Goal: Task Accomplishment & Management: Complete application form

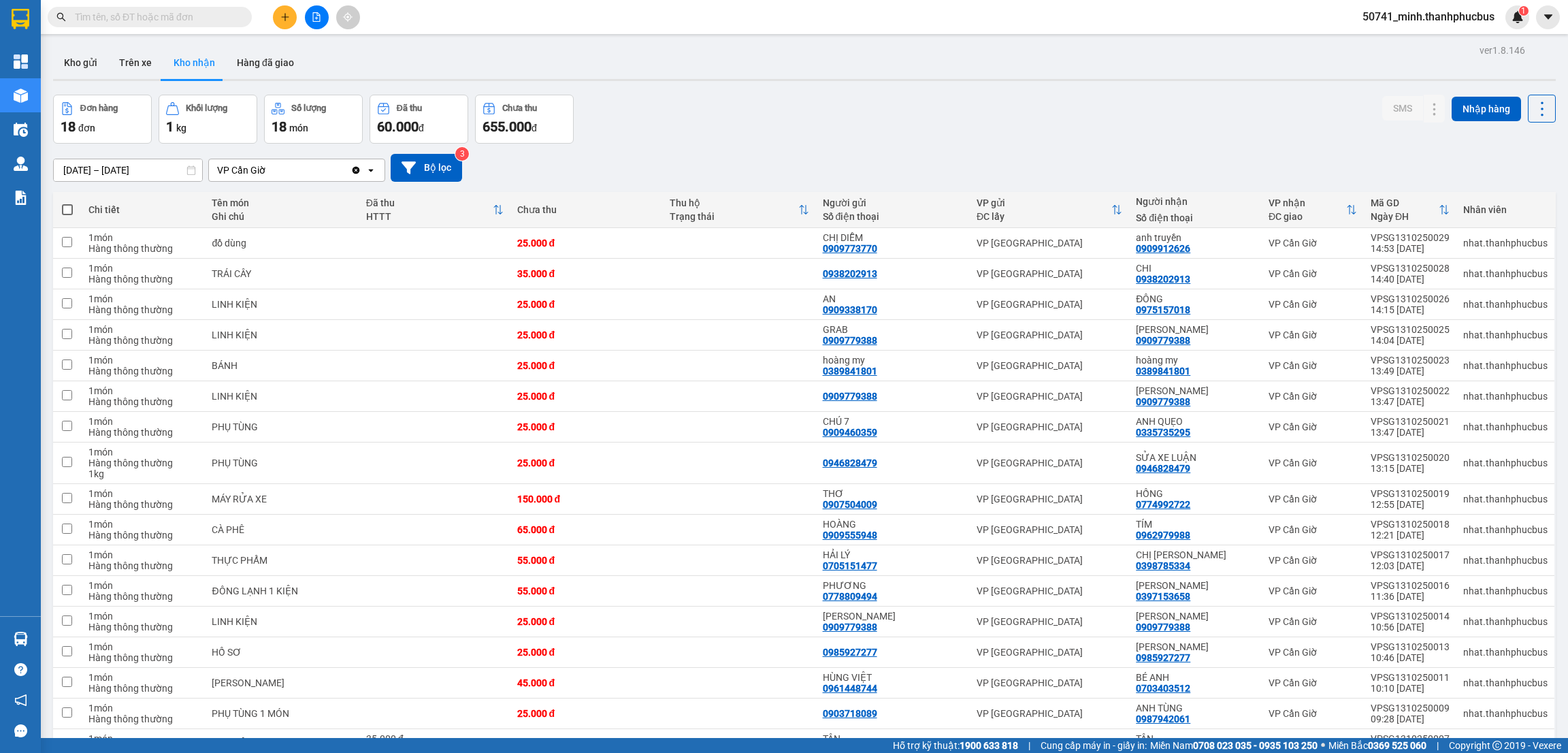
click at [130, 63] on button "Trên xe" at bounding box center [136, 63] width 55 height 32
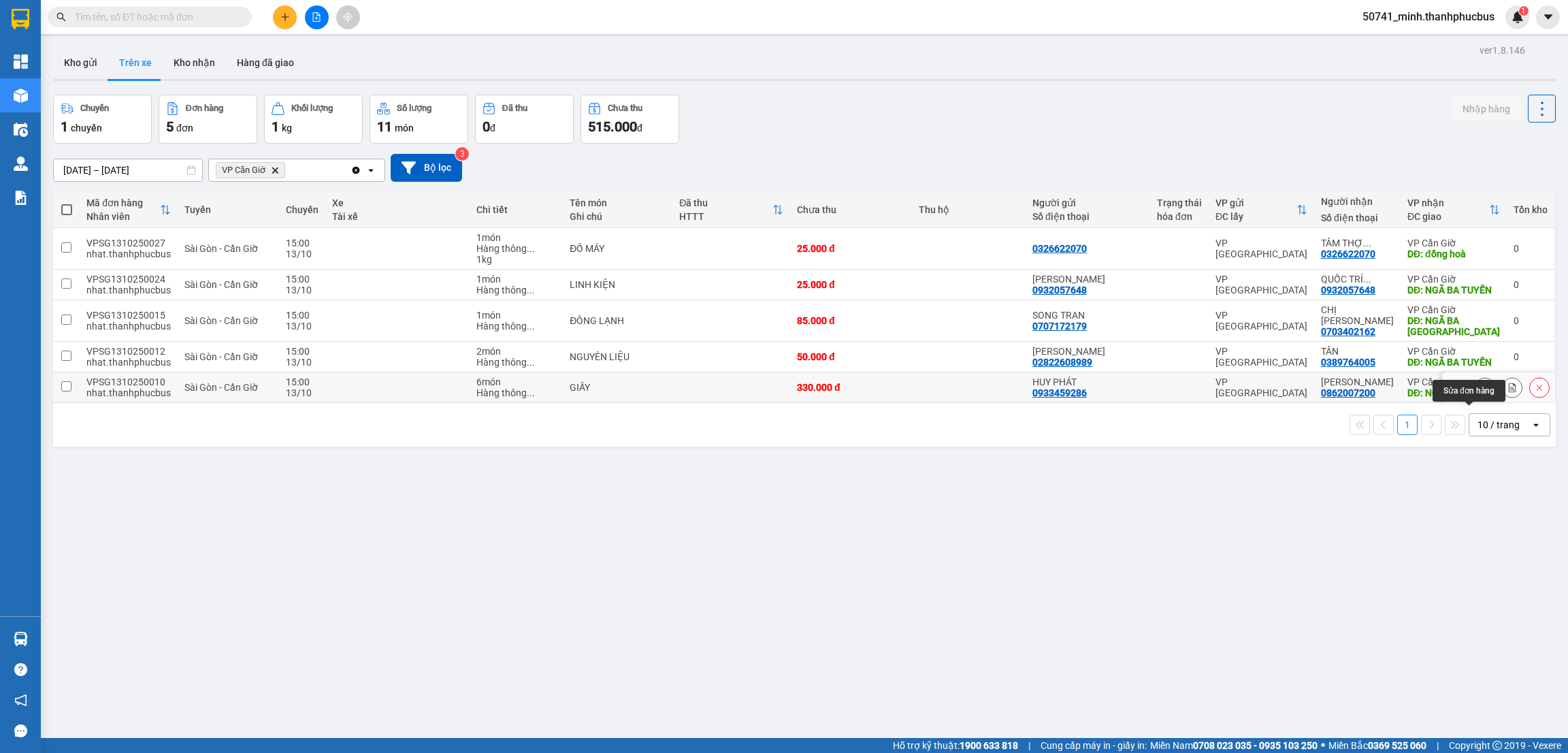
click at [1480, 392] on icon at bounding box center [1485, 387] width 10 height 10
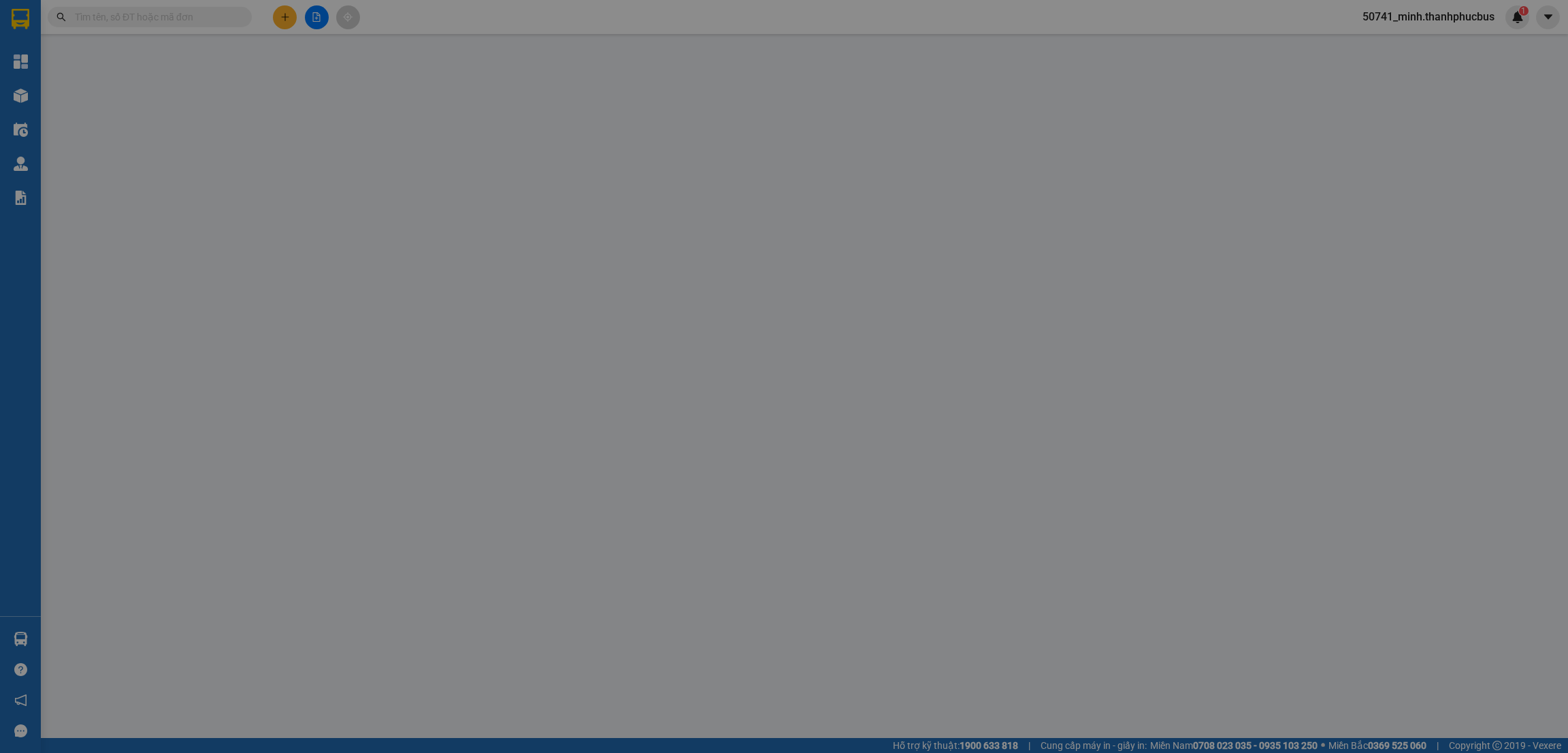
type input "0933459286"
type input "HUY PHÁT"
type input "0862007200"
type input "[PERSON_NAME]"
type input "NGÃ BA TUYẾN"
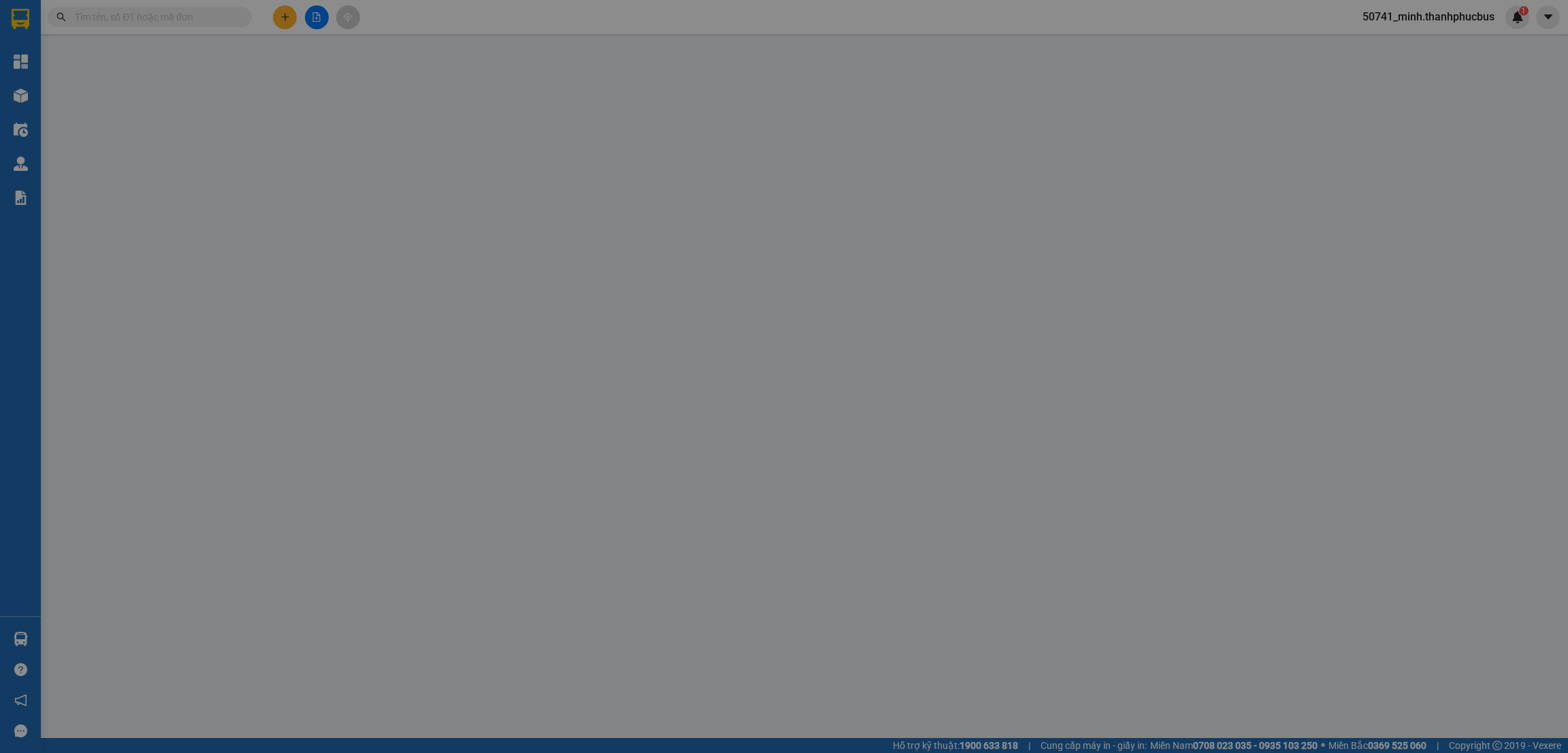
type input "N3"
type input "330.000"
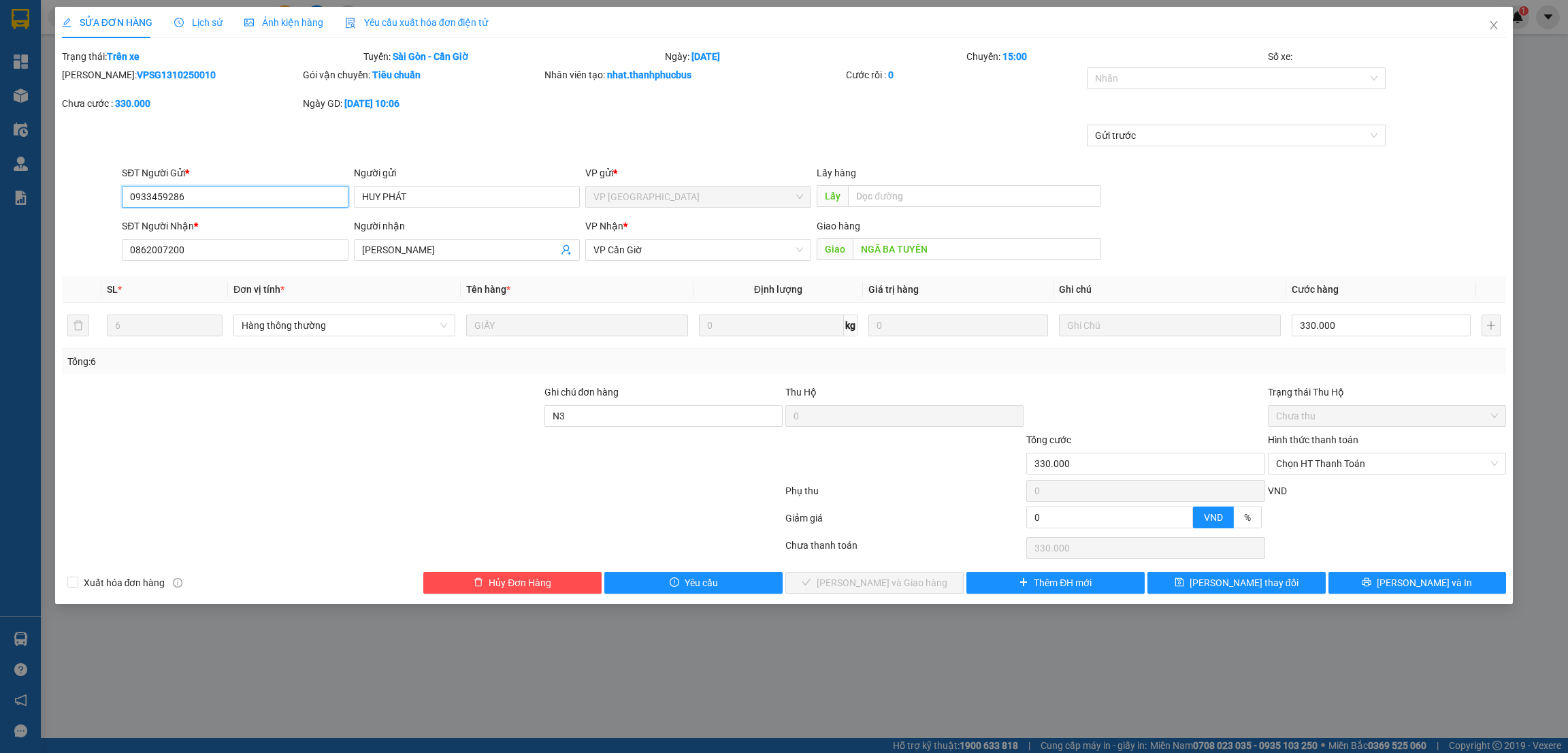
click at [1363, 468] on span "Chọn HT Thanh Toán" at bounding box center [1387, 463] width 222 height 21
click at [1321, 494] on div "Tại văn phòng" at bounding box center [1387, 491] width 222 height 15
type input "0"
click at [880, 585] on span "[PERSON_NAME] và Giao hàng" at bounding box center [882, 583] width 130 height 15
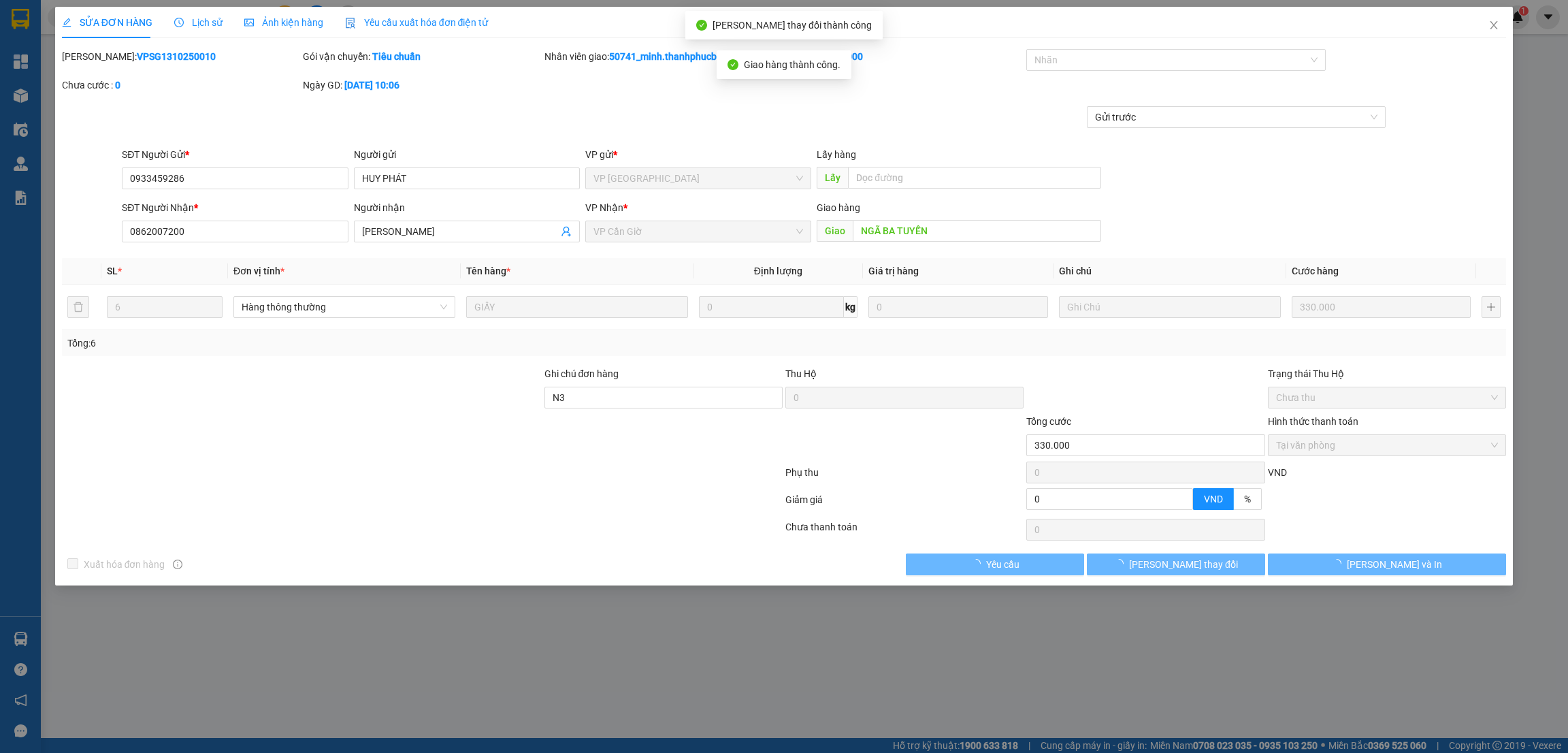
click at [855, 655] on div "SỬA ĐƠN HÀNG Lịch sử Ảnh kiện hàng Yêu cầu xuất hóa đơn điện tử Total Paid Fee …" at bounding box center [784, 376] width 1568 height 753
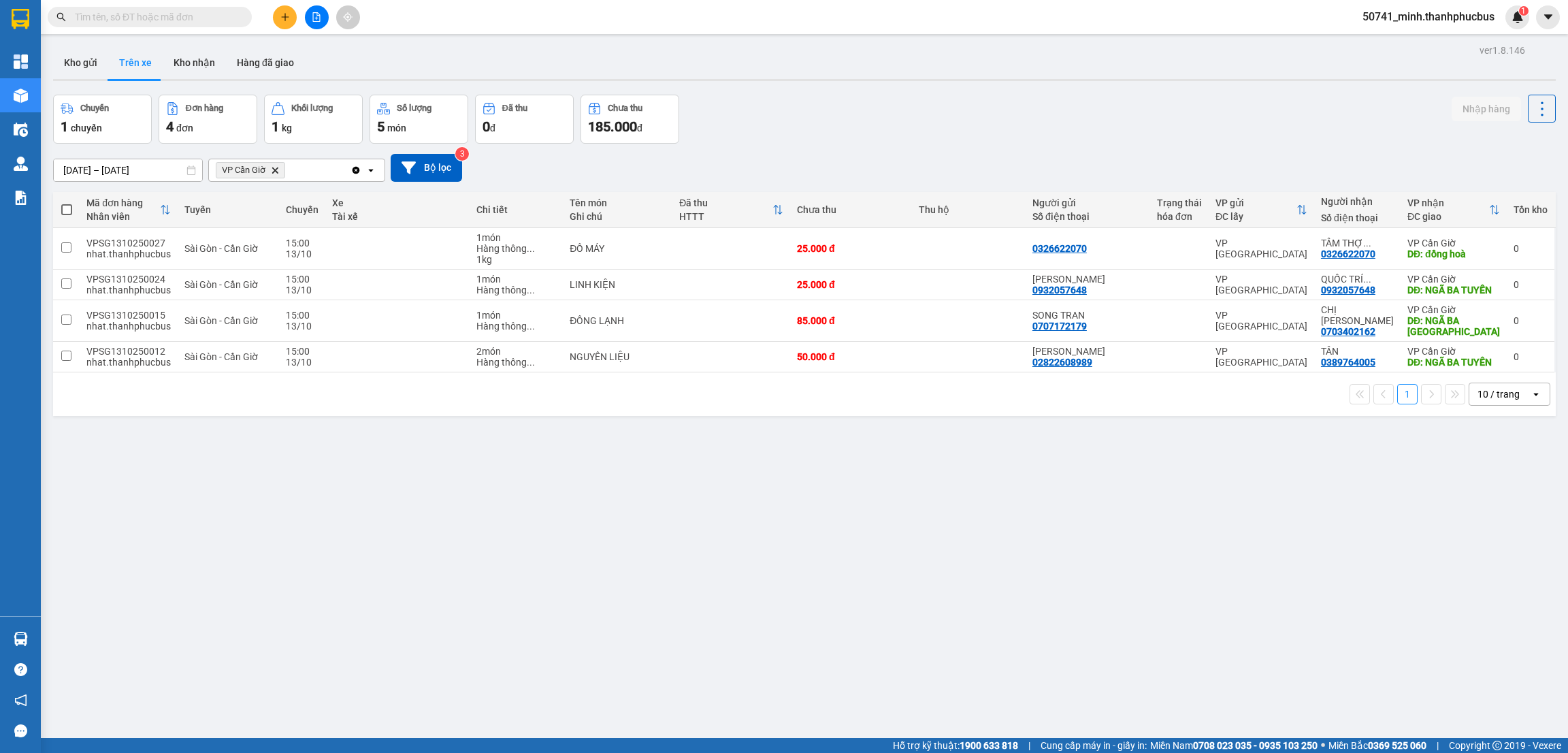
click at [189, 57] on button "Kho nhận" at bounding box center [194, 63] width 63 height 32
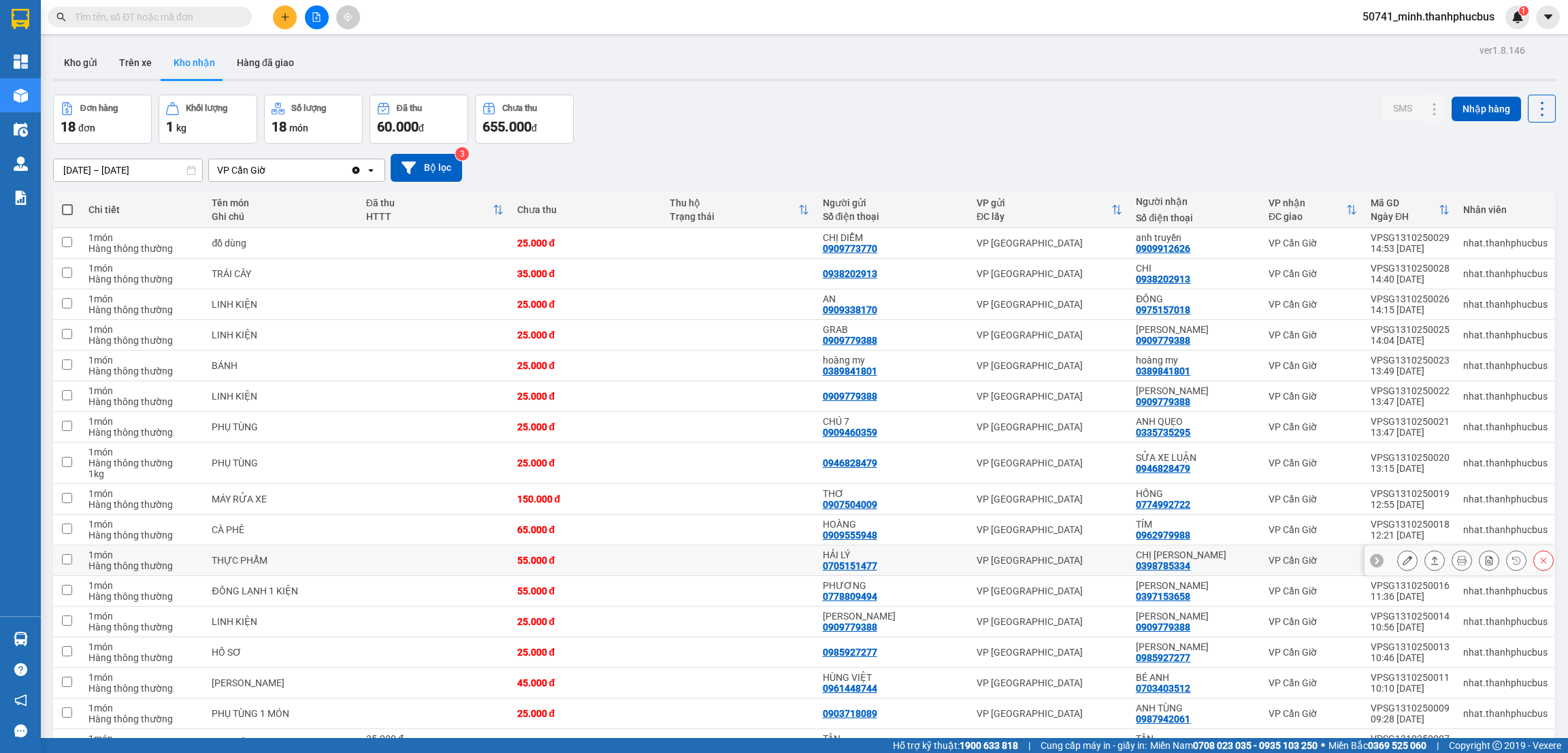
scroll to position [111, 0]
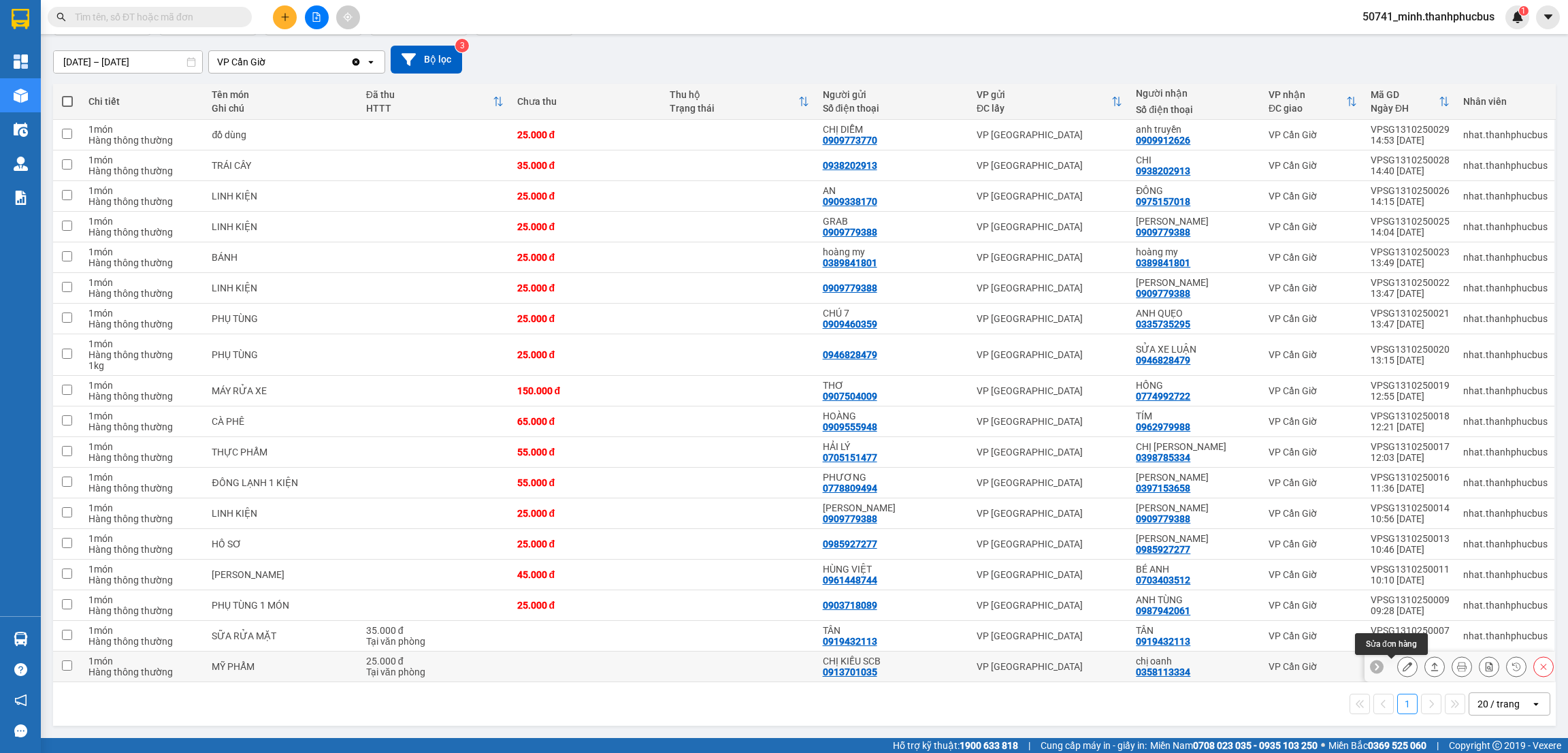
click at [1402, 669] on icon at bounding box center [1407, 666] width 10 height 10
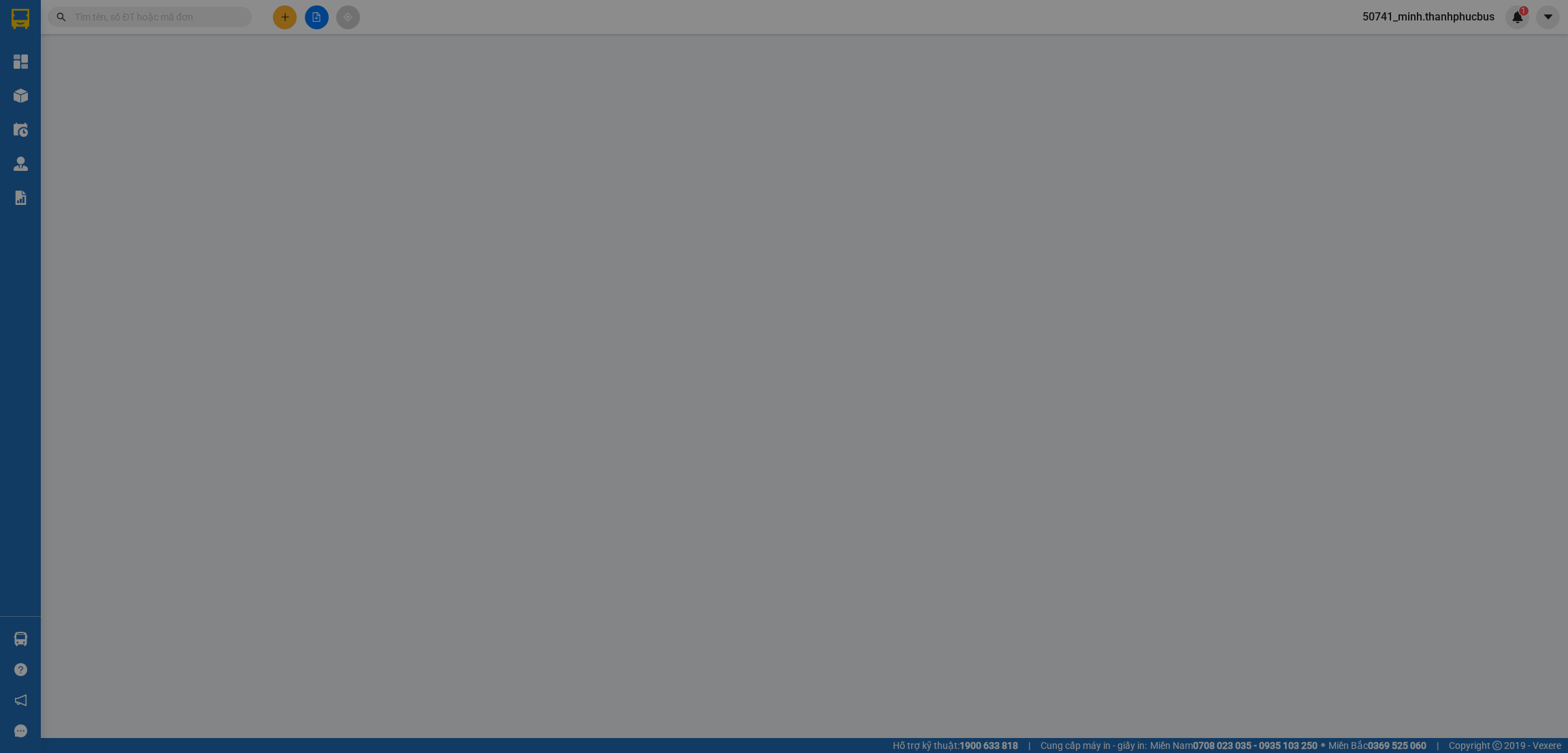
type input "0913701035"
type input "CHỊ KIỀU SCB"
type input "0358113334"
type input "chị oanh"
type input "25.000"
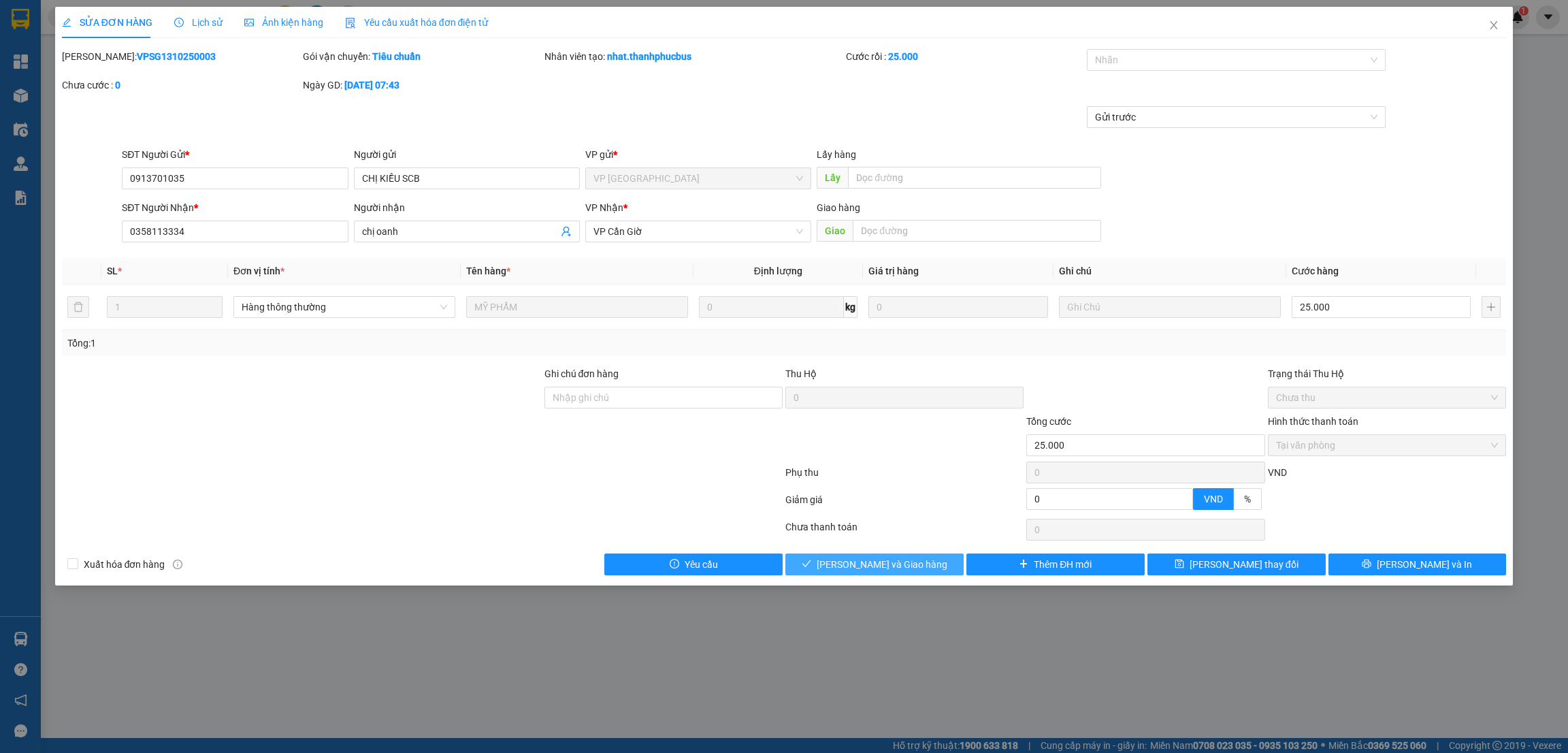
click at [858, 569] on span "[PERSON_NAME] và Giao hàng" at bounding box center [882, 564] width 130 height 15
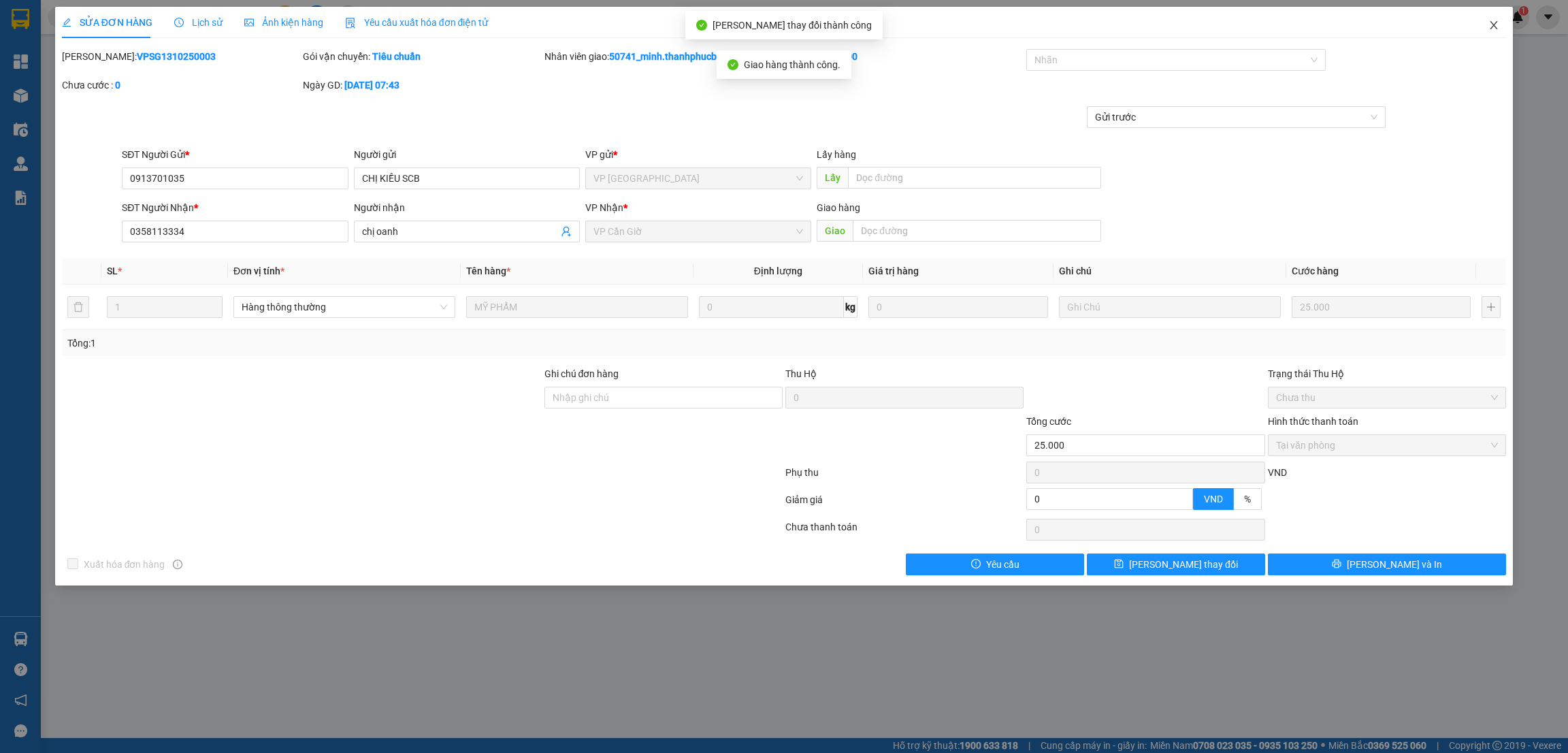
click at [1494, 29] on icon "close" at bounding box center [1494, 25] width 11 height 11
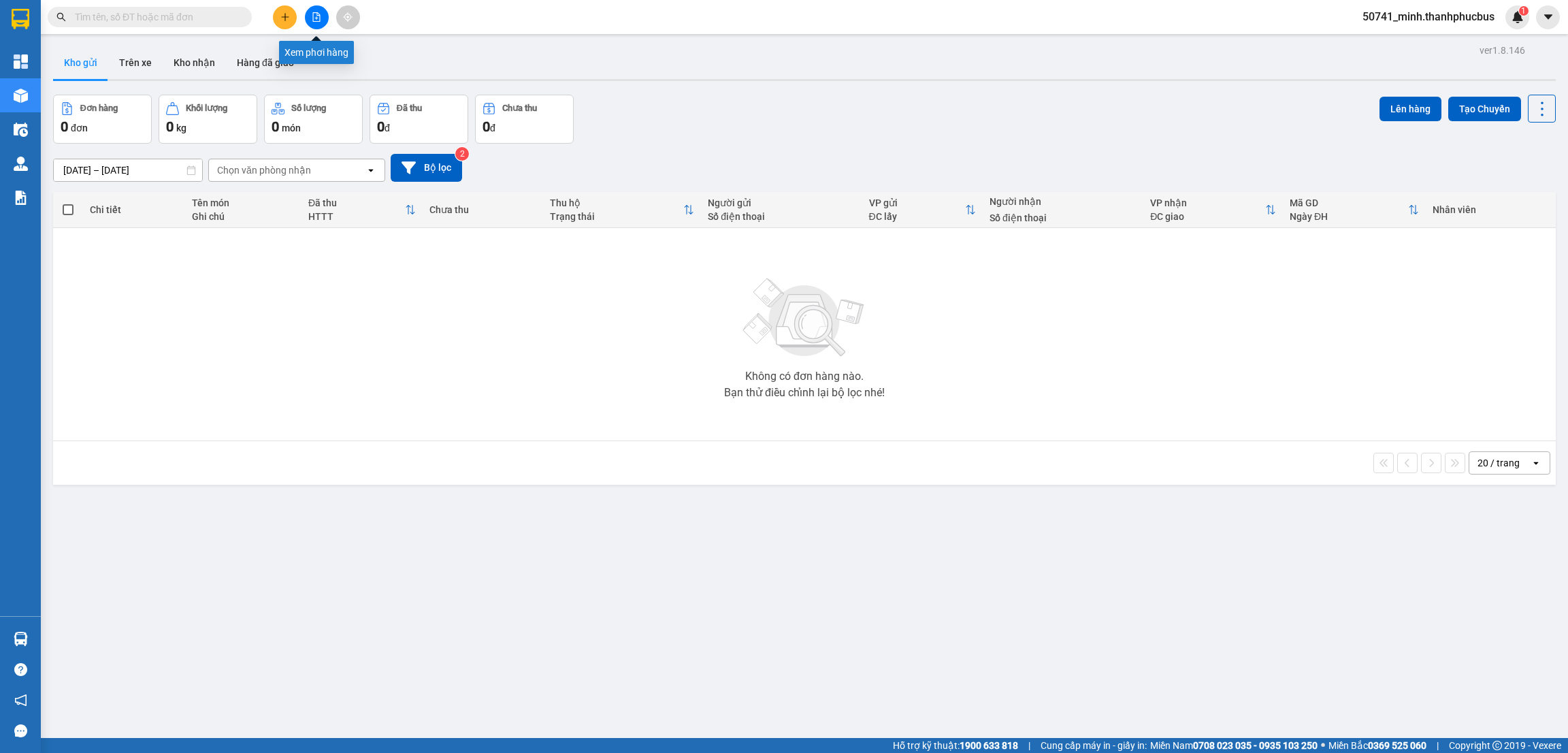
click at [312, 13] on icon "file-add" at bounding box center [316, 17] width 10 height 10
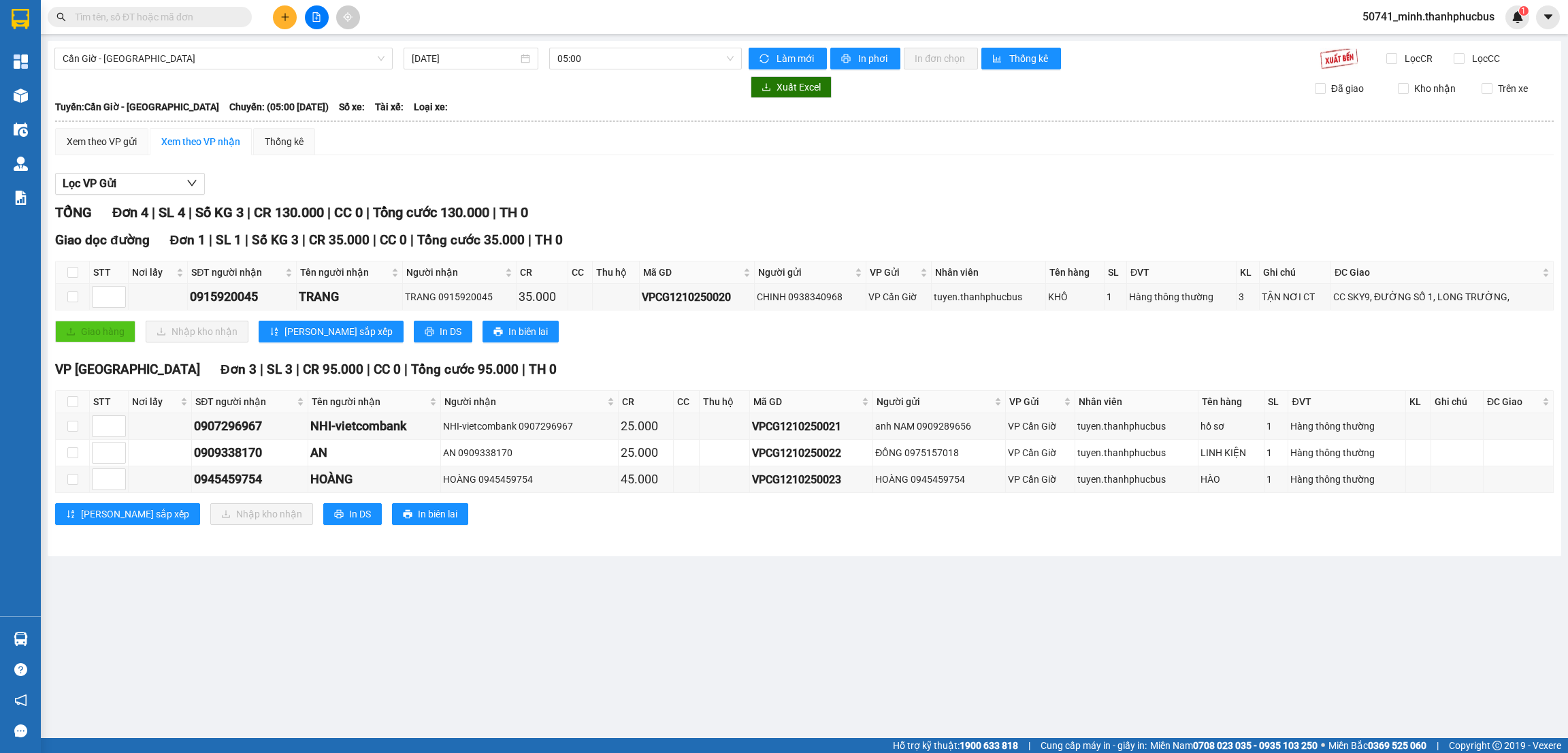
click at [609, 54] on span "05:00" at bounding box center [645, 59] width 176 height 21
click at [577, 150] on div "12:00 - 51B-180.16" at bounding box center [611, 151] width 106 height 15
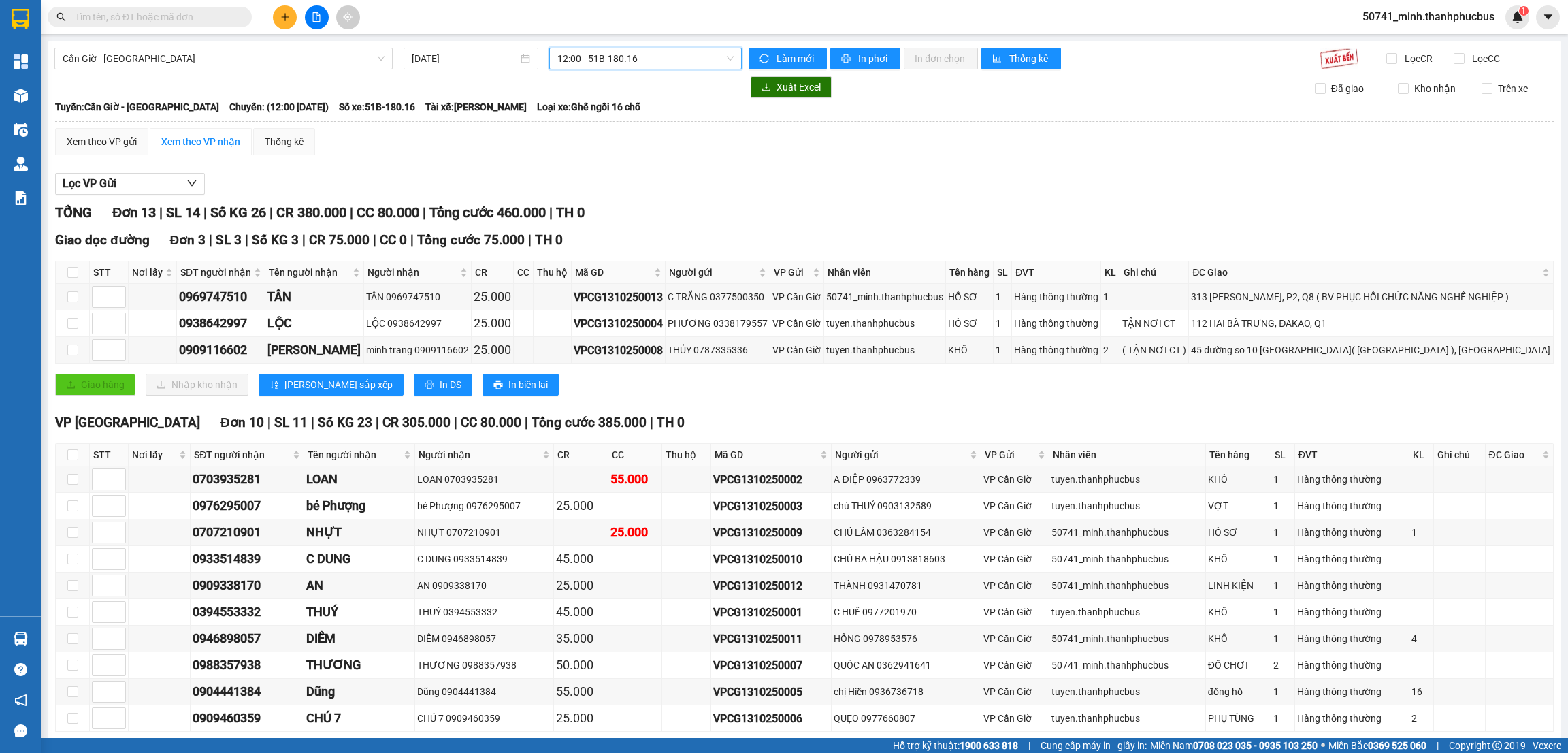
scroll to position [70, 0]
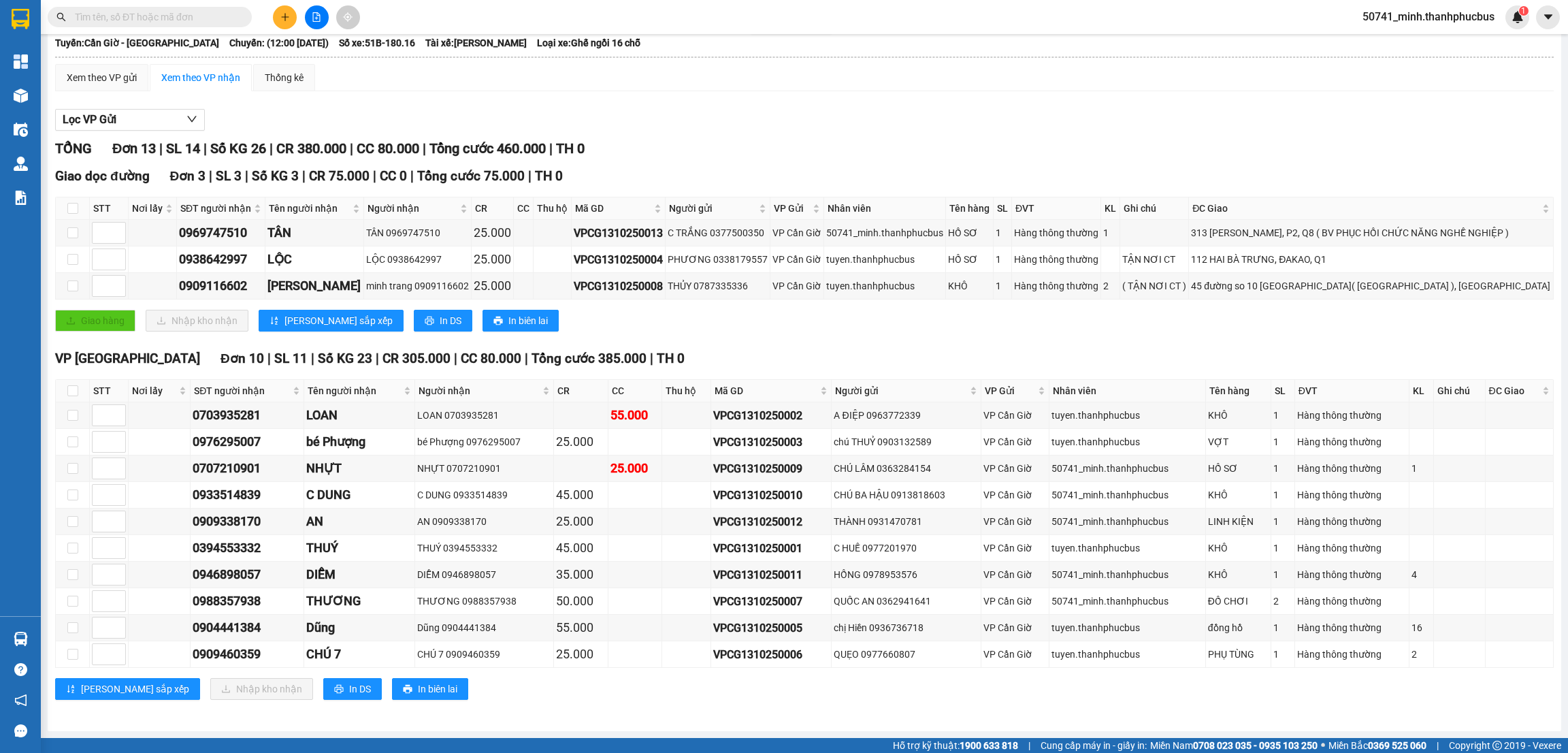
click at [756, 119] on div "Lọc VP Gửi" at bounding box center [804, 120] width 1499 height 22
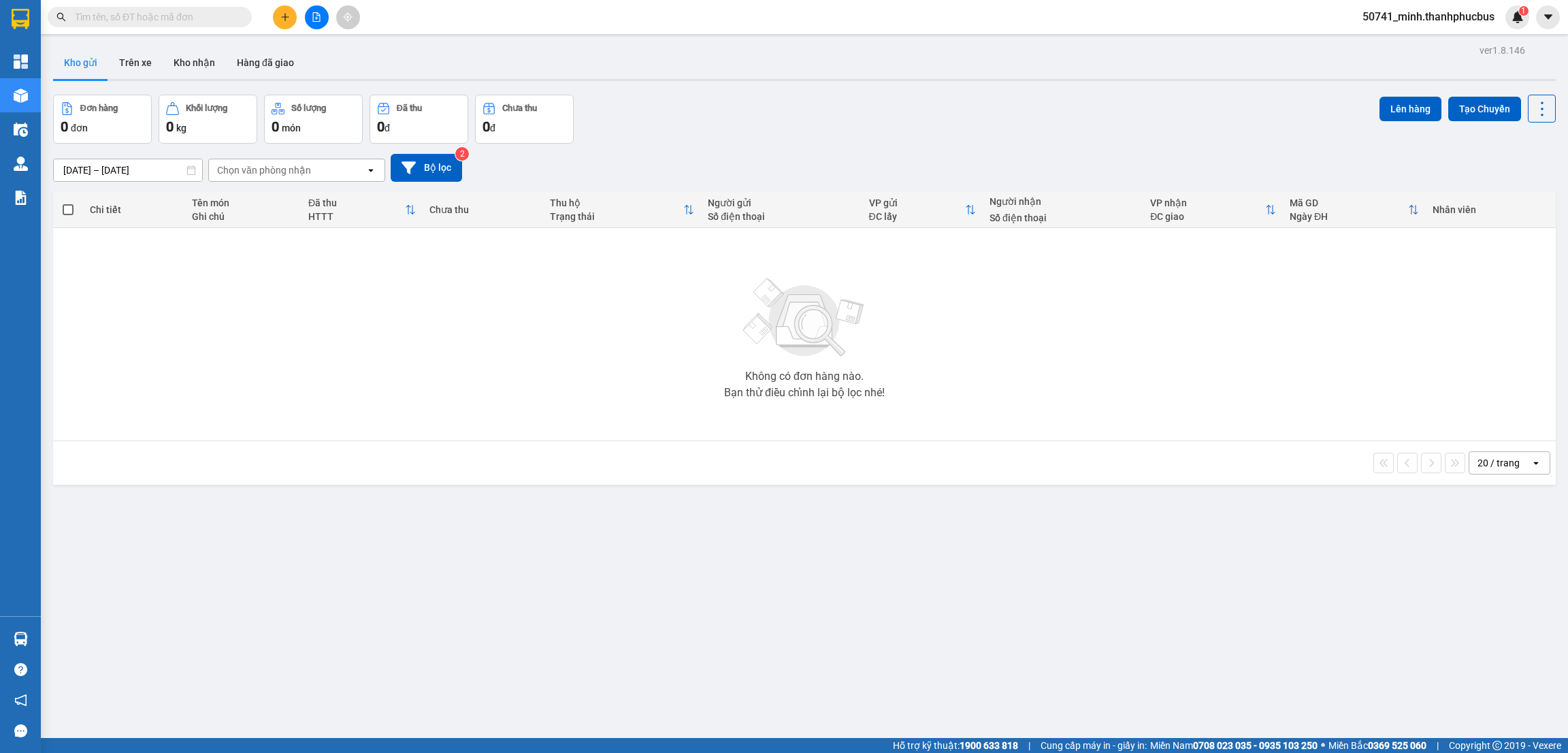
click at [189, 62] on button "Kho nhận" at bounding box center [194, 63] width 63 height 32
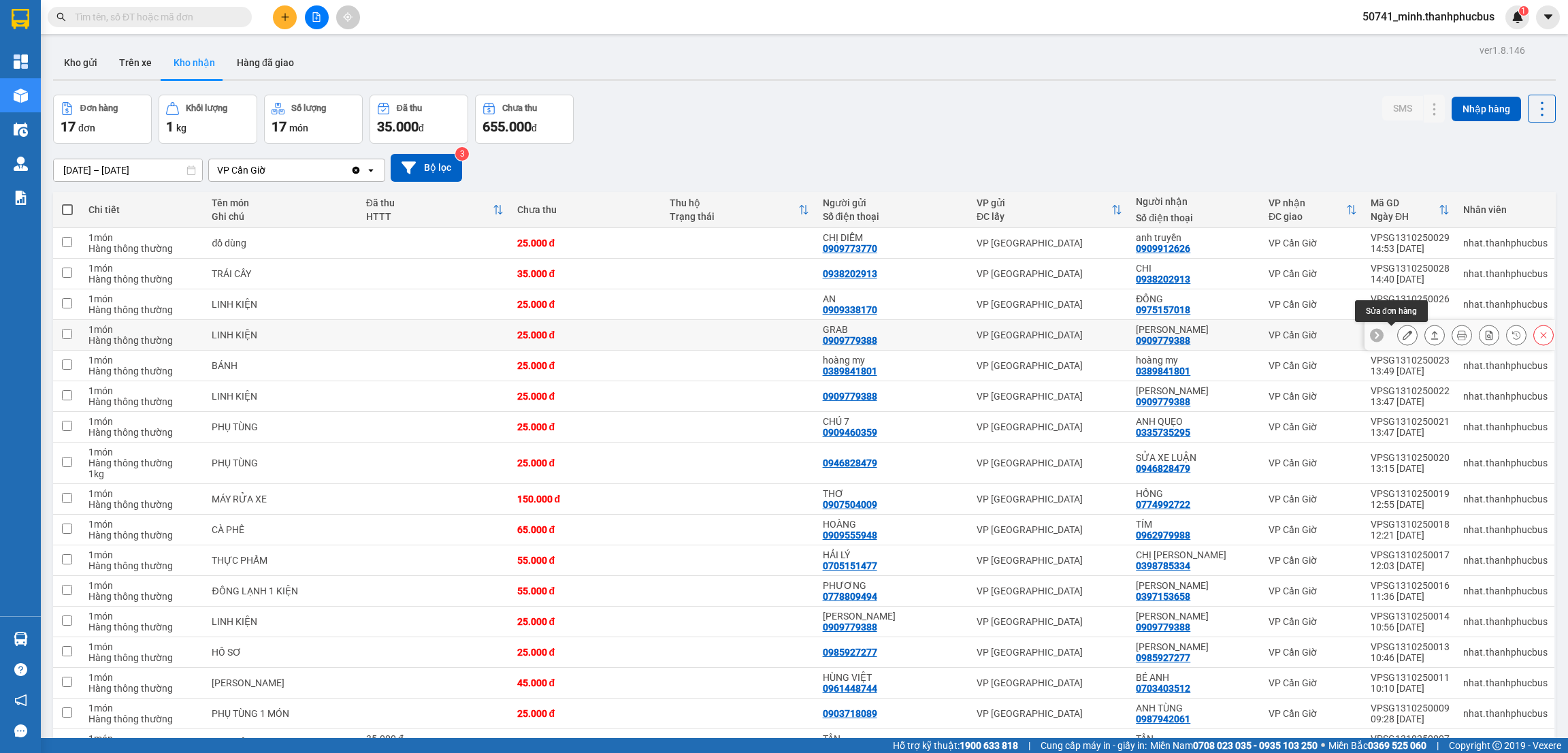
click at [1402, 336] on icon at bounding box center [1407, 335] width 10 height 10
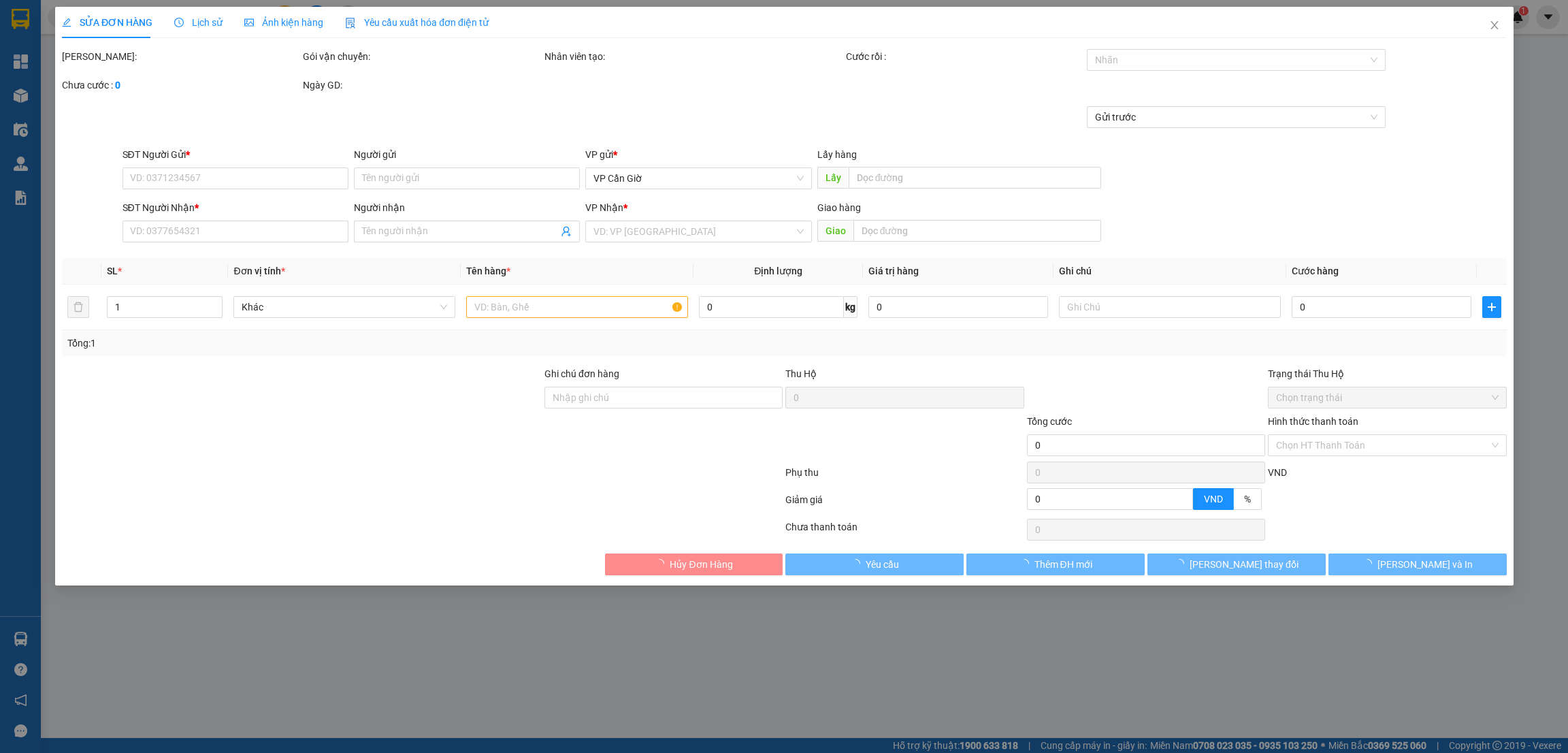
type input "0909779388"
type input "GRAB"
type input "0909779388"
type input "[PERSON_NAME]"
type input "25.000"
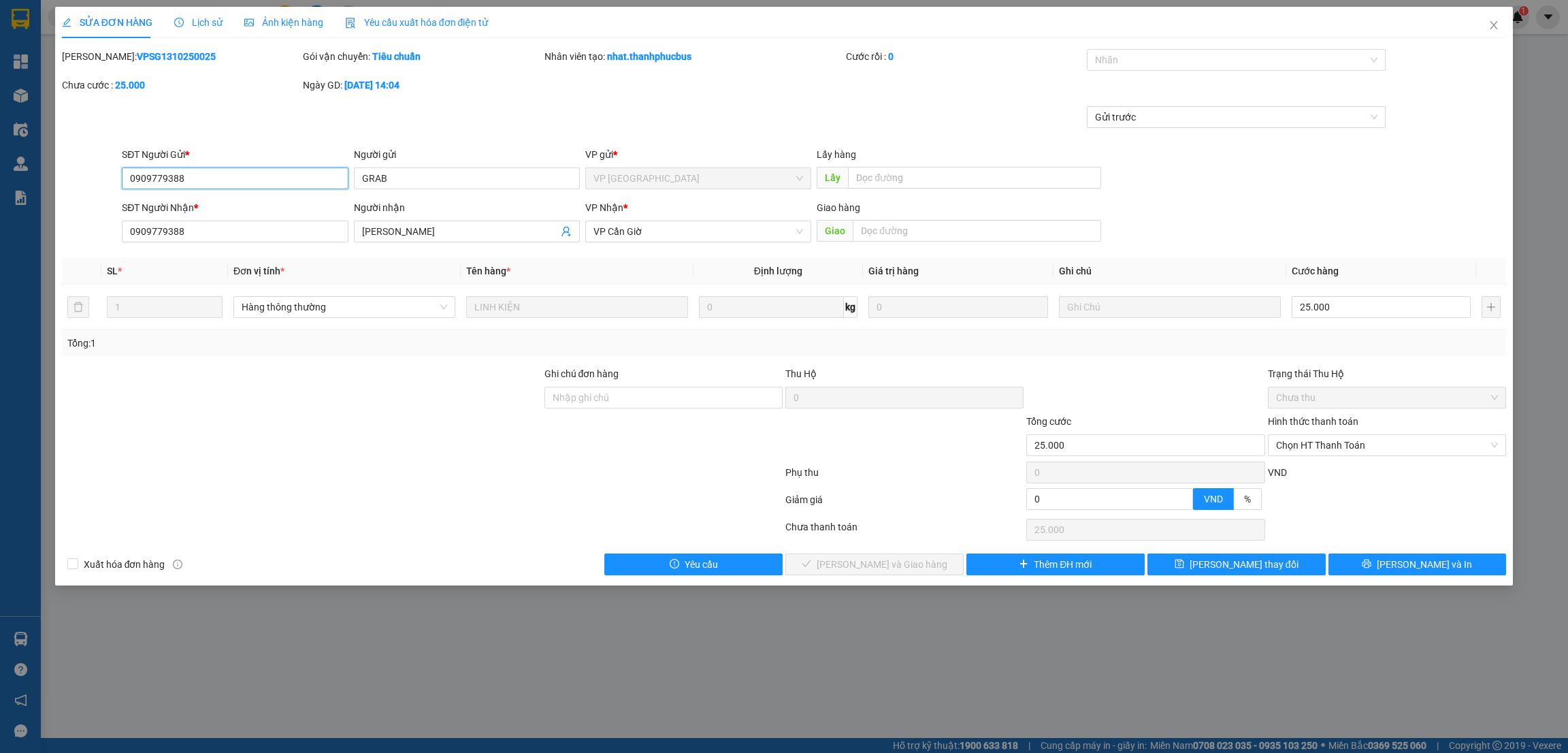
click at [1325, 444] on span "Chọn HT Thanh Toán" at bounding box center [1387, 445] width 222 height 21
click at [1304, 474] on div "Tại văn phòng" at bounding box center [1387, 473] width 222 height 15
type input "0"
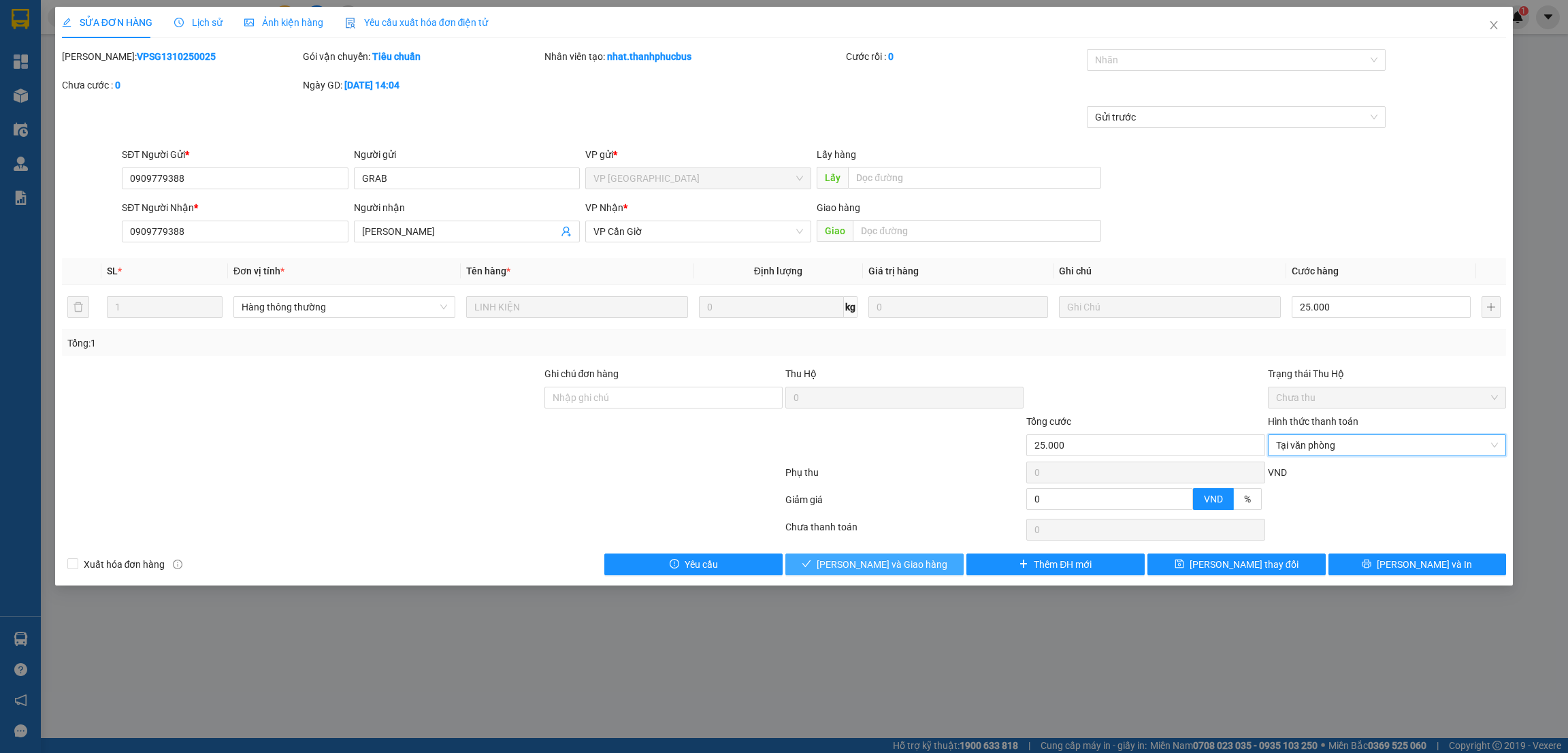
click at [881, 568] on span "[PERSON_NAME] và Giao hàng" at bounding box center [882, 564] width 130 height 15
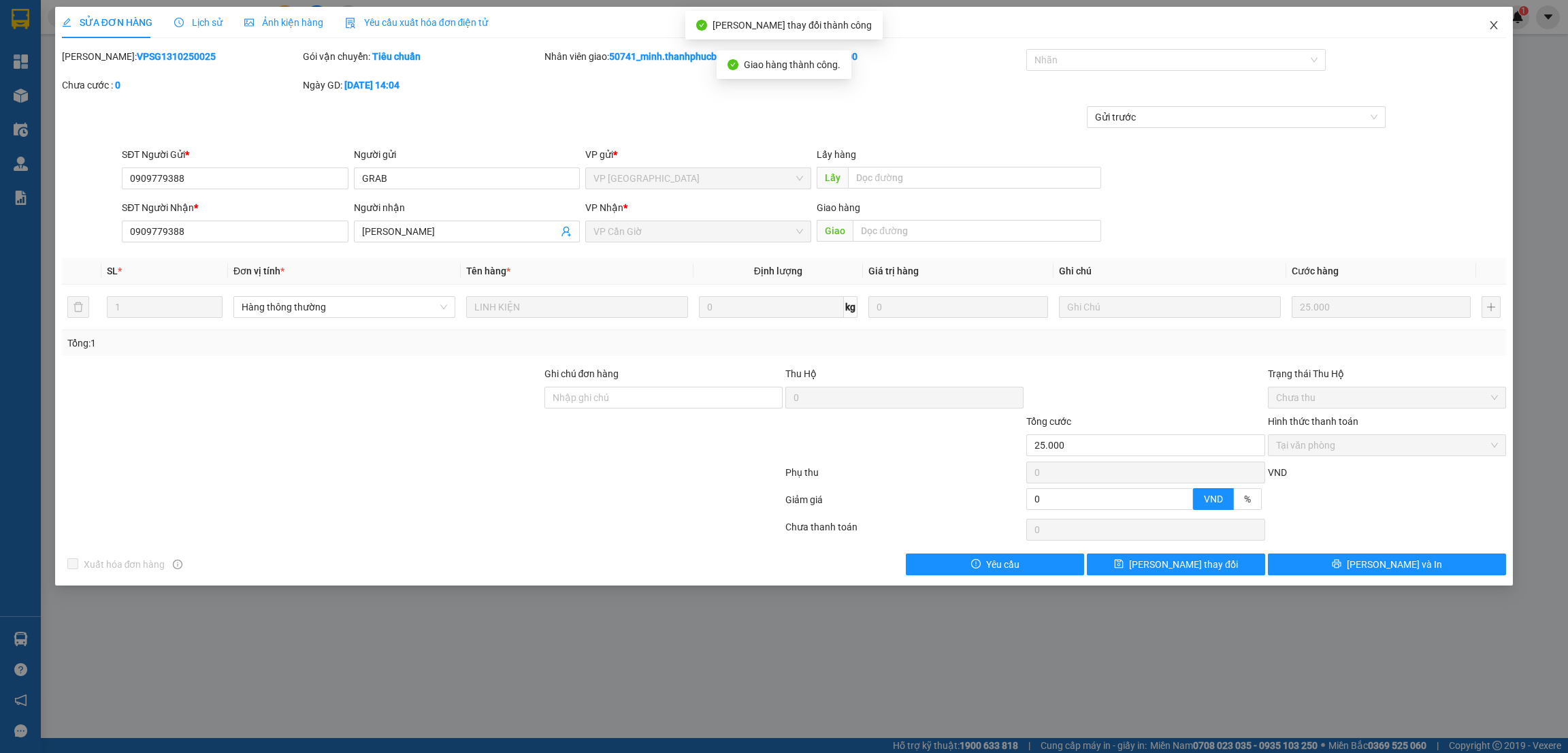
click at [1493, 30] on icon "close" at bounding box center [1494, 25] width 11 height 11
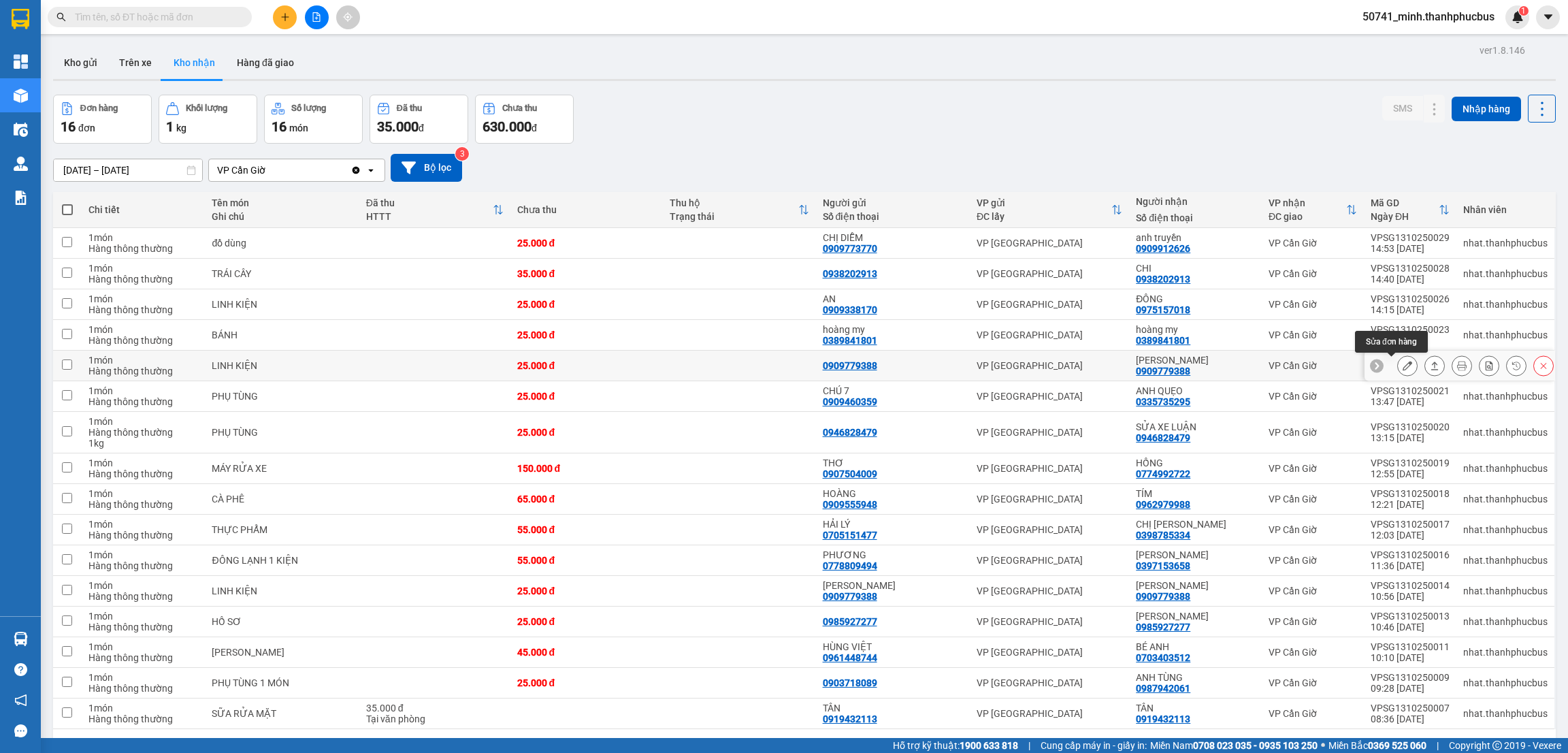
click at [1402, 368] on icon at bounding box center [1407, 365] width 10 height 10
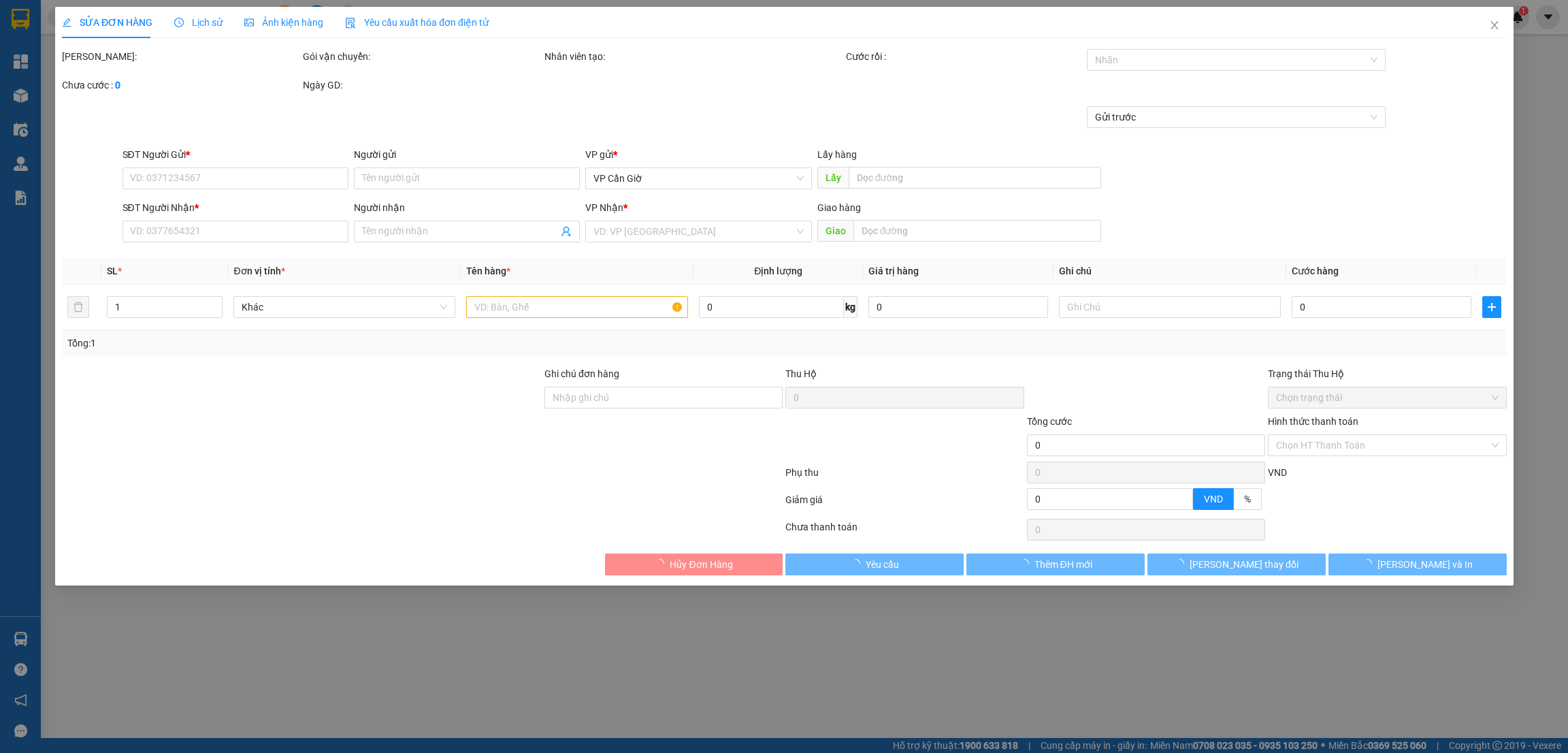
type input "0909779388"
type input "[PERSON_NAME]"
type input "25.000"
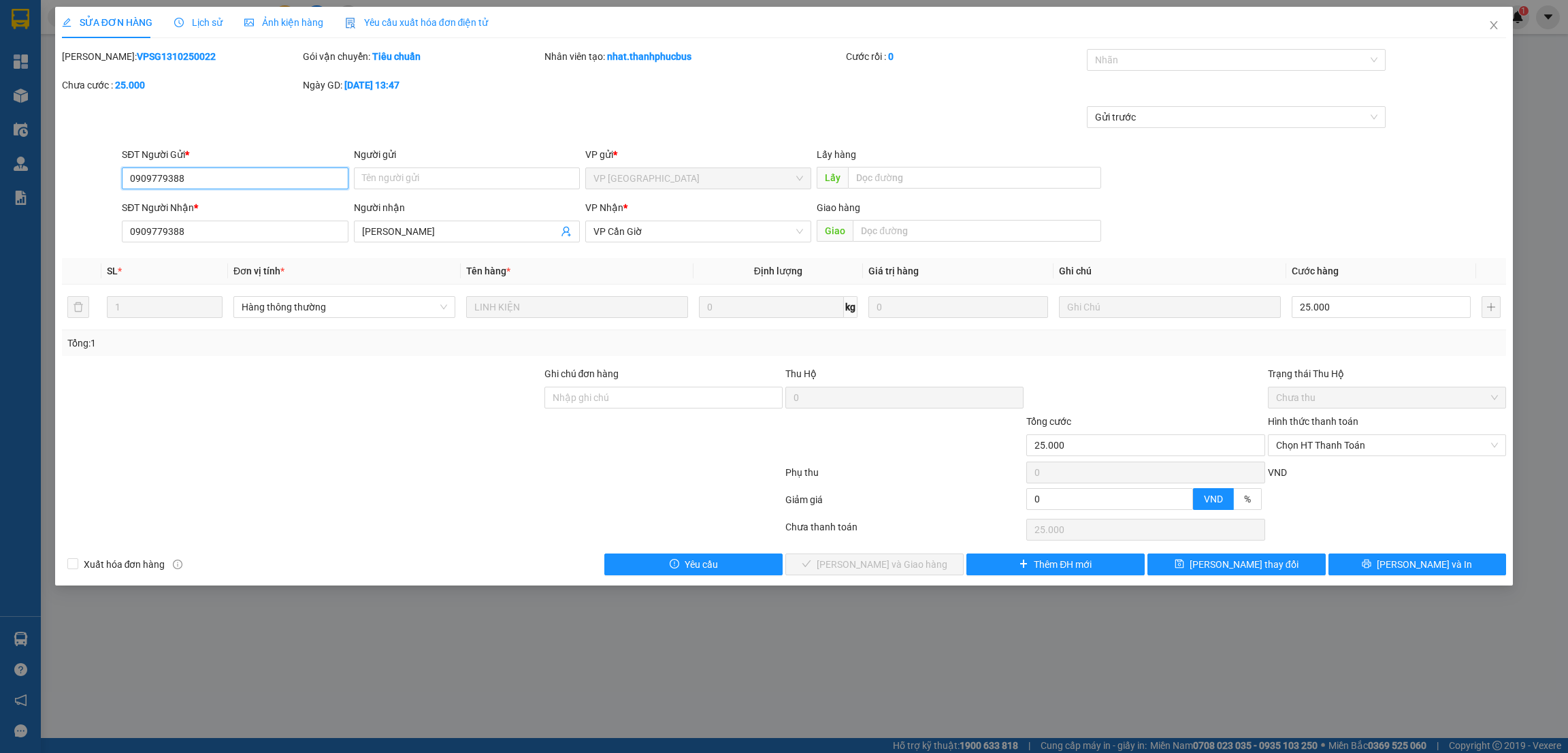
click at [1353, 446] on span "Chọn HT Thanh Toán" at bounding box center [1387, 445] width 222 height 21
drag, startPoint x: 1326, startPoint y: 472, endPoint x: 1288, endPoint y: 481, distance: 39.1
click at [1323, 474] on div "Tại văn phòng" at bounding box center [1387, 473] width 222 height 15
type input "0"
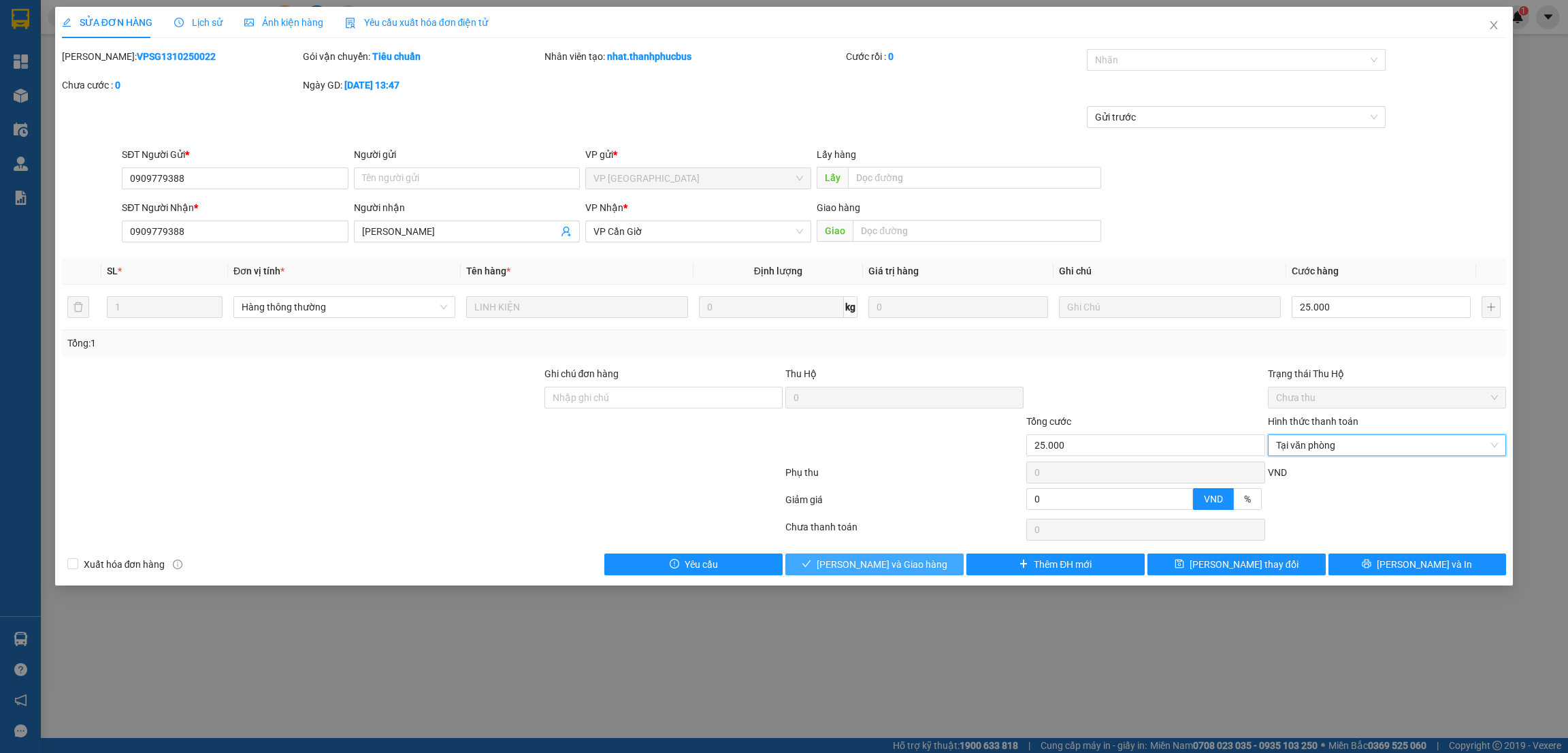
click at [907, 569] on span "[PERSON_NAME] và Giao hàng" at bounding box center [882, 564] width 130 height 15
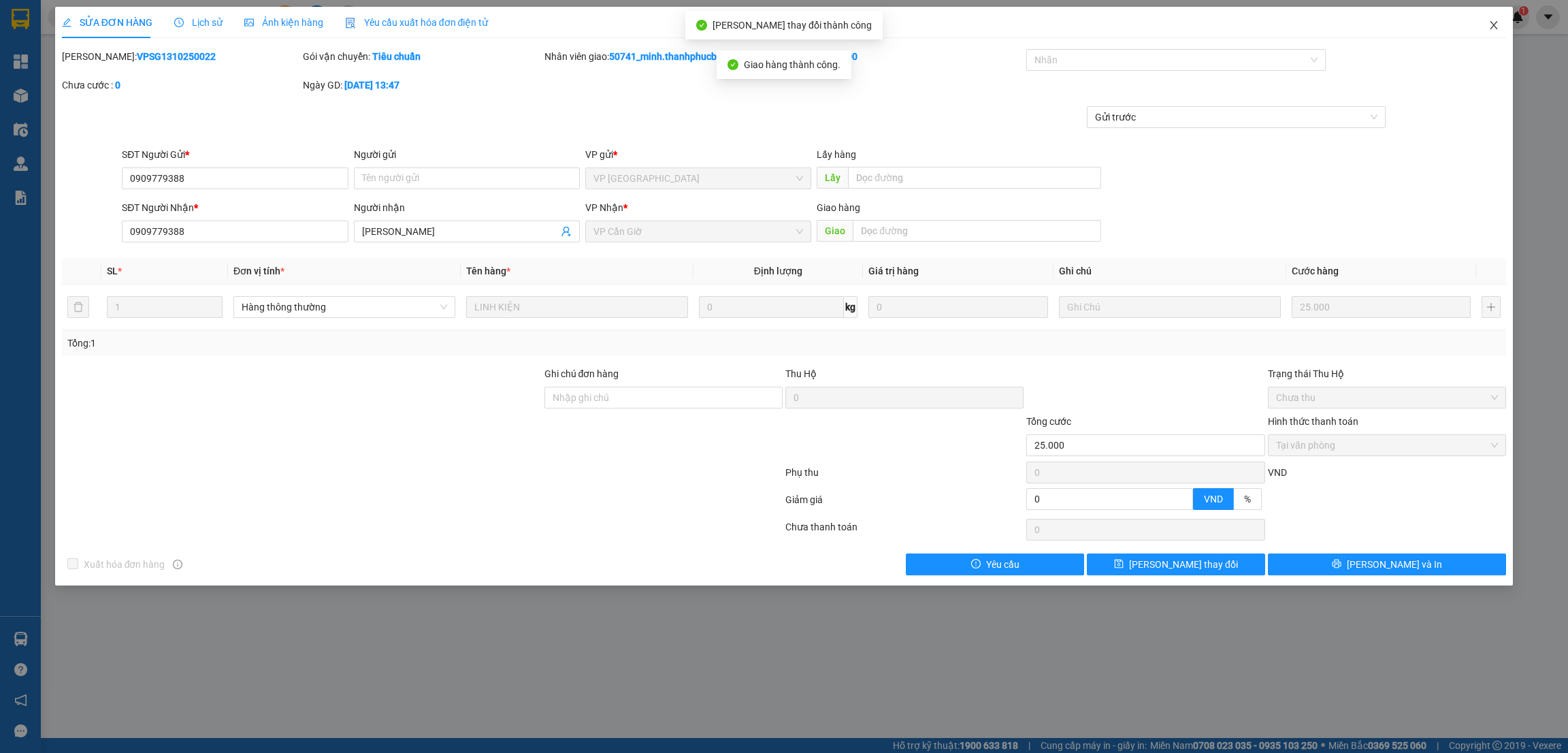
click at [1488, 29] on icon "close" at bounding box center [1494, 25] width 11 height 11
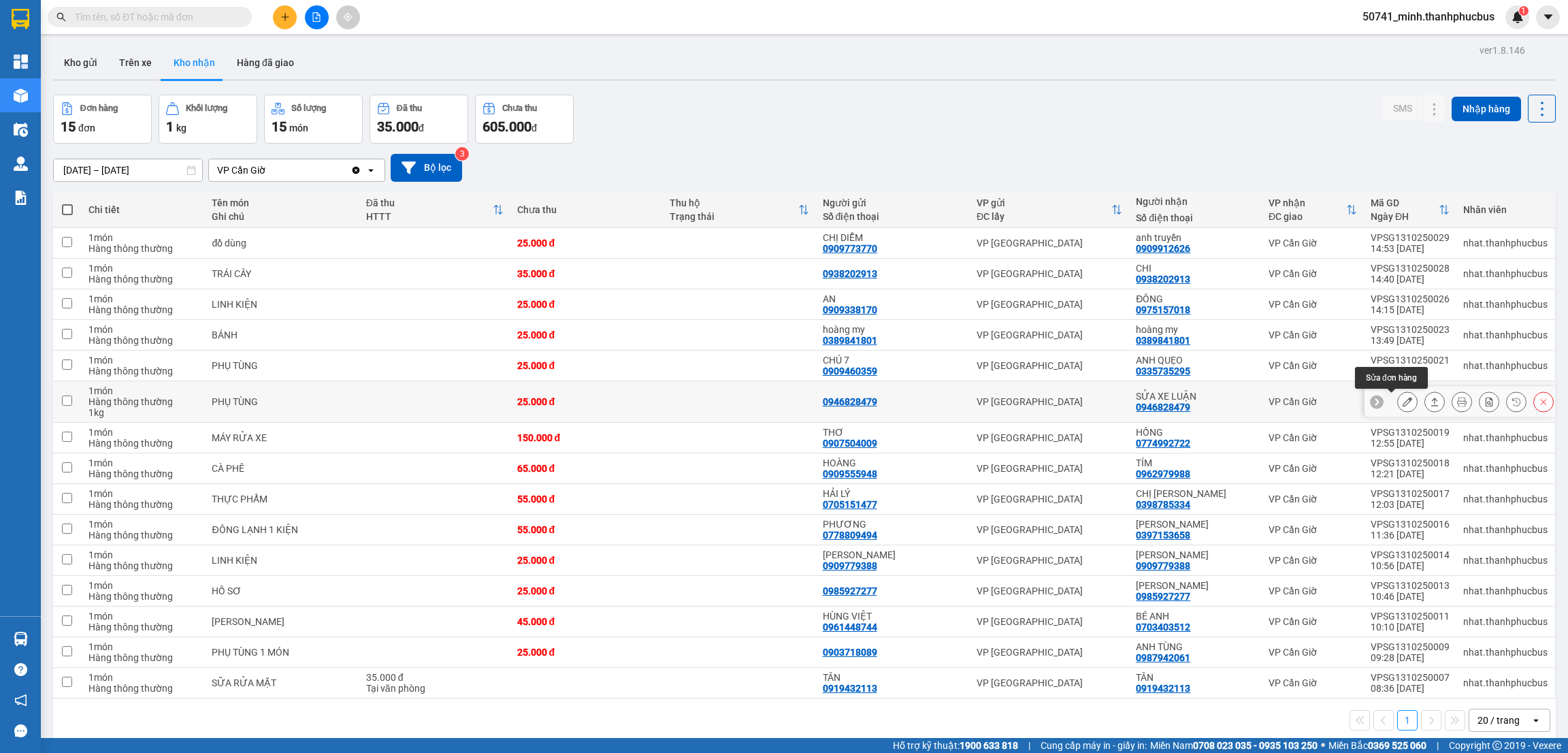
click at [1402, 404] on icon at bounding box center [1407, 402] width 10 height 10
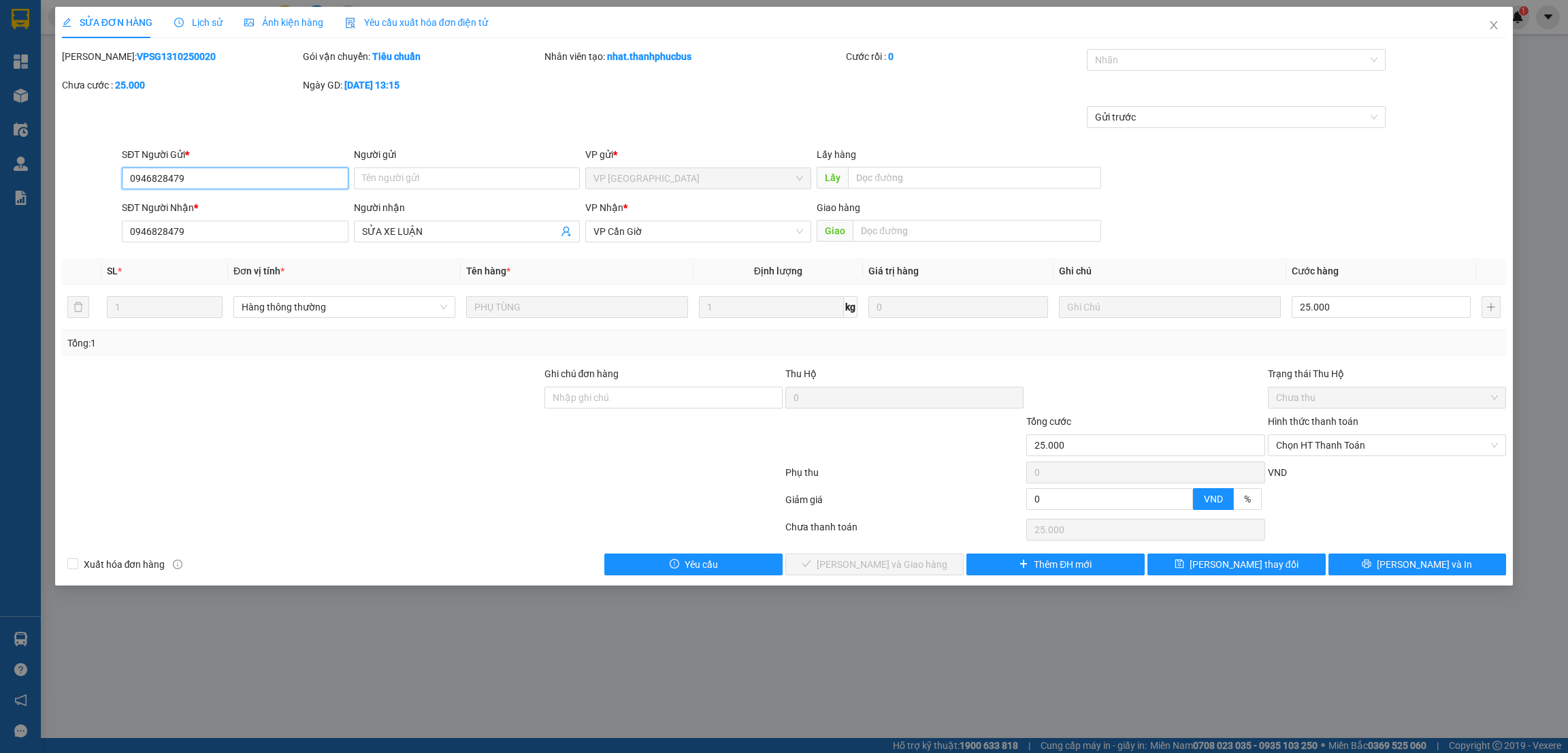
click at [1308, 444] on span "Chọn HT Thanh Toán" at bounding box center [1387, 445] width 222 height 21
click at [1300, 474] on div "Tại văn phòng" at bounding box center [1387, 473] width 222 height 15
type input "0"
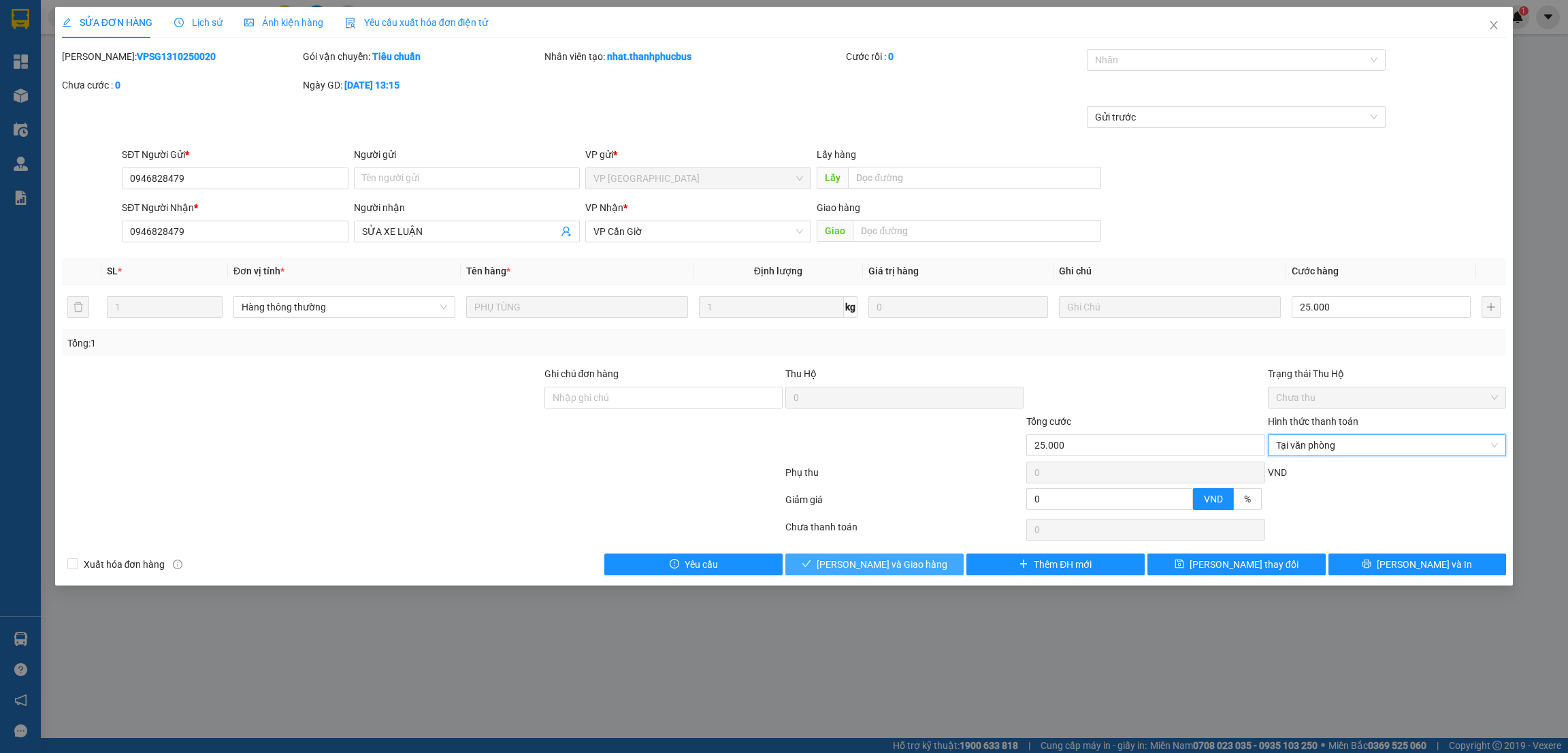
drag, startPoint x: 881, startPoint y: 566, endPoint x: 889, endPoint y: 559, distance: 10.6
click at [881, 565] on span "[PERSON_NAME] và Giao hàng" at bounding box center [882, 564] width 130 height 15
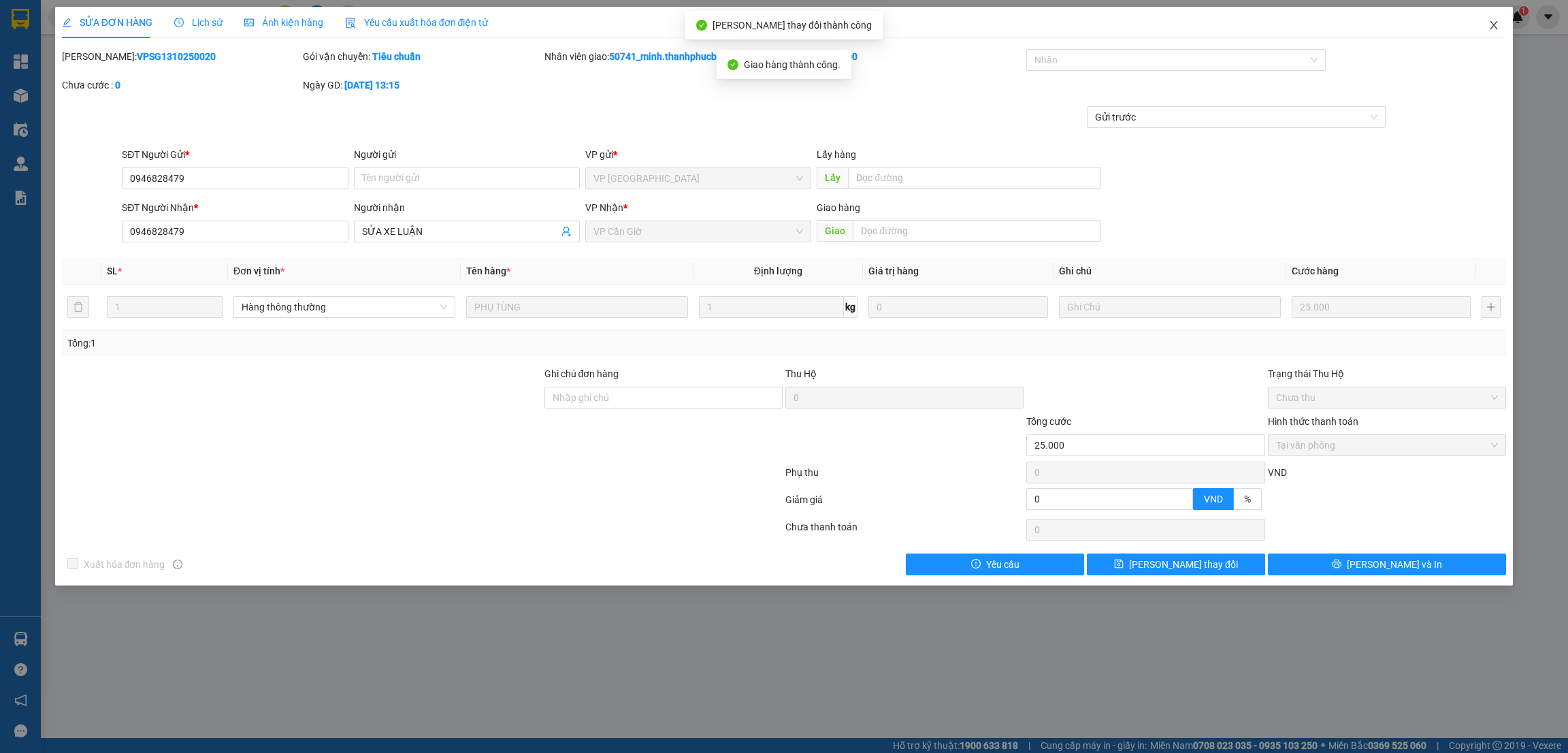
click at [1495, 27] on icon "close" at bounding box center [1494, 25] width 7 height 8
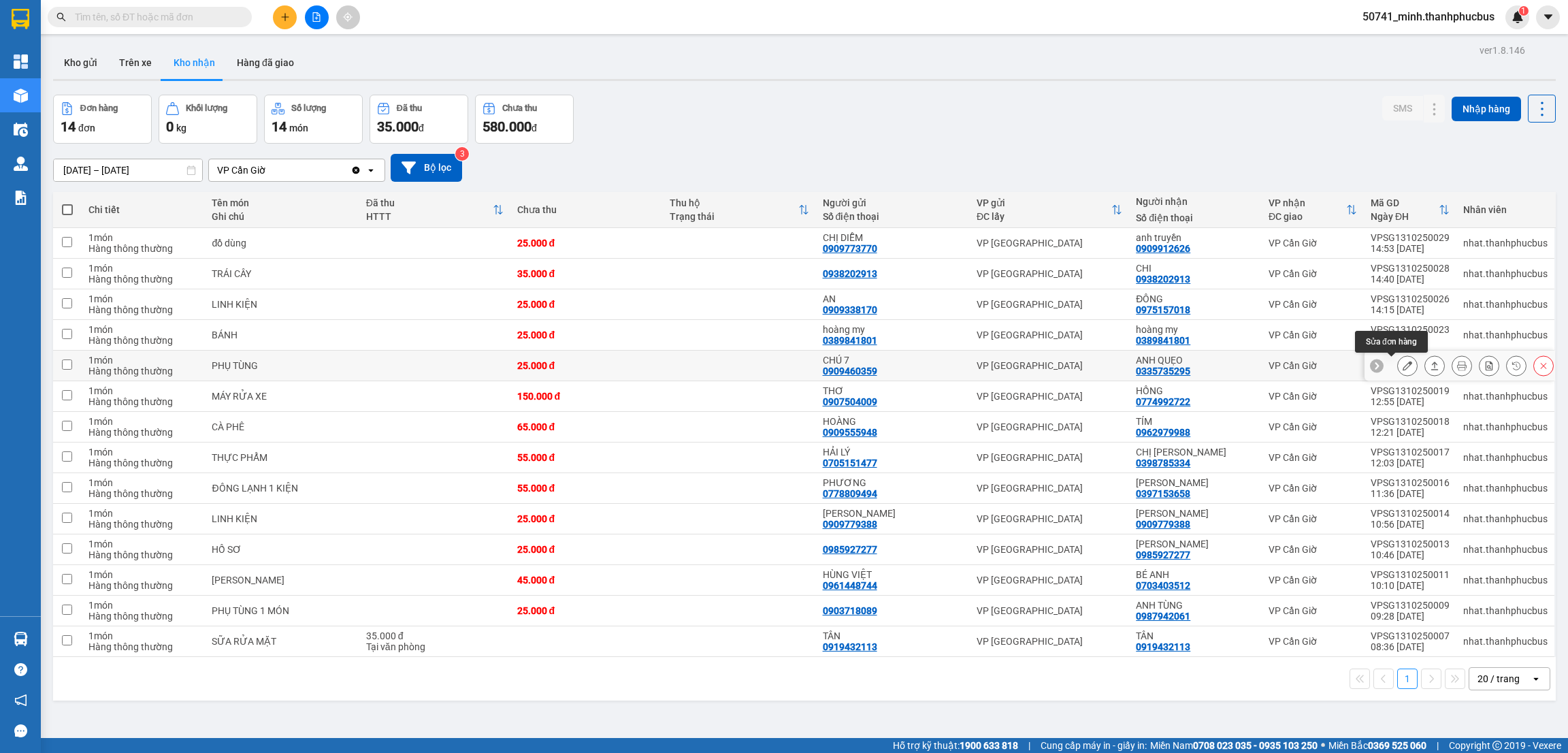
click at [1402, 368] on icon at bounding box center [1407, 365] width 10 height 10
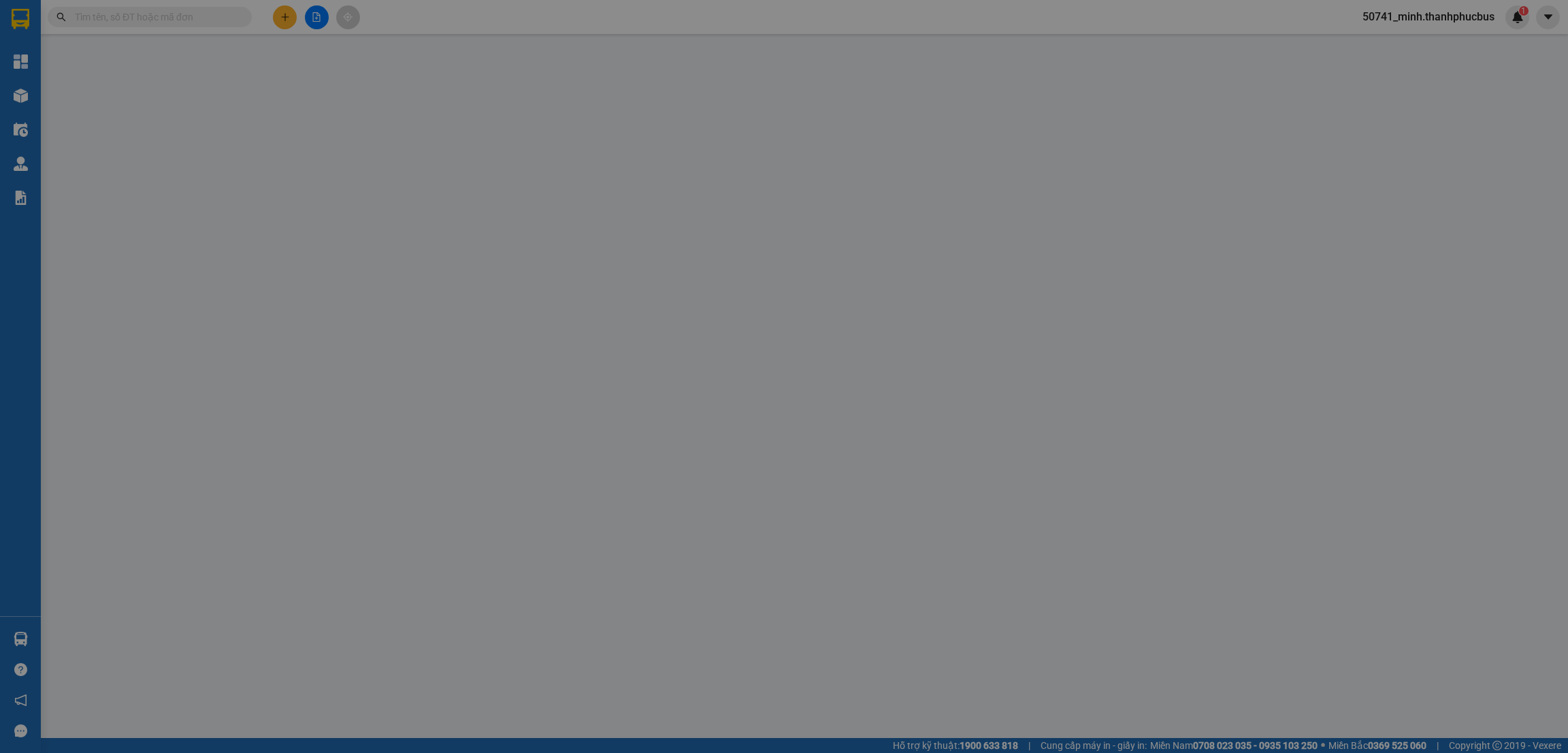
type input "0909460359"
type input "CHÚ 7"
type input "0335735295"
type input "ANH QUẸO"
type input "25.000"
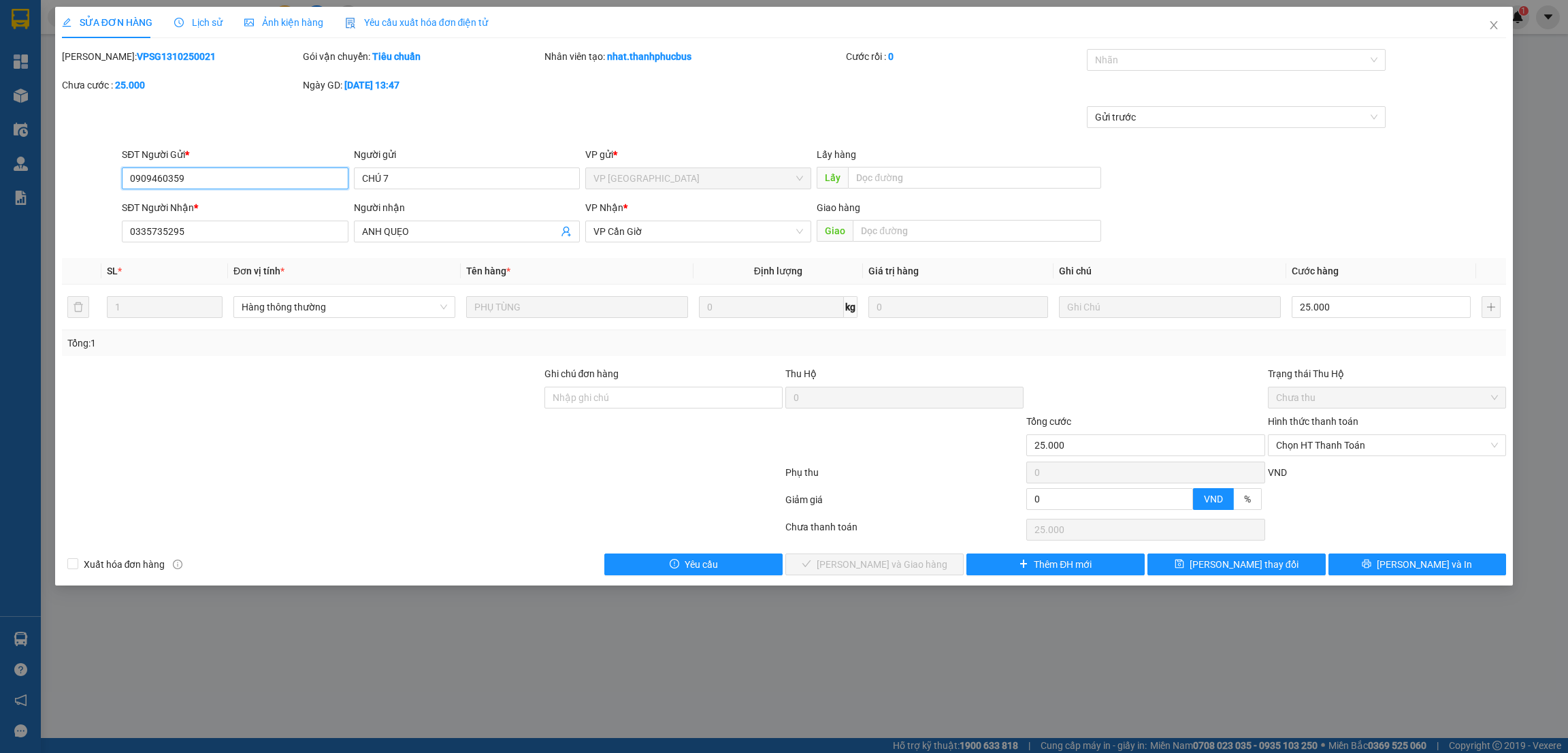
click at [1334, 447] on span "Chọn HT Thanh Toán" at bounding box center [1387, 445] width 222 height 21
click at [1316, 469] on div "Tại văn phòng" at bounding box center [1387, 473] width 222 height 15
type input "0"
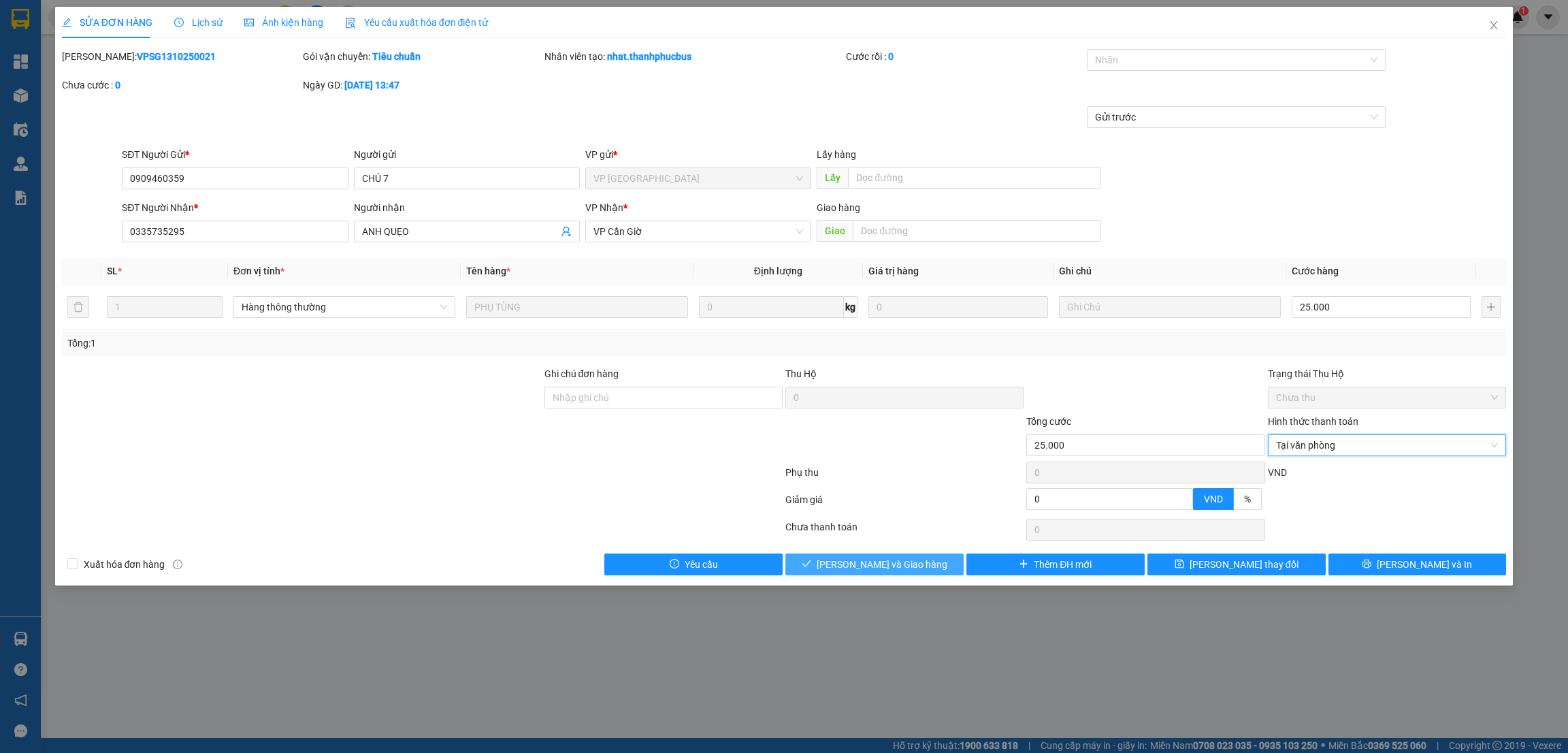
click at [892, 563] on span "[PERSON_NAME] và Giao hàng" at bounding box center [882, 564] width 130 height 15
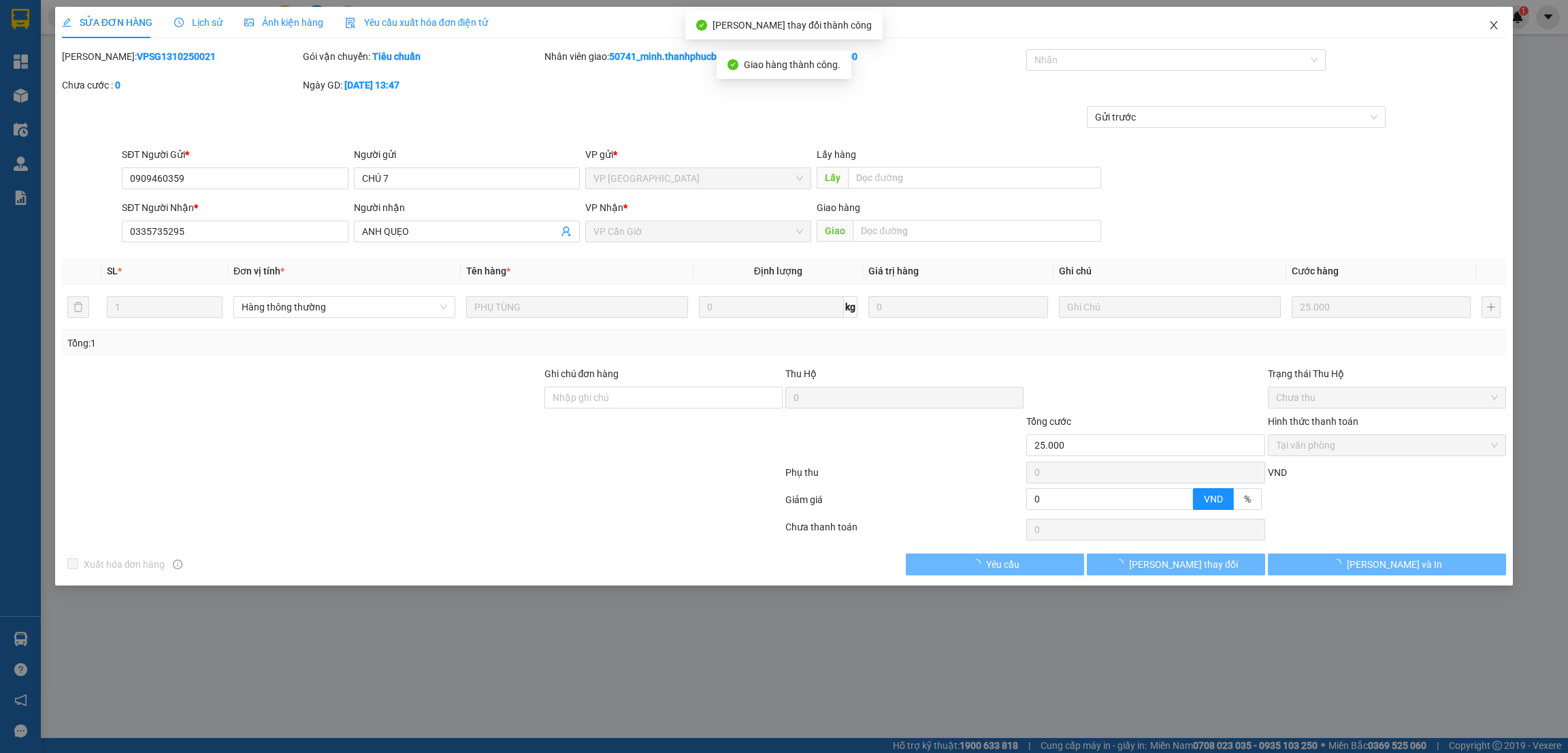
click at [1494, 24] on icon "close" at bounding box center [1494, 25] width 11 height 11
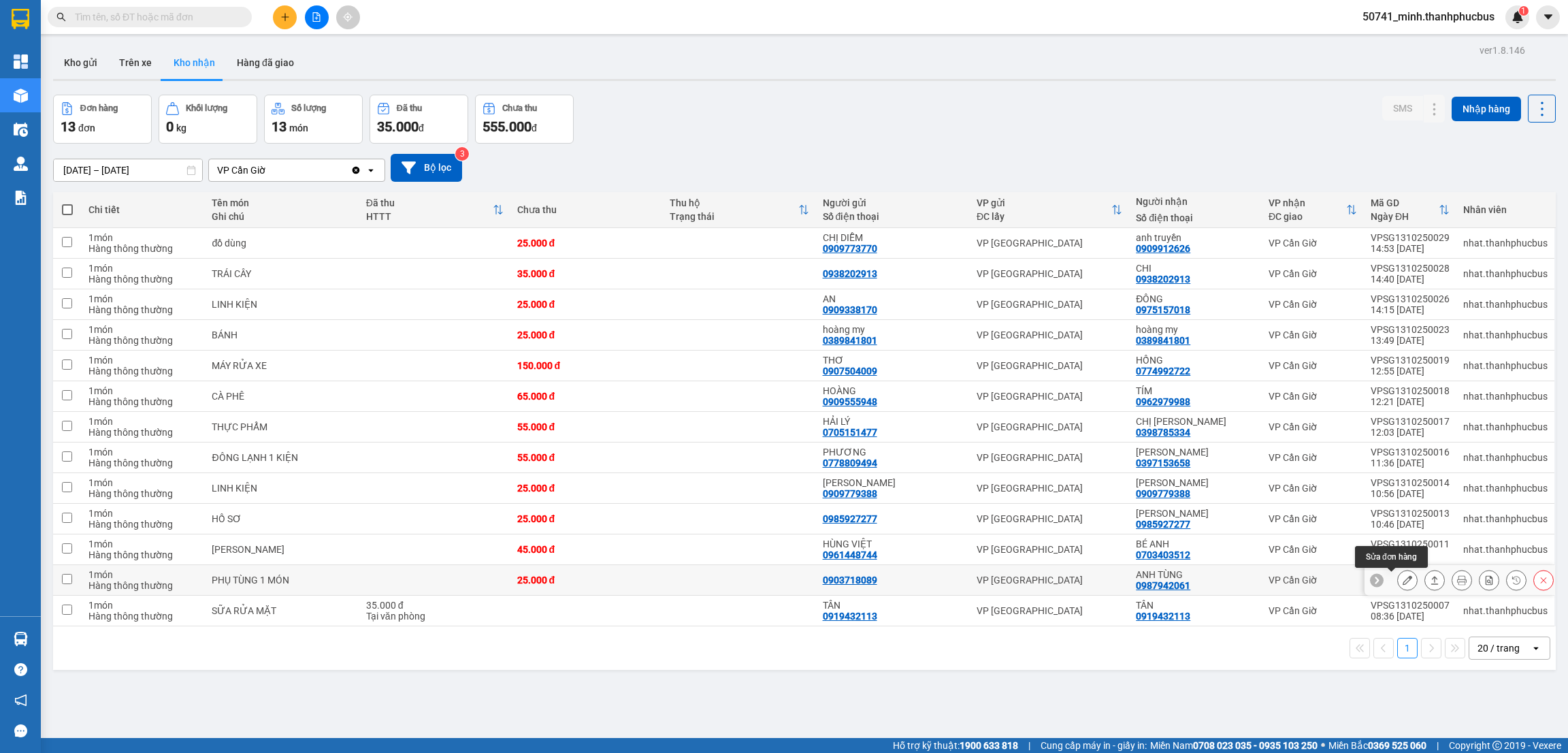
click at [1402, 579] on icon at bounding box center [1407, 580] width 10 height 10
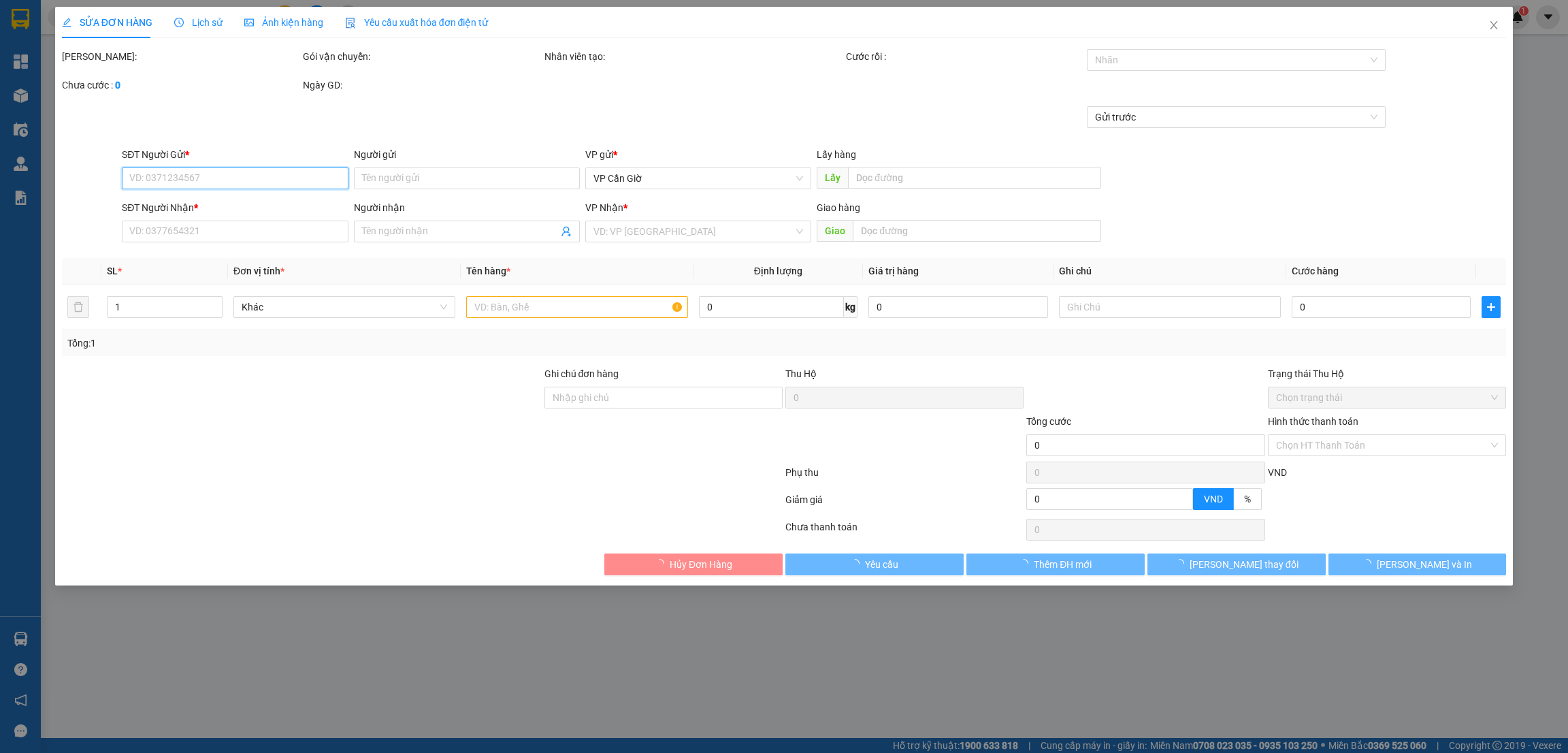
type input "0903718089"
type input "0987942061"
type input "ANH TÙNG"
type input "25.000"
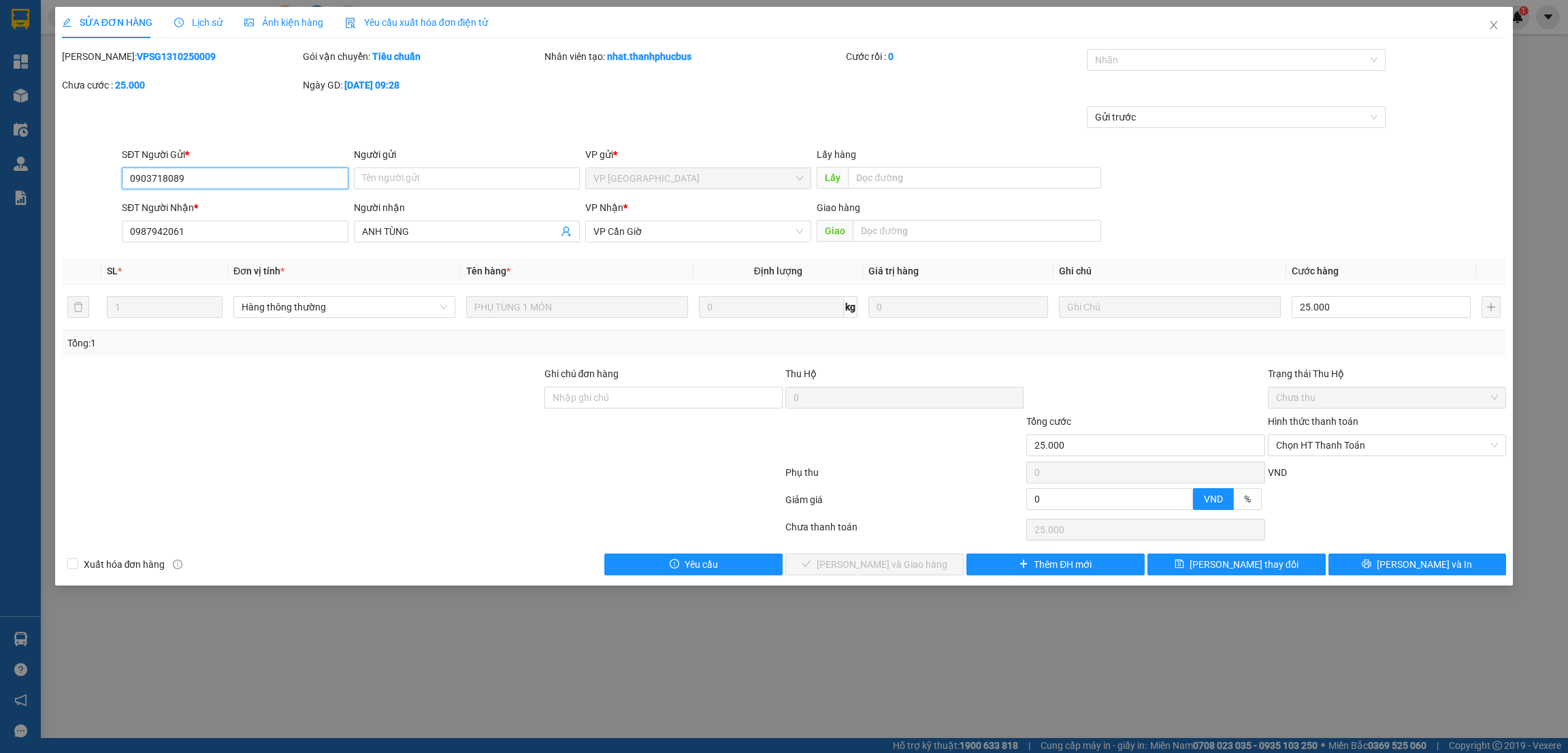
drag, startPoint x: 1312, startPoint y: 437, endPoint x: 1318, endPoint y: 452, distance: 16.2
click at [1312, 437] on span "Chọn HT Thanh Toán" at bounding box center [1387, 445] width 222 height 21
click at [1313, 472] on div "Tại văn phòng" at bounding box center [1387, 473] width 222 height 15
type input "0"
click at [892, 570] on span "[PERSON_NAME] và Giao hàng" at bounding box center [882, 564] width 130 height 15
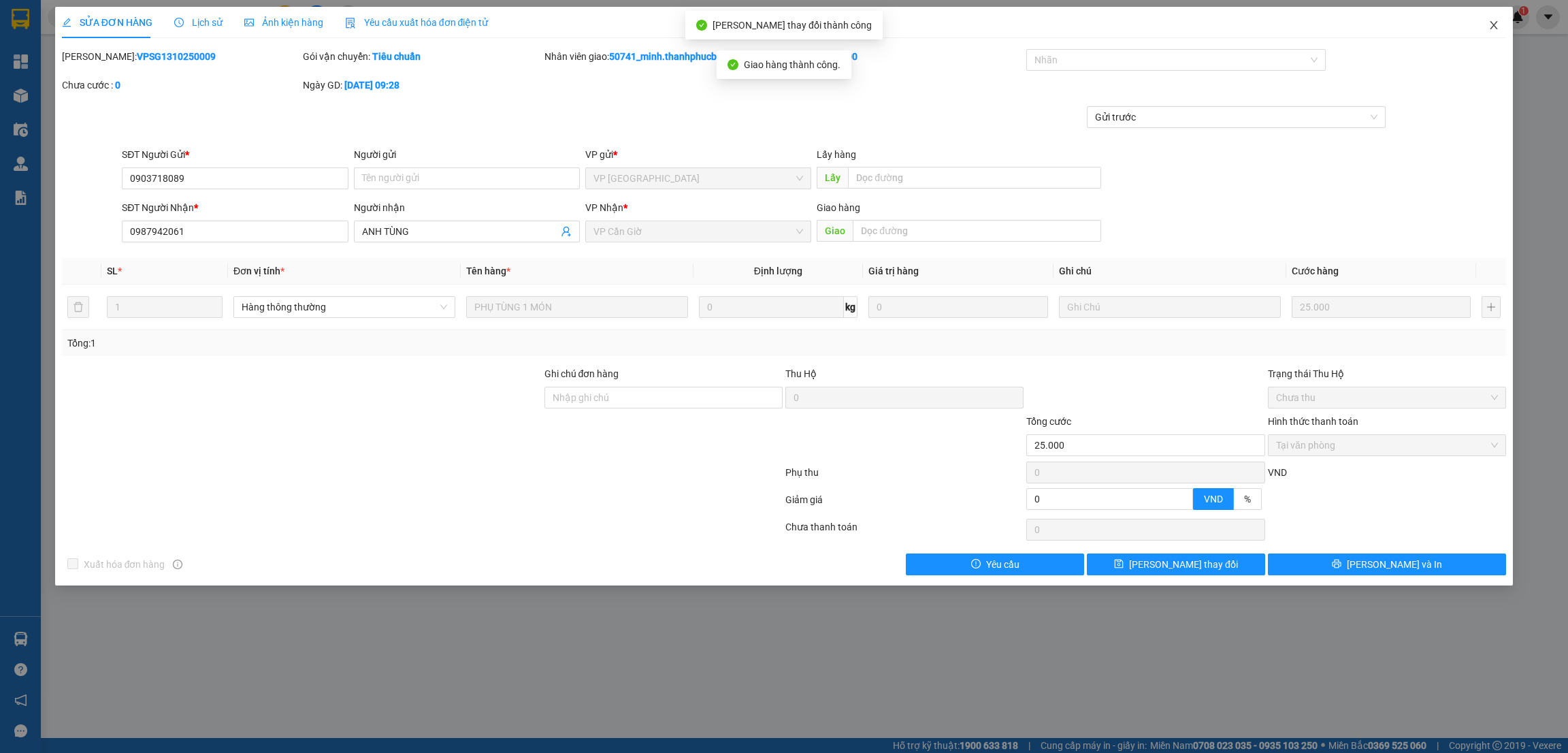
click at [1500, 30] on span "Close" at bounding box center [1494, 26] width 38 height 38
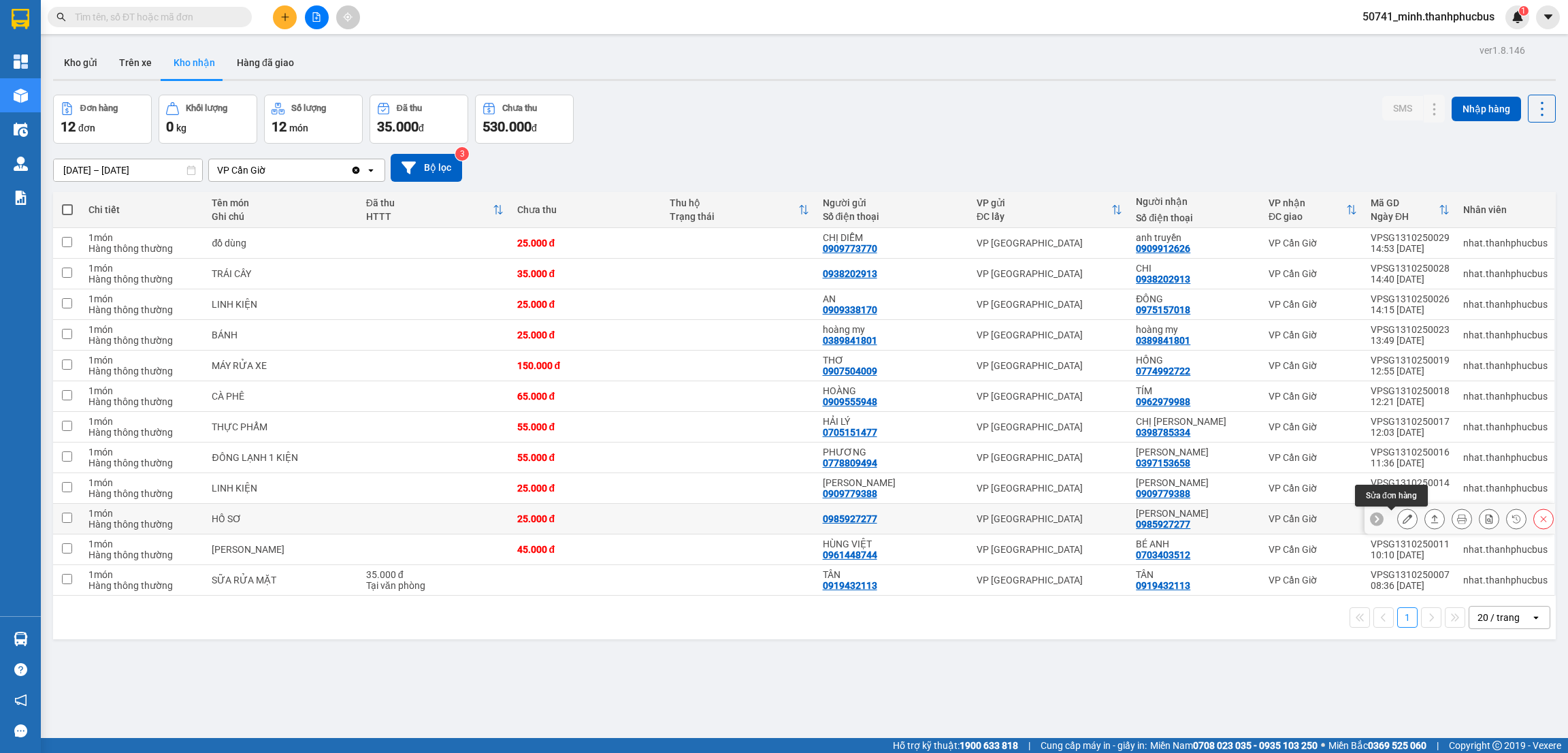
click at [1402, 523] on icon at bounding box center [1407, 519] width 10 height 10
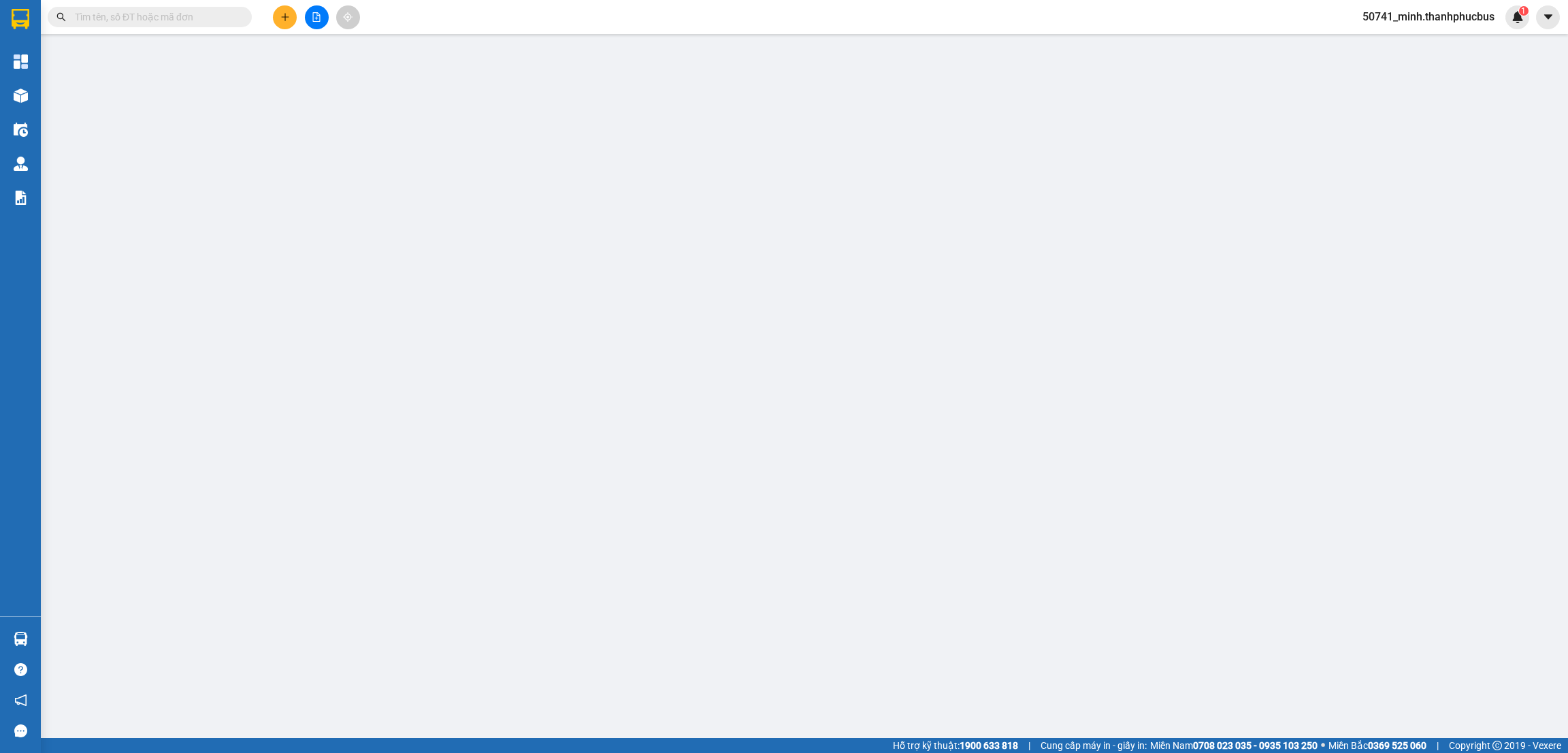
type input "0985927277"
type input "[PERSON_NAME]"
type input "25.000"
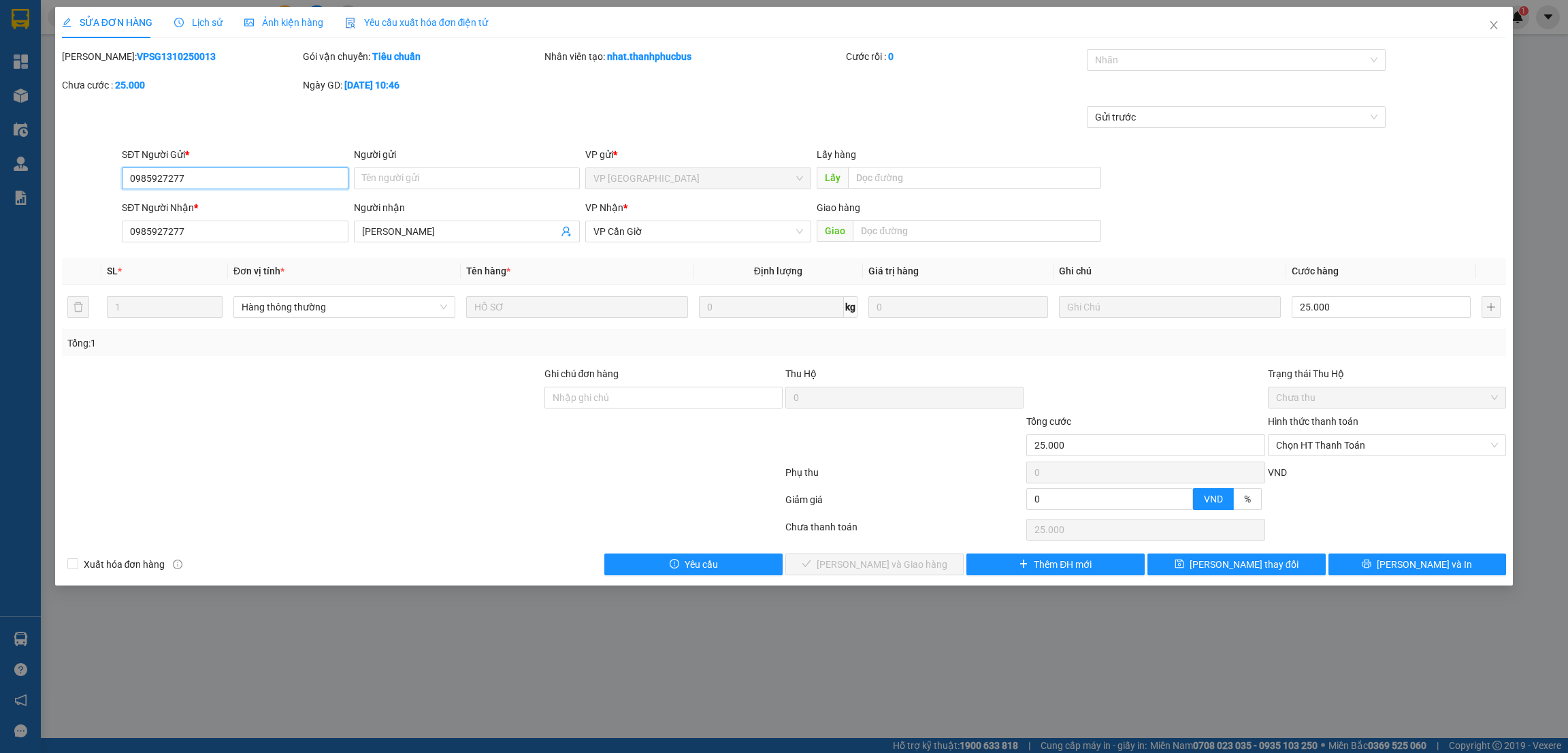
click at [1351, 451] on span "Chọn HT Thanh Toán" at bounding box center [1387, 445] width 222 height 21
click at [1312, 479] on div "Tại văn phòng" at bounding box center [1387, 473] width 222 height 15
type input "0"
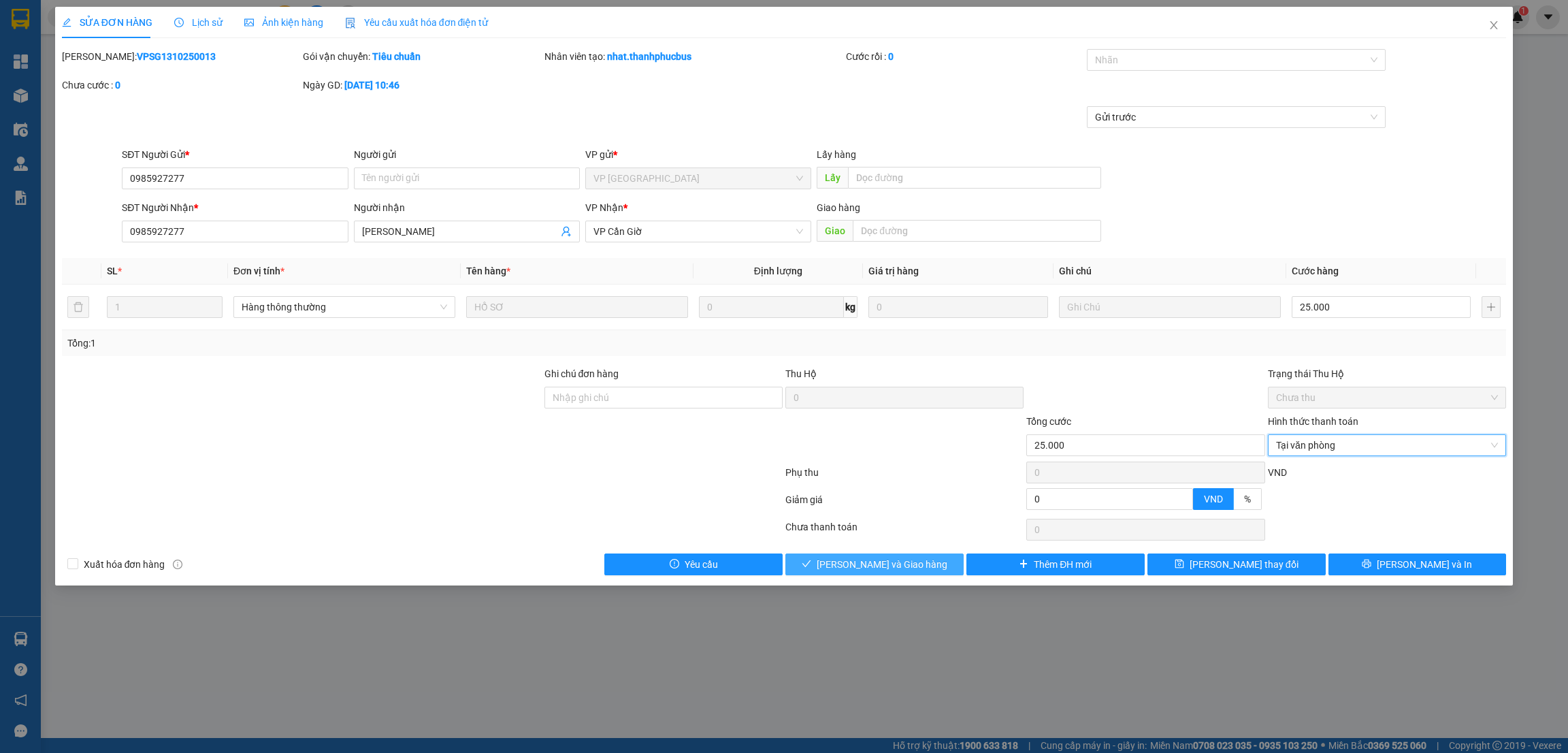
click at [929, 561] on button "[PERSON_NAME] và Giao hàng" at bounding box center [874, 564] width 178 height 22
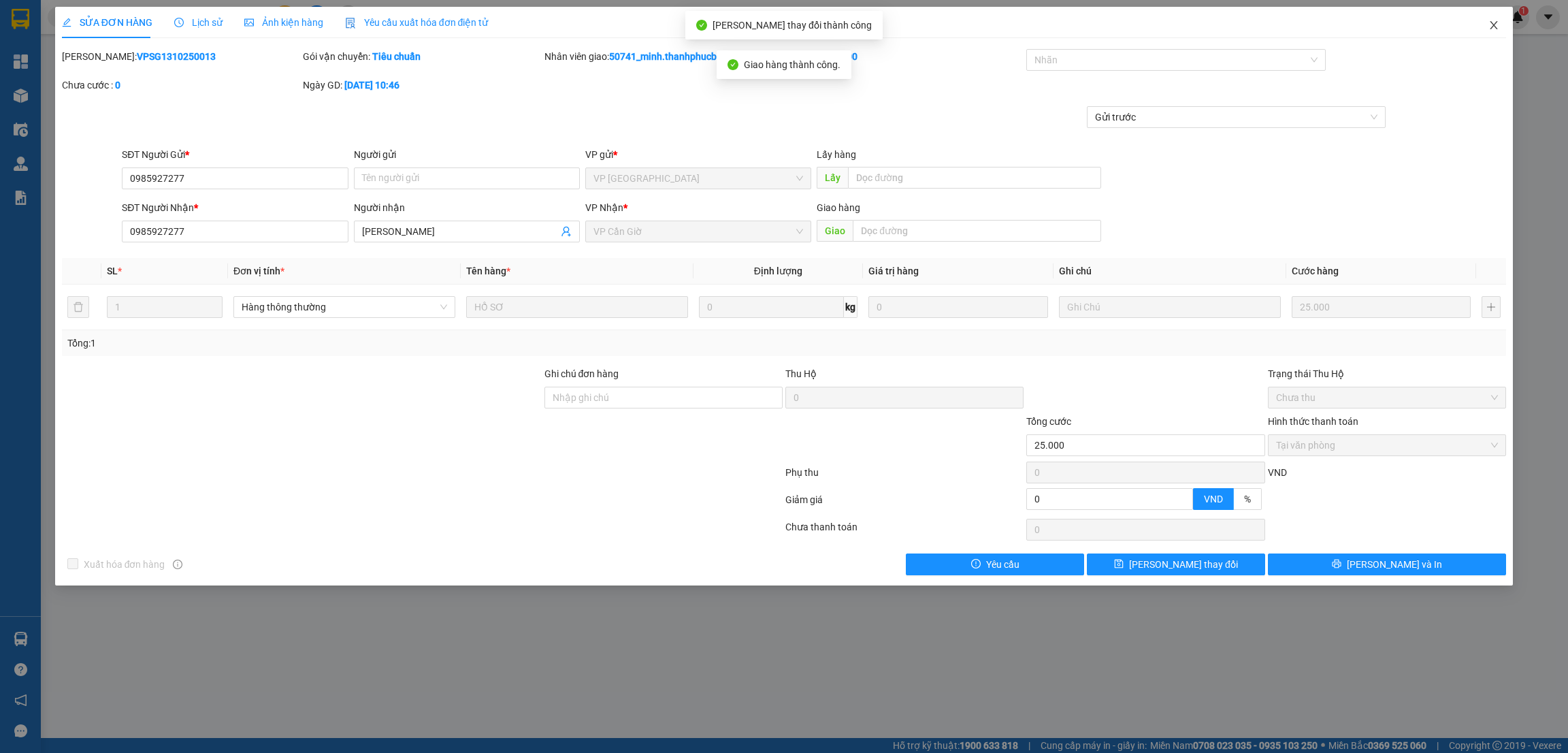
click at [1492, 18] on span "Close" at bounding box center [1494, 26] width 38 height 38
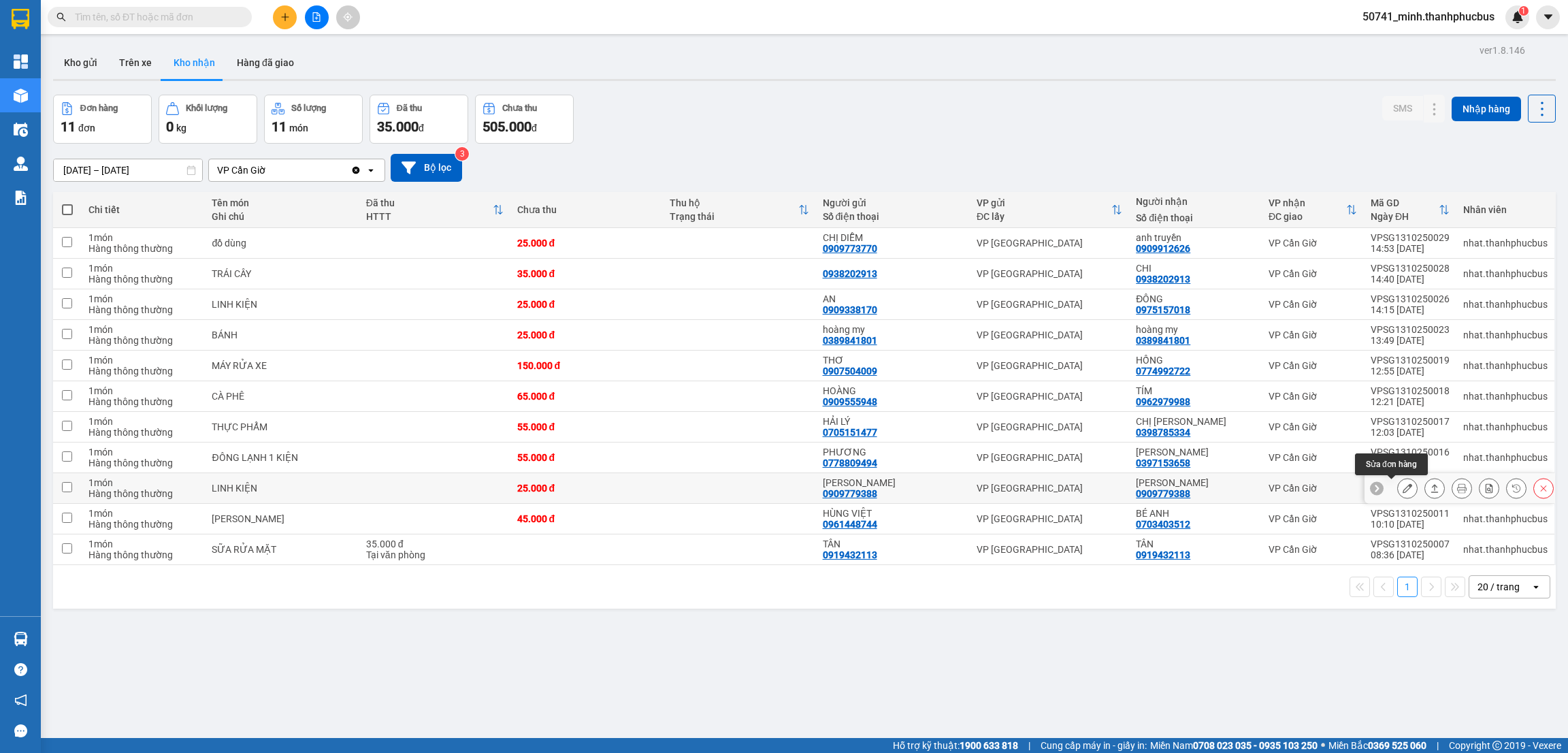
click at [1402, 488] on icon at bounding box center [1407, 488] width 10 height 10
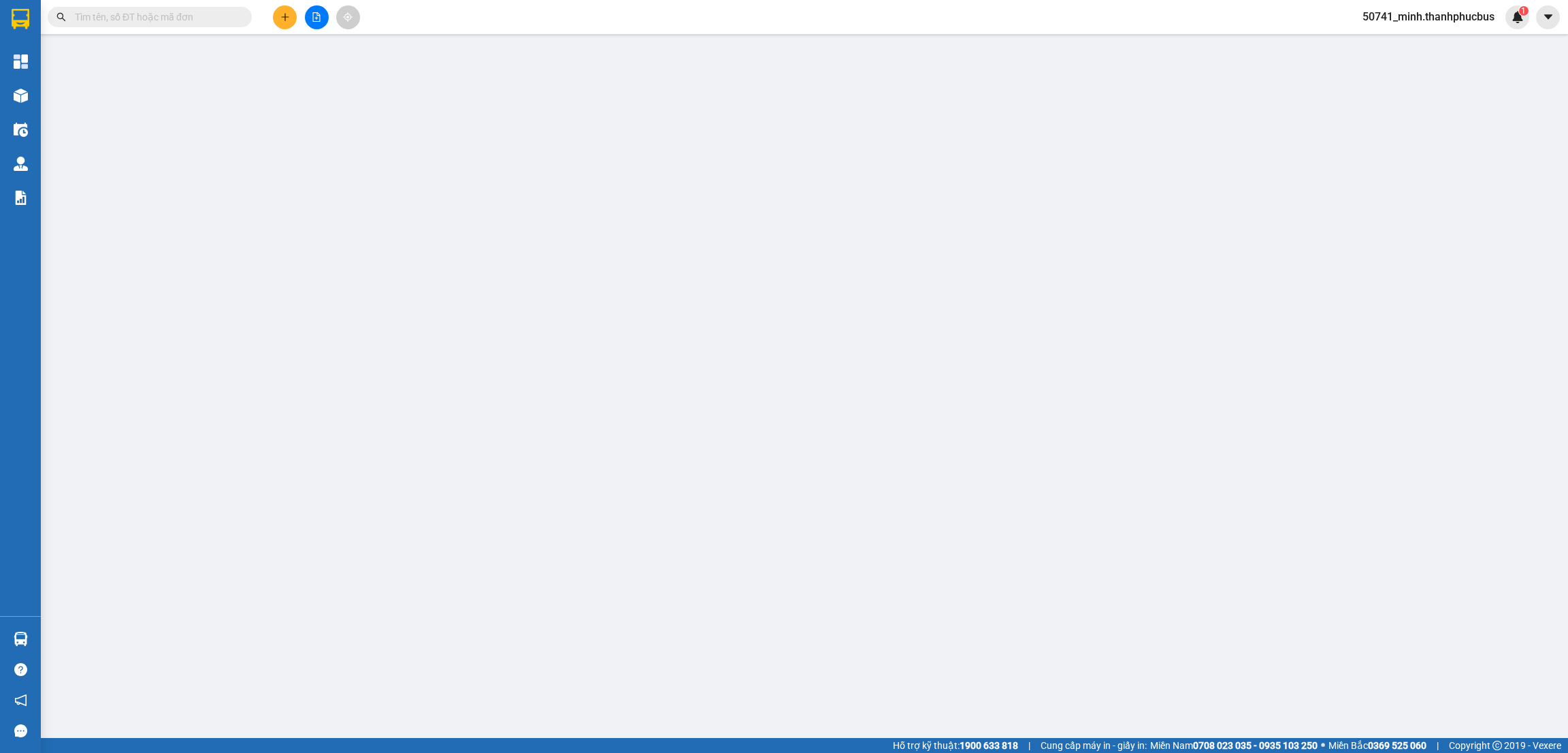
type input "0909779388"
type input "[PERSON_NAME]"
type input "0909779388"
type input "[PERSON_NAME]"
type input "25.000"
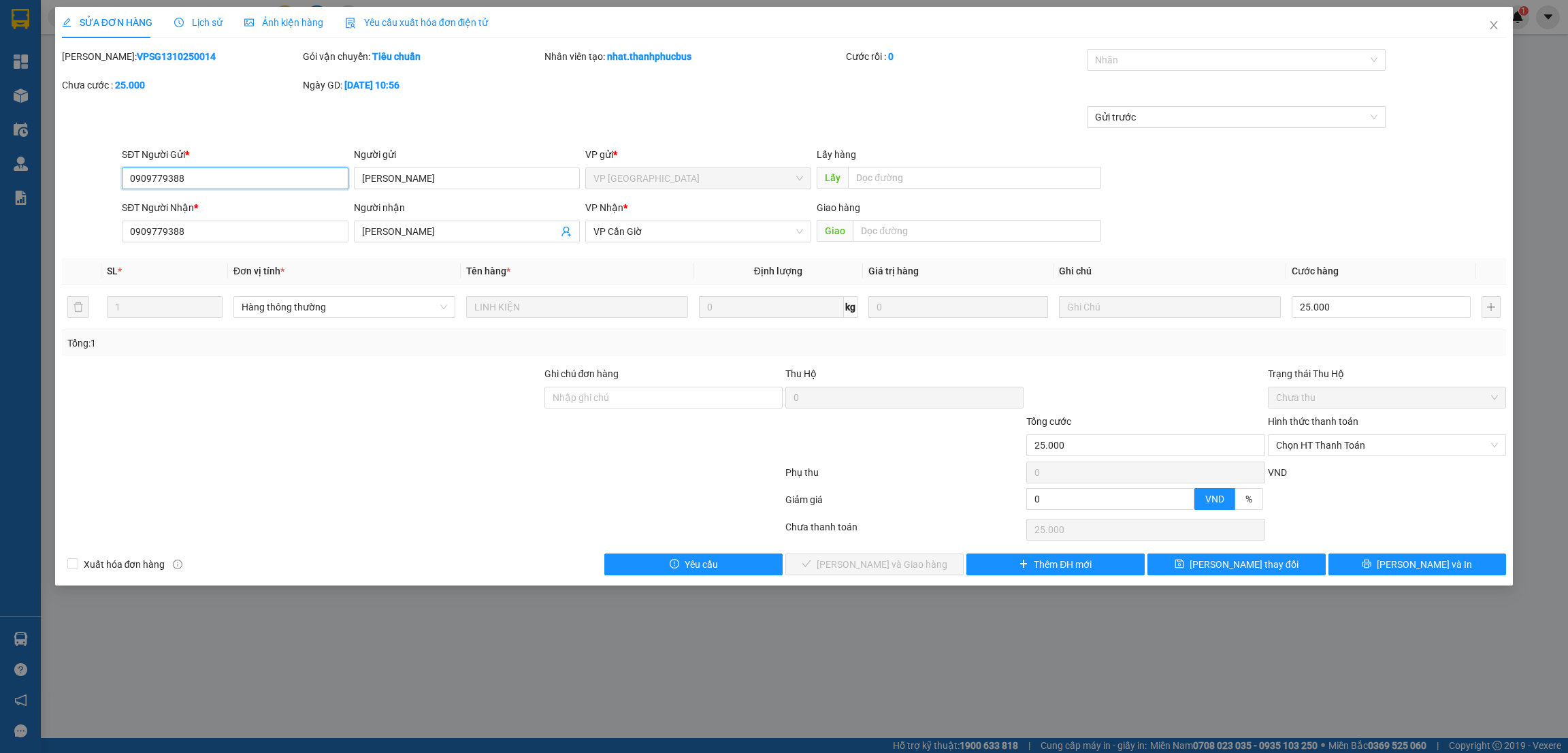
click at [1358, 446] on span "Chọn HT Thanh Toán" at bounding box center [1387, 445] width 222 height 21
click at [1325, 471] on div "Tại văn phòng" at bounding box center [1387, 473] width 222 height 15
type input "0"
click at [889, 567] on span "[PERSON_NAME] và Giao hàng" at bounding box center [882, 564] width 130 height 15
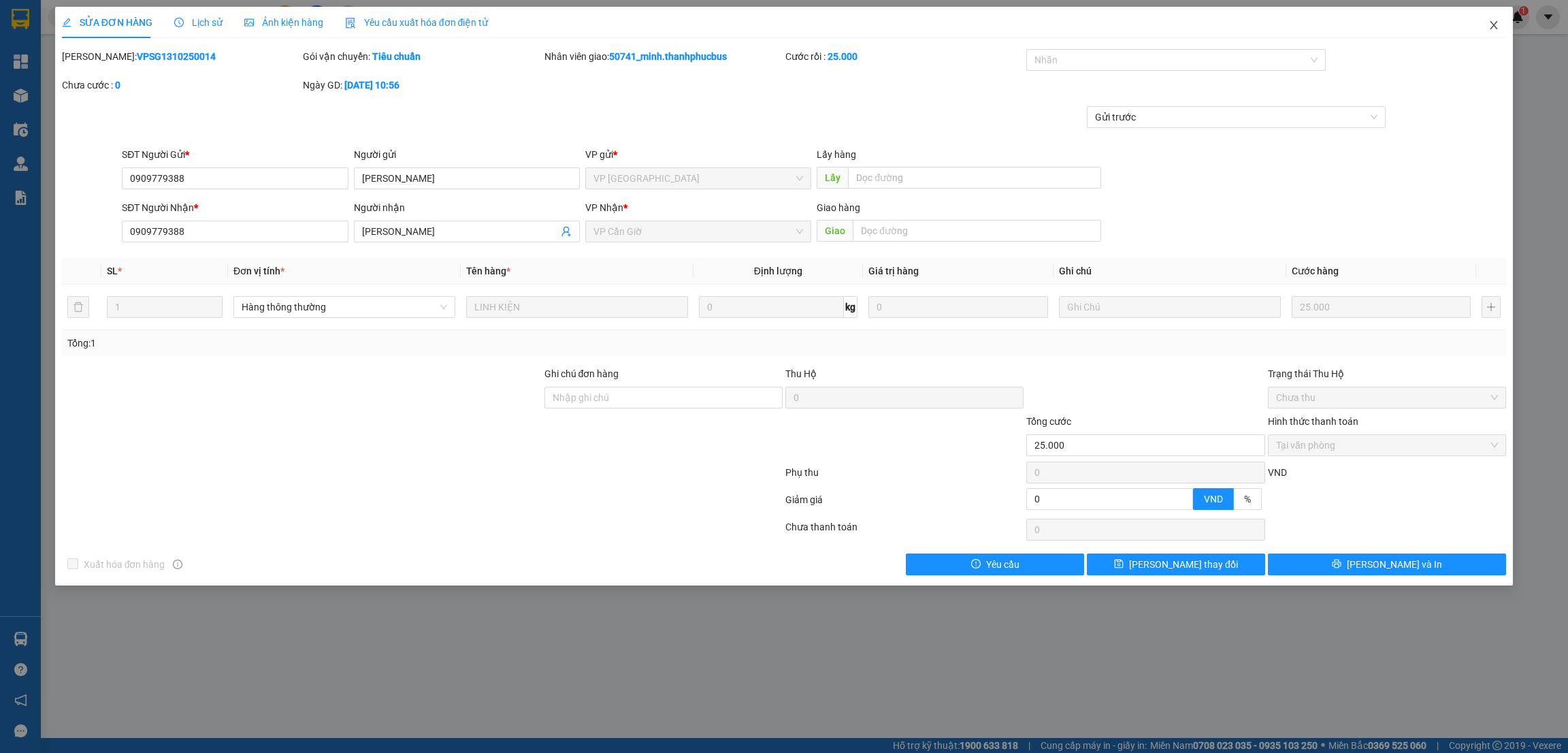
click at [1487, 26] on span "Close" at bounding box center [1494, 26] width 38 height 38
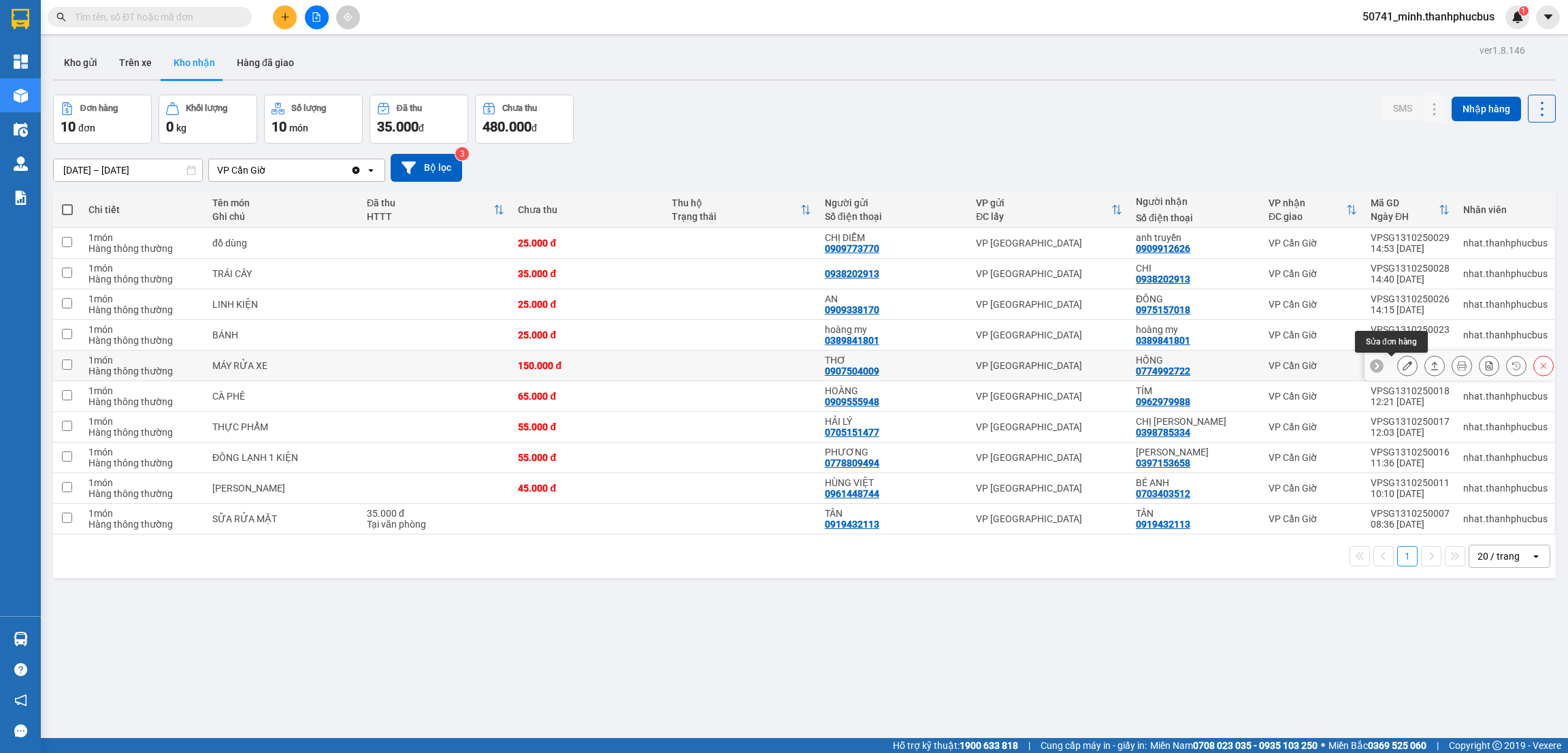
click at [1402, 370] on icon at bounding box center [1407, 365] width 10 height 10
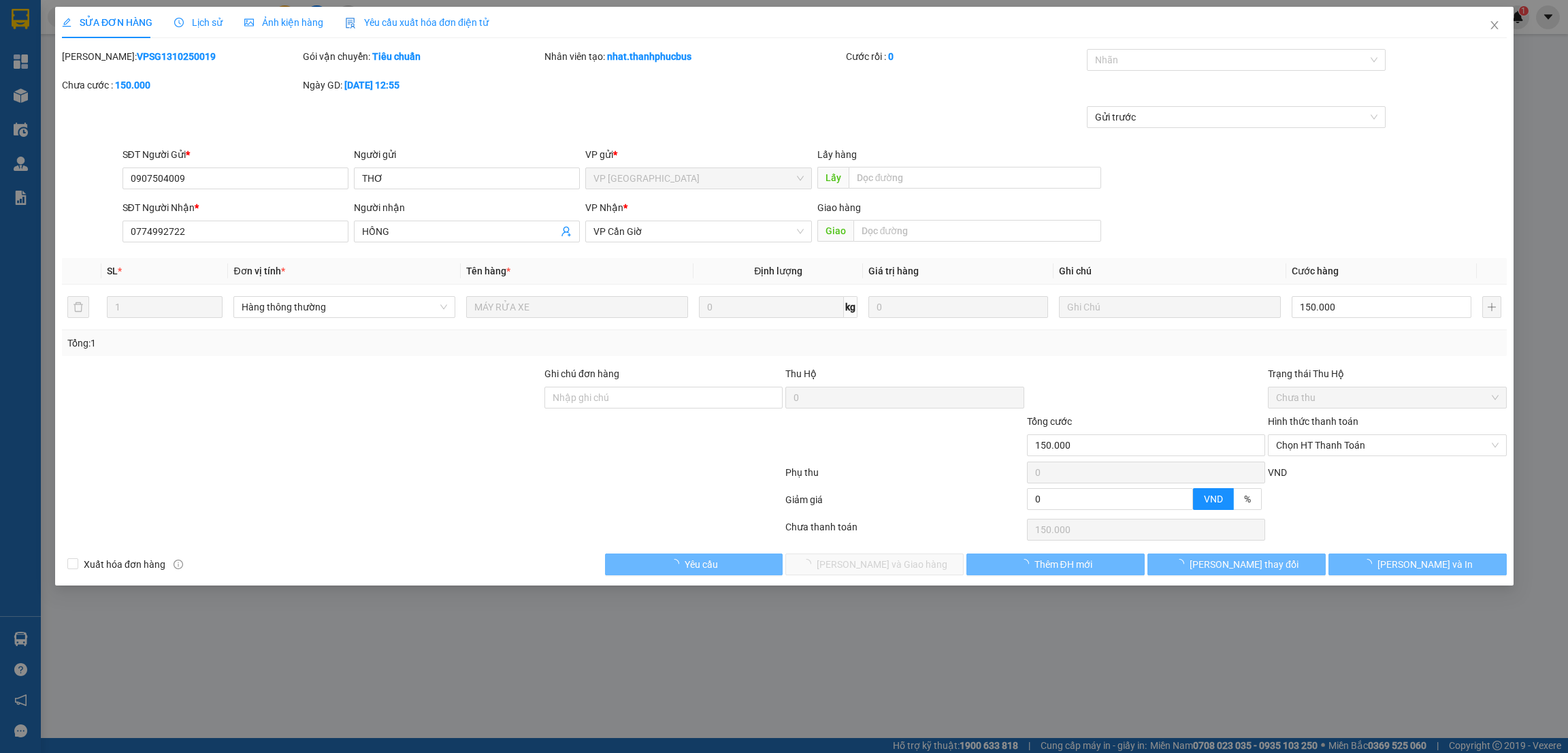
type input "0907504009"
type input "THƠ"
type input "0774992722"
type input "HỒNG"
type input "150.000"
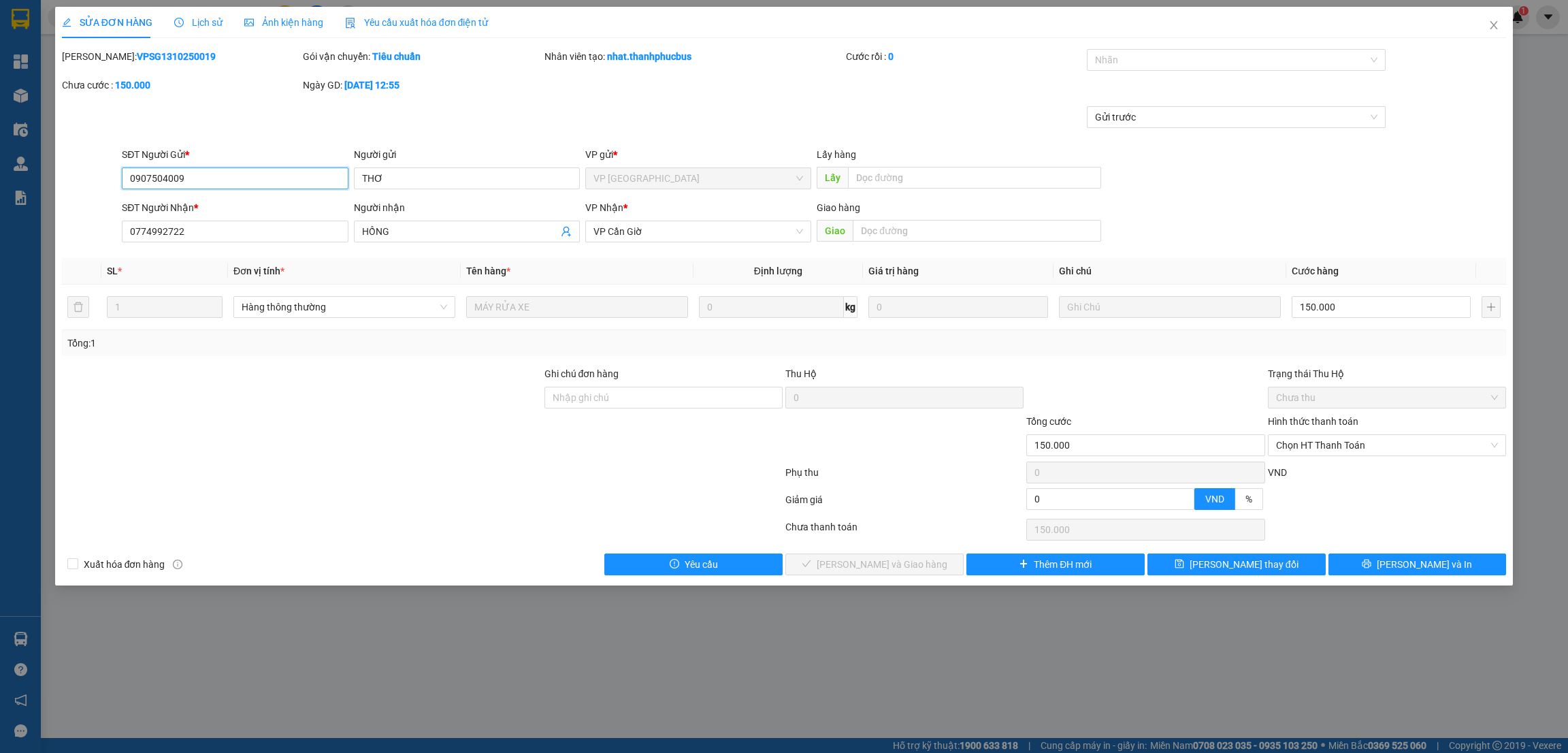
click at [1336, 450] on span "Chọn HT Thanh Toán" at bounding box center [1387, 445] width 222 height 21
click at [1317, 474] on div "Tại văn phòng" at bounding box center [1387, 473] width 222 height 15
type input "0"
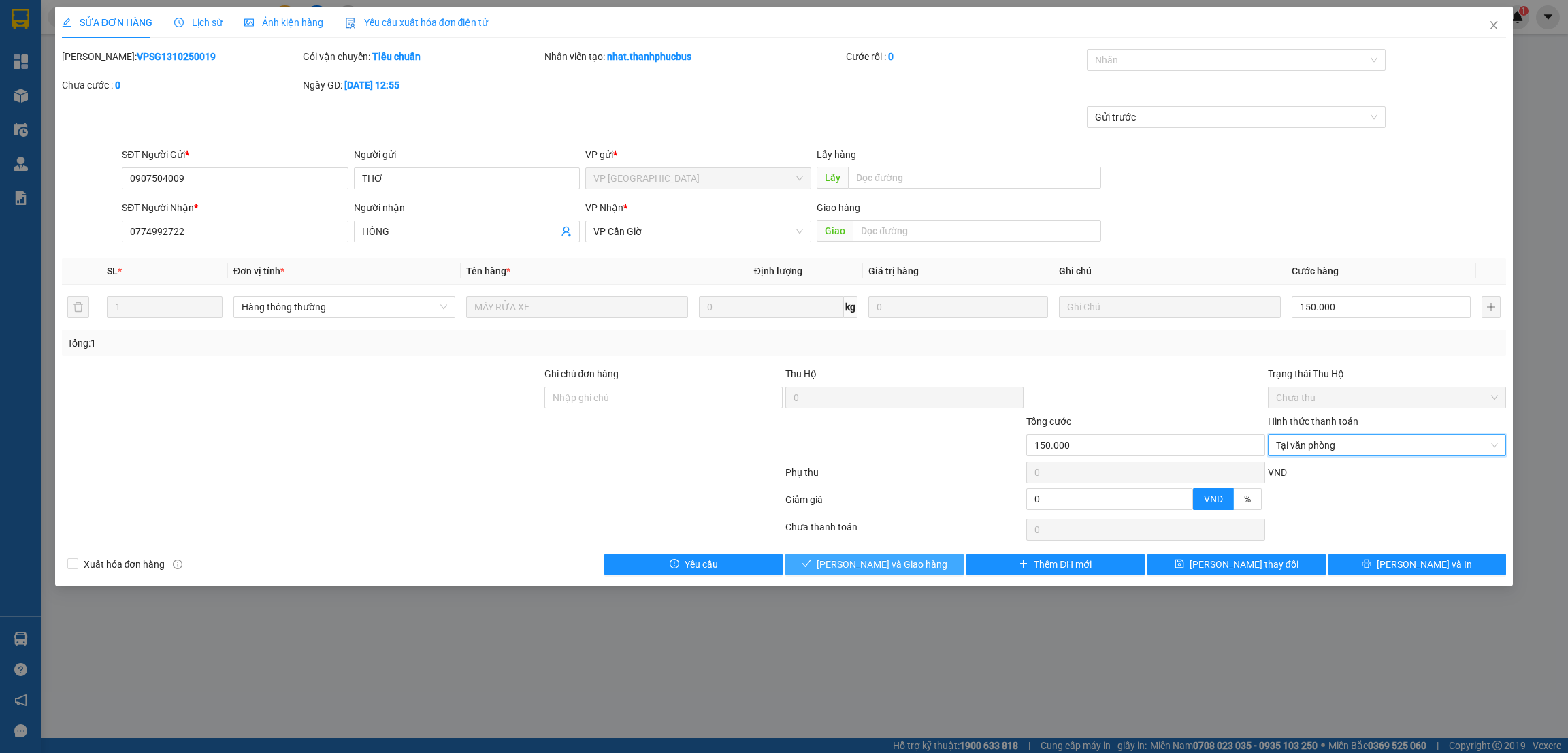
click at [873, 567] on span "[PERSON_NAME] và Giao hàng" at bounding box center [882, 564] width 130 height 15
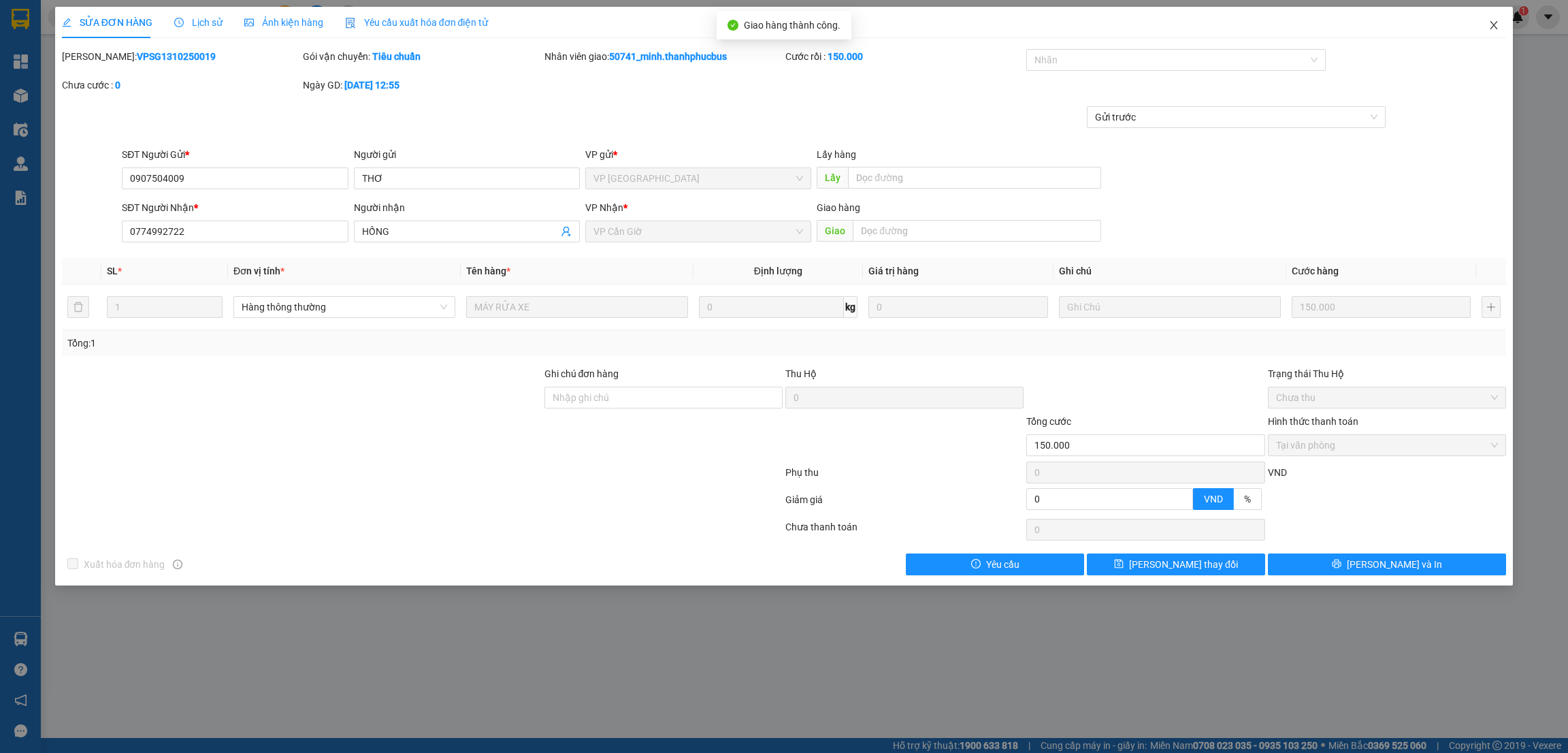
click at [1496, 26] on icon "close" at bounding box center [1494, 25] width 11 height 11
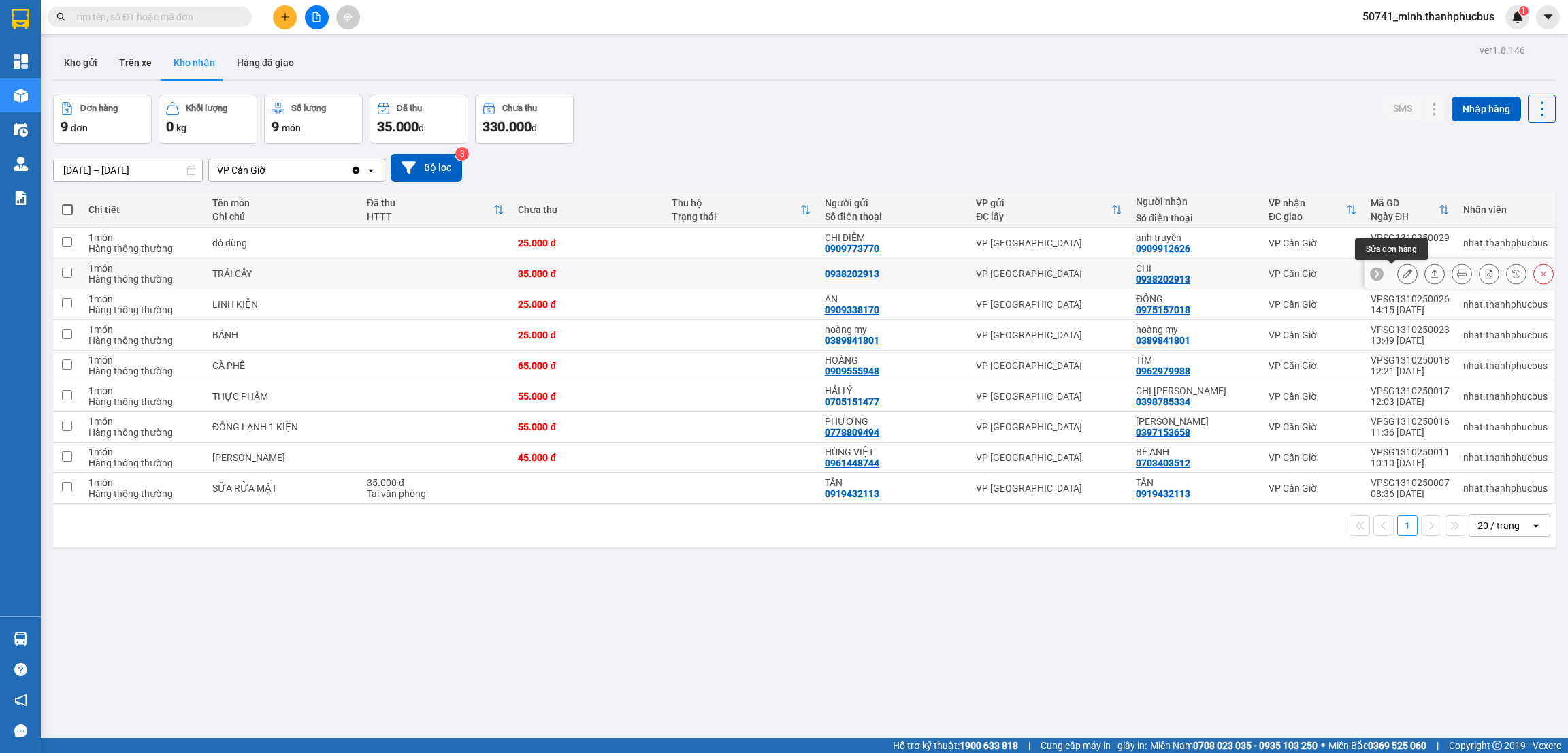
click at [1402, 275] on icon at bounding box center [1407, 273] width 10 height 10
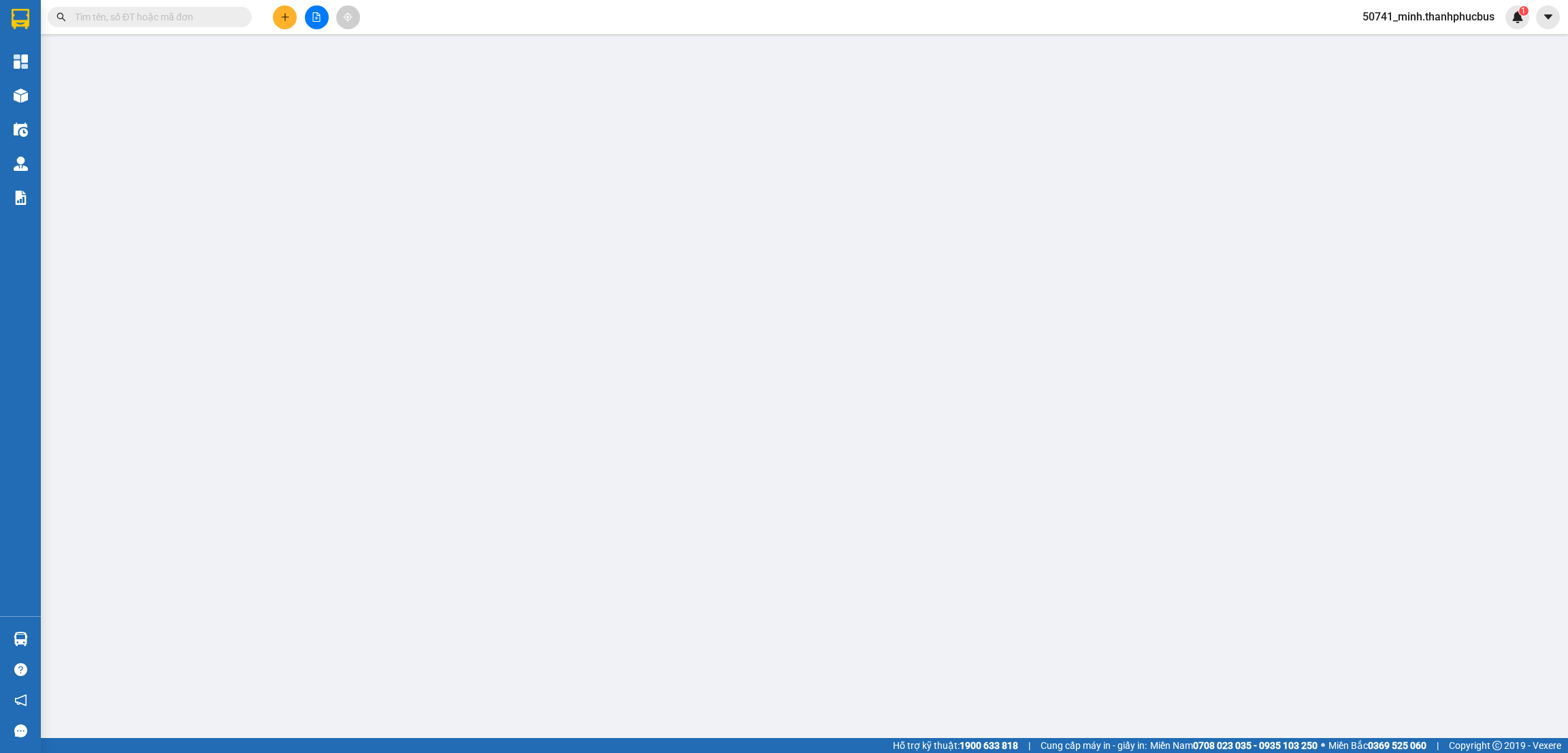
type input "0938202913"
type input "CHI"
type input "35.000"
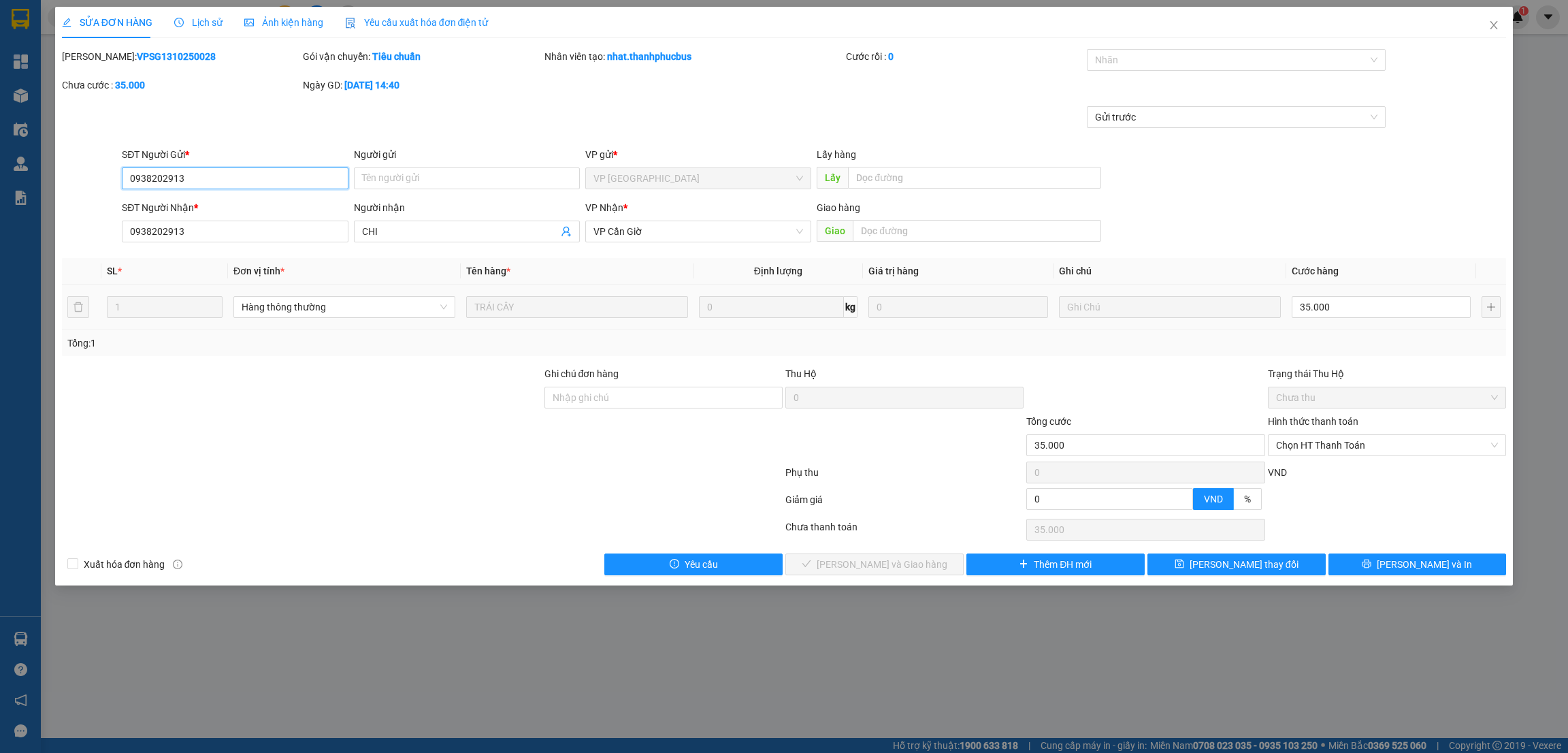
click at [1321, 439] on span "Chọn HT Thanh Toán" at bounding box center [1387, 445] width 222 height 21
click at [1296, 467] on div "Tại văn phòng" at bounding box center [1387, 473] width 222 height 15
type input "0"
click at [891, 567] on span "[PERSON_NAME] và Giao hàng" at bounding box center [882, 564] width 130 height 15
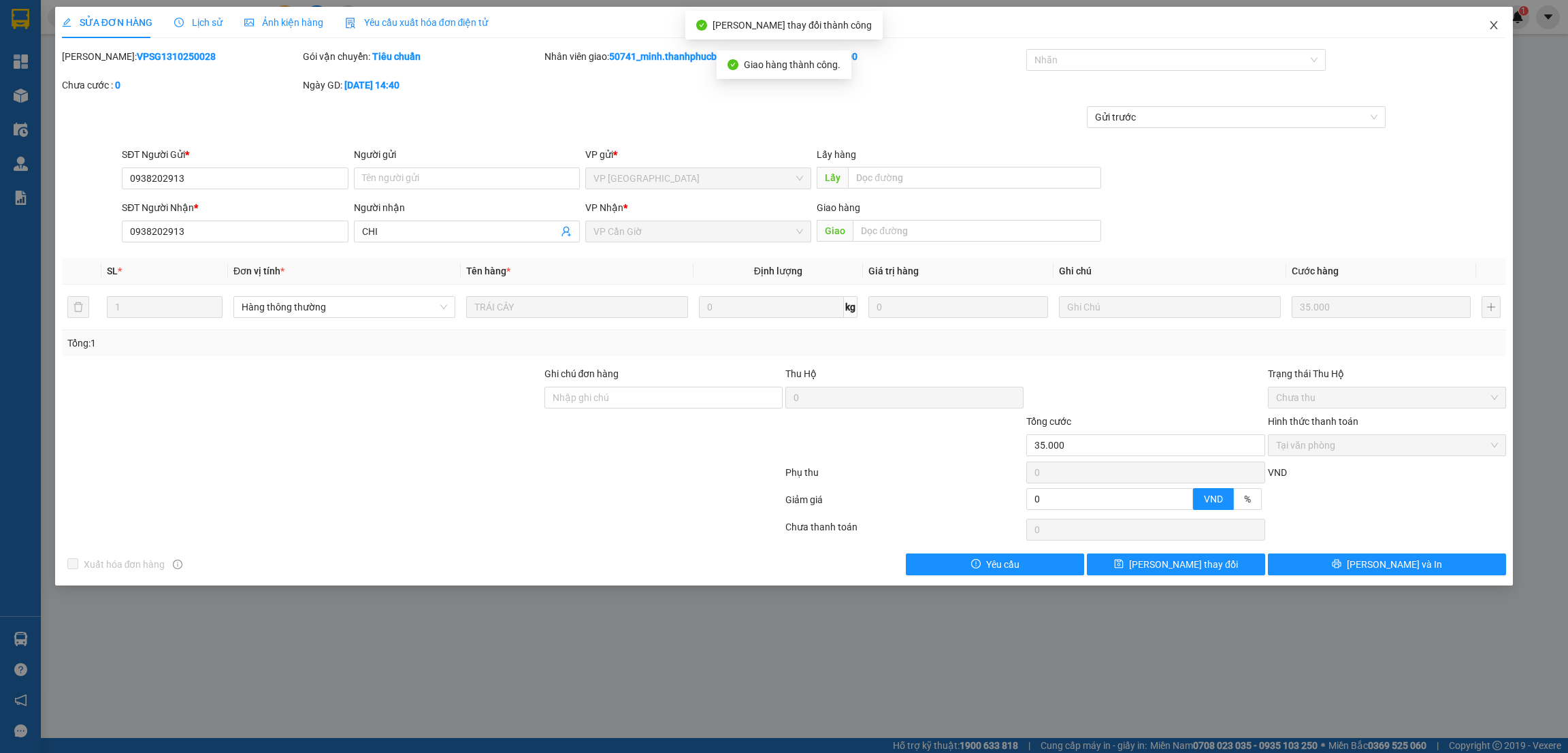
click at [1497, 28] on icon "close" at bounding box center [1494, 25] width 11 height 11
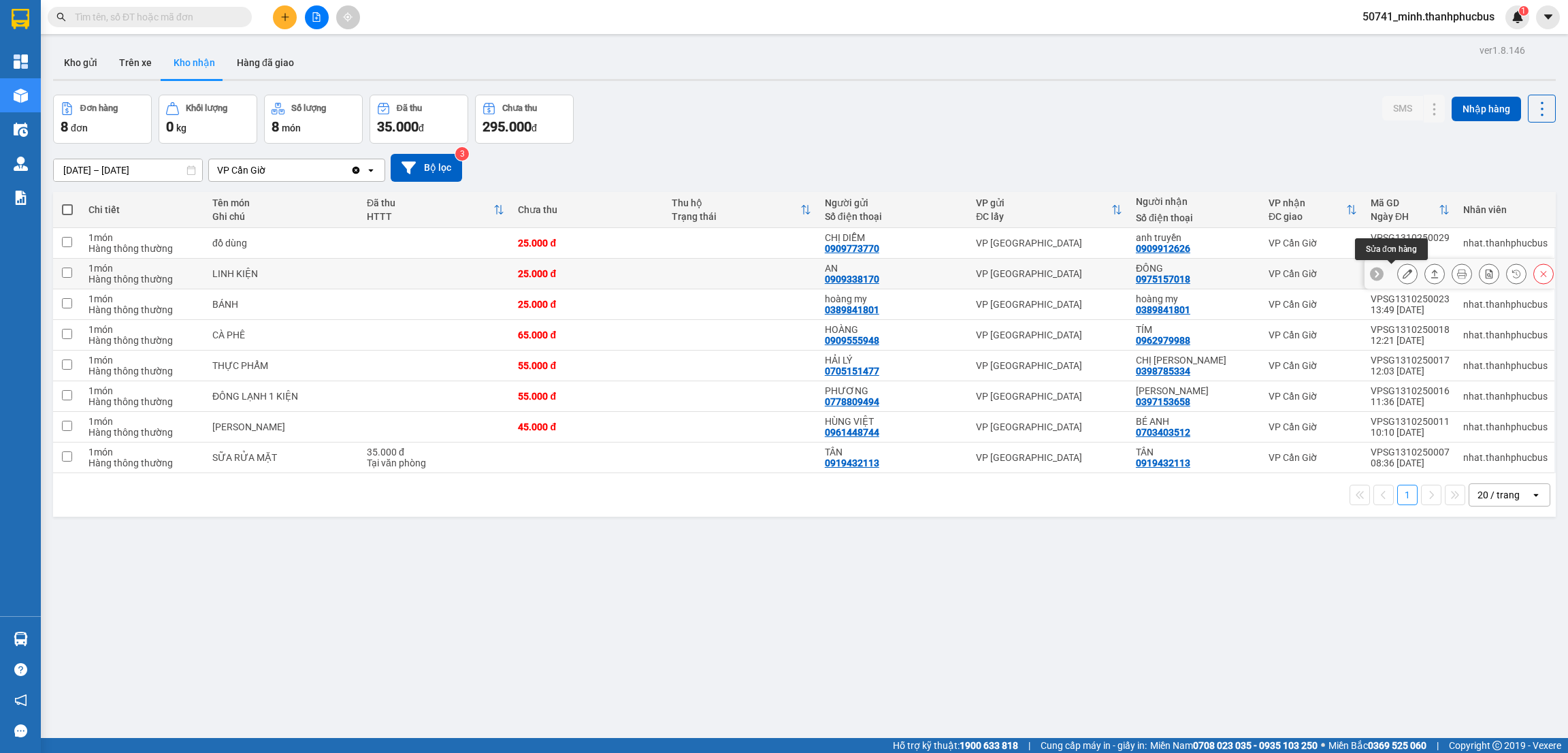
click at [1402, 273] on icon at bounding box center [1407, 273] width 10 height 10
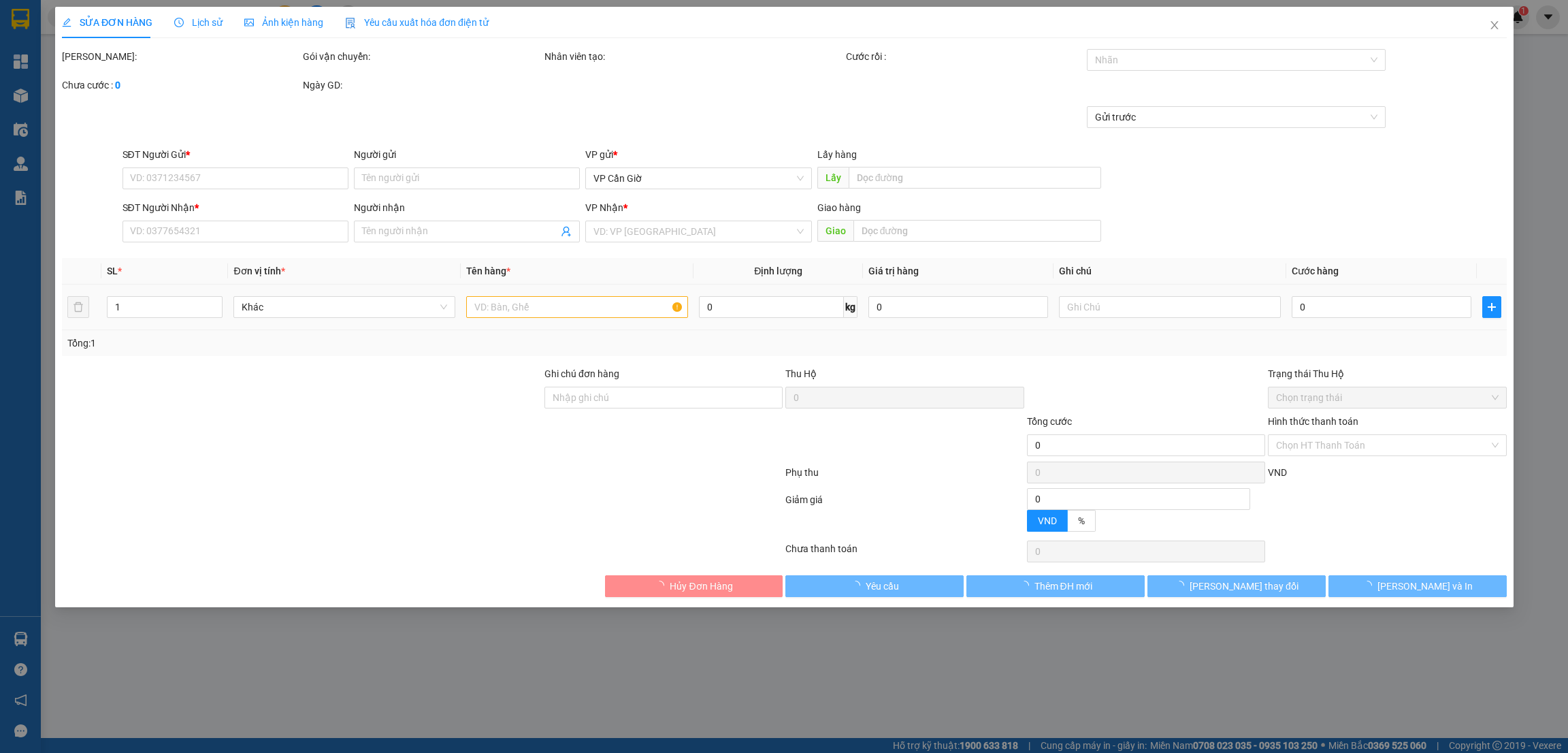
type input "0909338170"
type input "AN"
type input "0975157018"
type input "ĐÔNG"
type input "25.000"
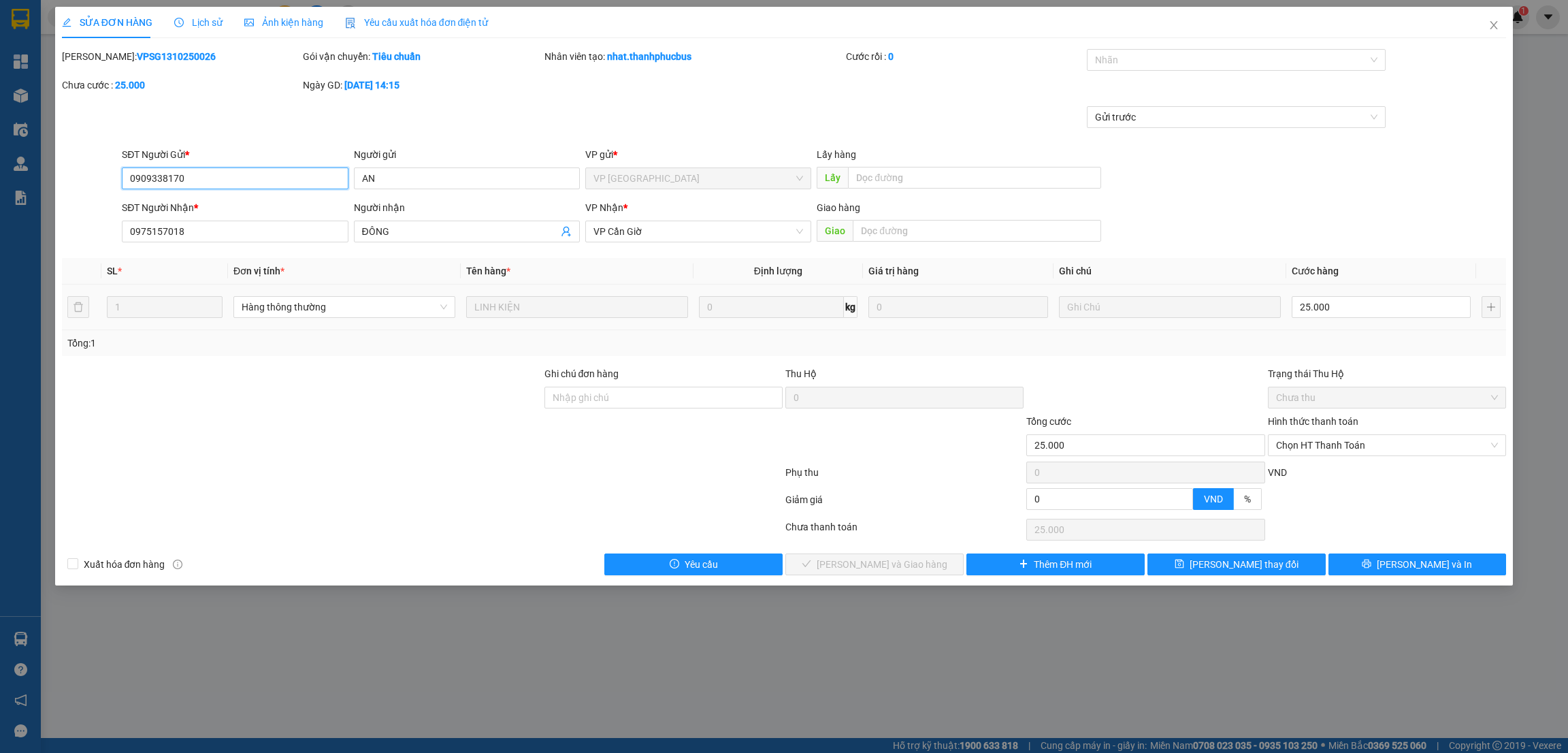
click at [1329, 443] on span "Chọn HT Thanh Toán" at bounding box center [1387, 445] width 222 height 21
click at [1304, 470] on div "Tại văn phòng" at bounding box center [1387, 473] width 222 height 15
type input "0"
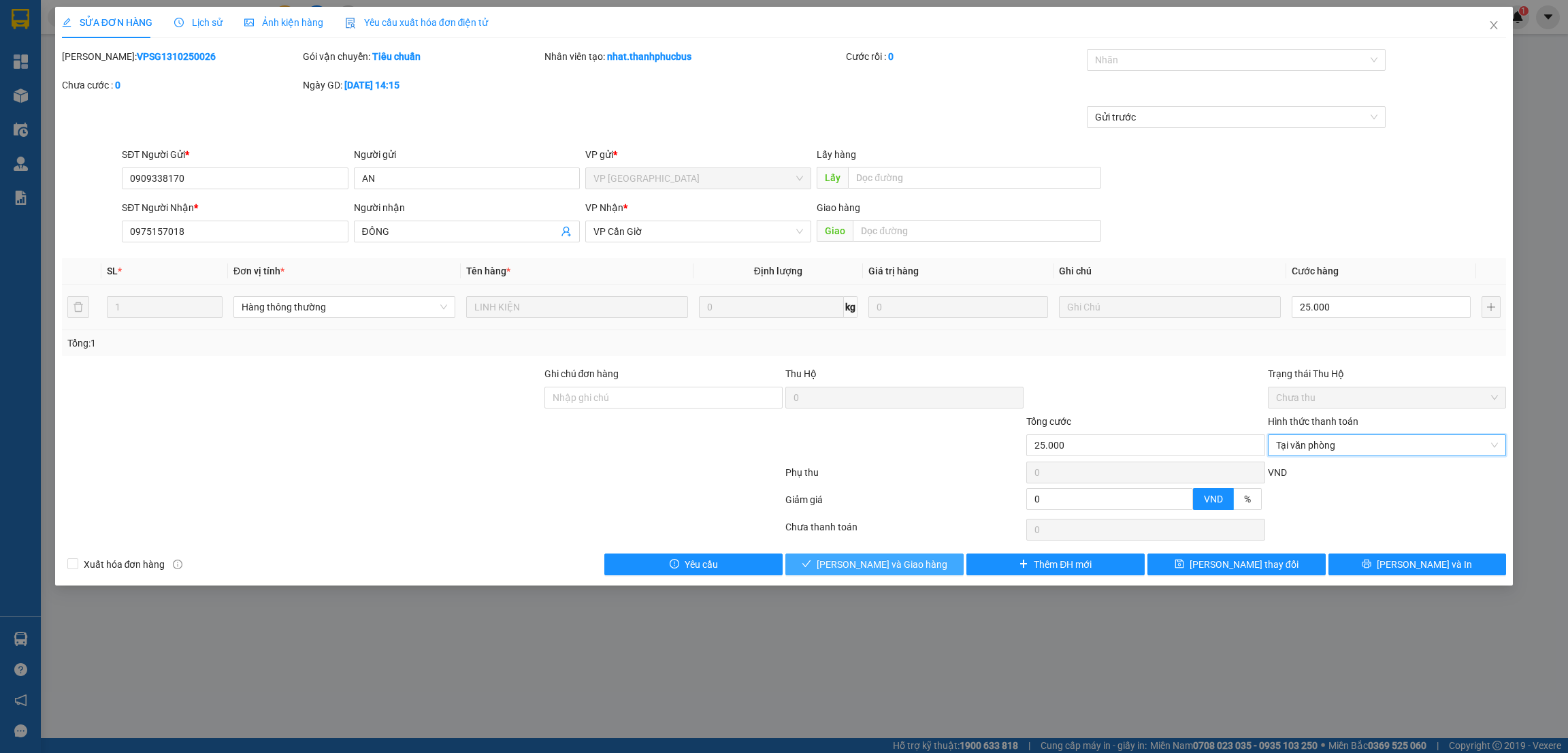
click at [881, 569] on span "[PERSON_NAME] và Giao hàng" at bounding box center [882, 564] width 130 height 15
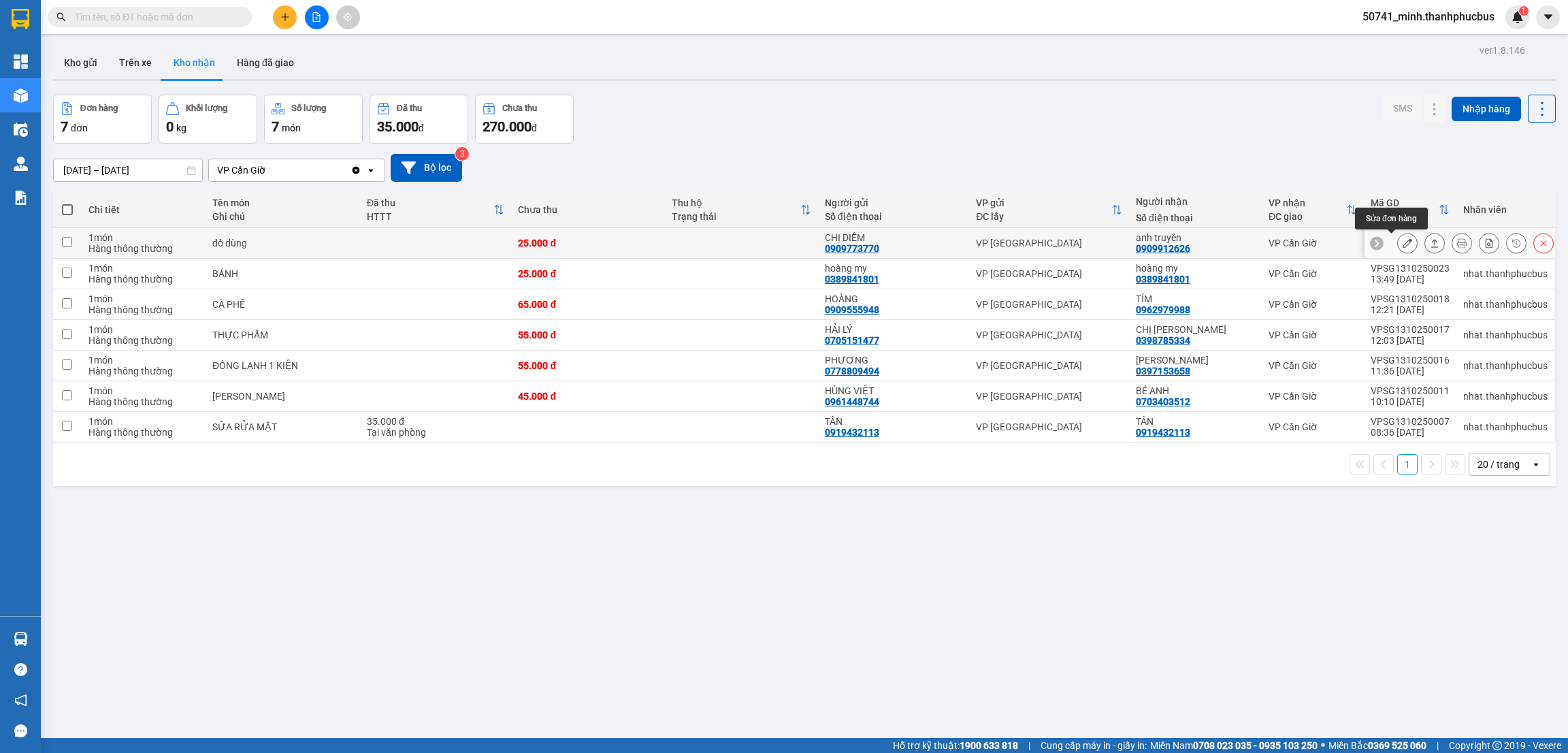
click at [1402, 242] on icon at bounding box center [1407, 242] width 10 height 10
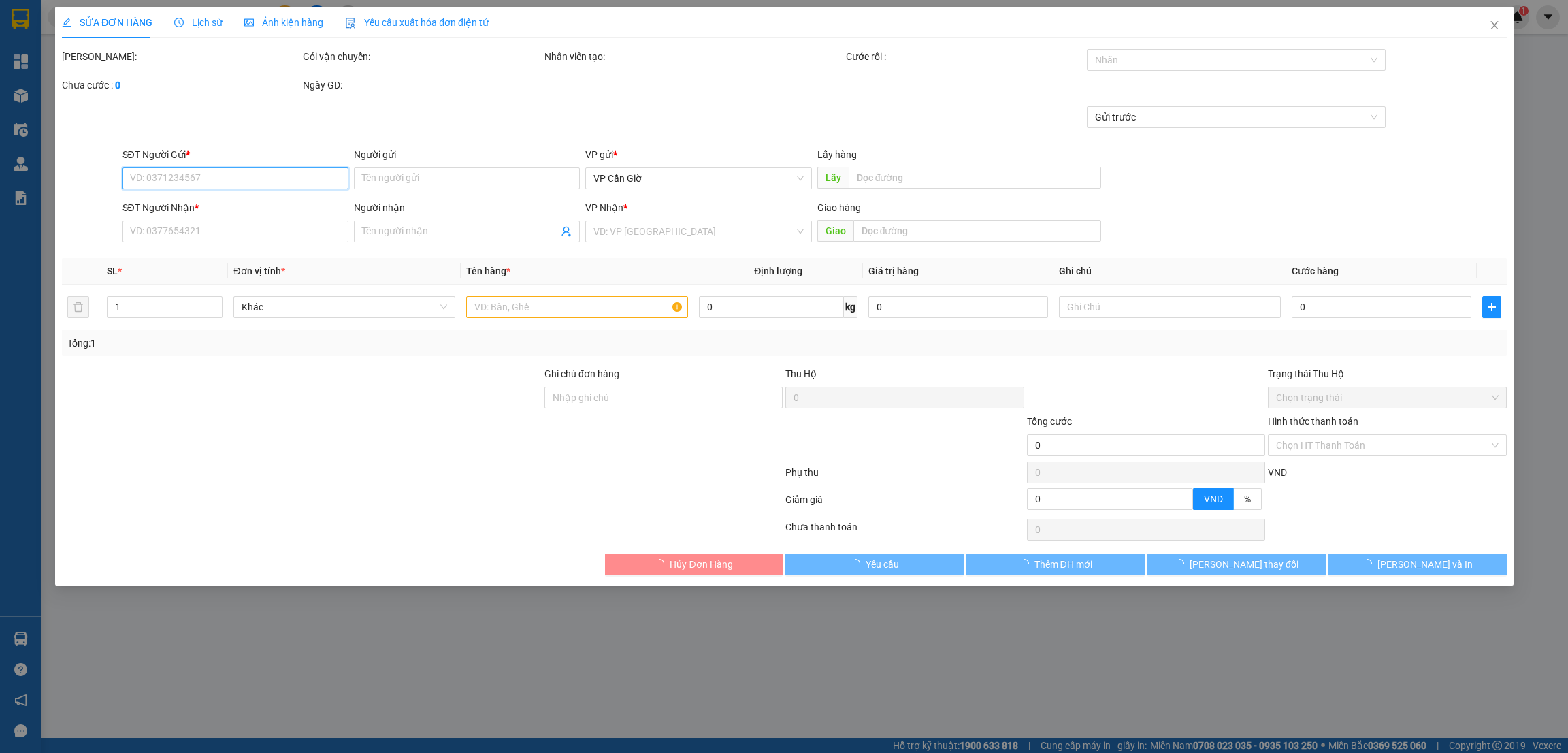
type input "0909773770"
type input "CHỊ DIỄM"
type input "0909912626"
type input "anh truyền"
type input "25.000"
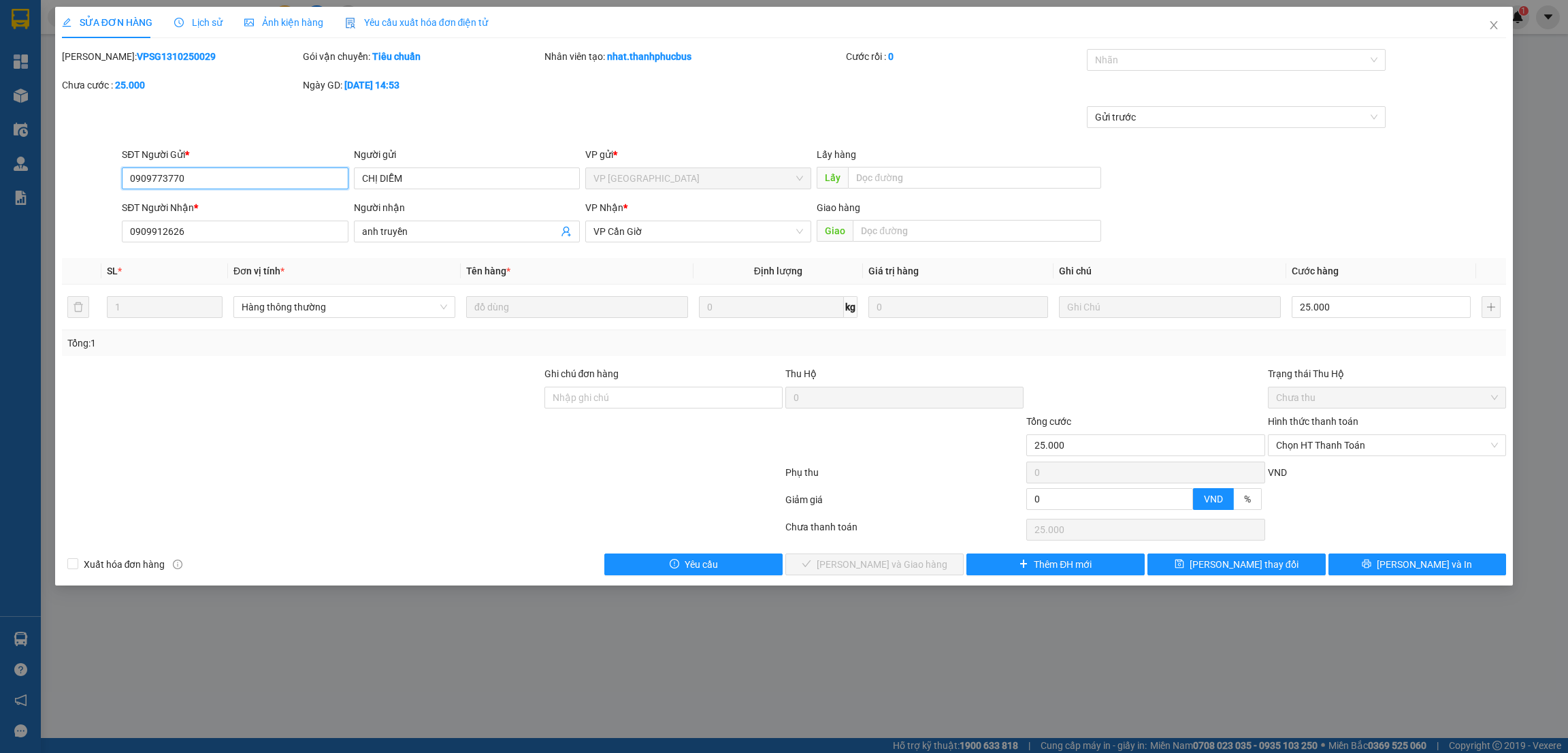
click at [1314, 446] on span "Chọn HT Thanh Toán" at bounding box center [1387, 445] width 222 height 21
click at [1302, 475] on div "Tại văn phòng" at bounding box center [1387, 473] width 222 height 15
type input "0"
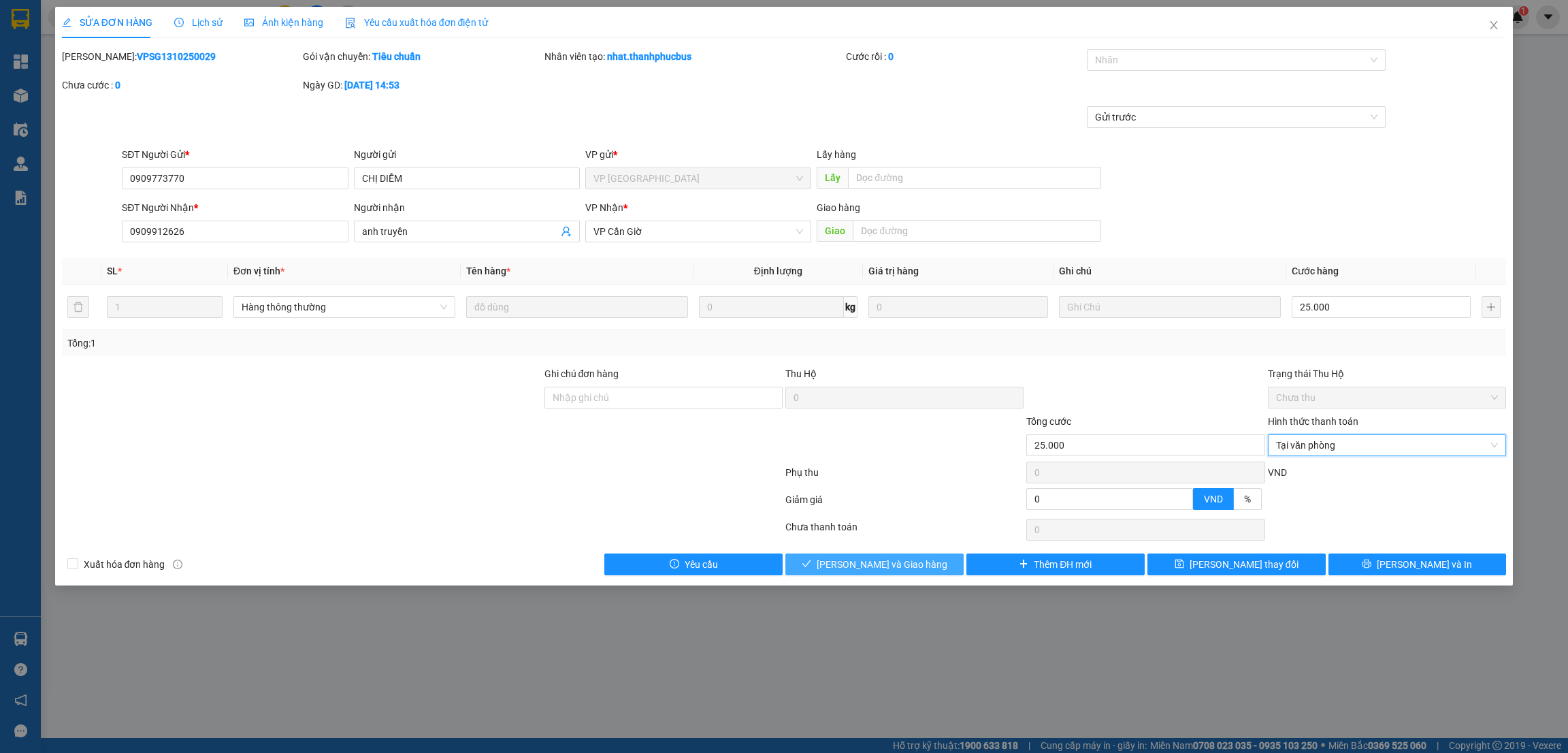
click at [888, 561] on span "[PERSON_NAME] và Giao hàng" at bounding box center [882, 564] width 130 height 15
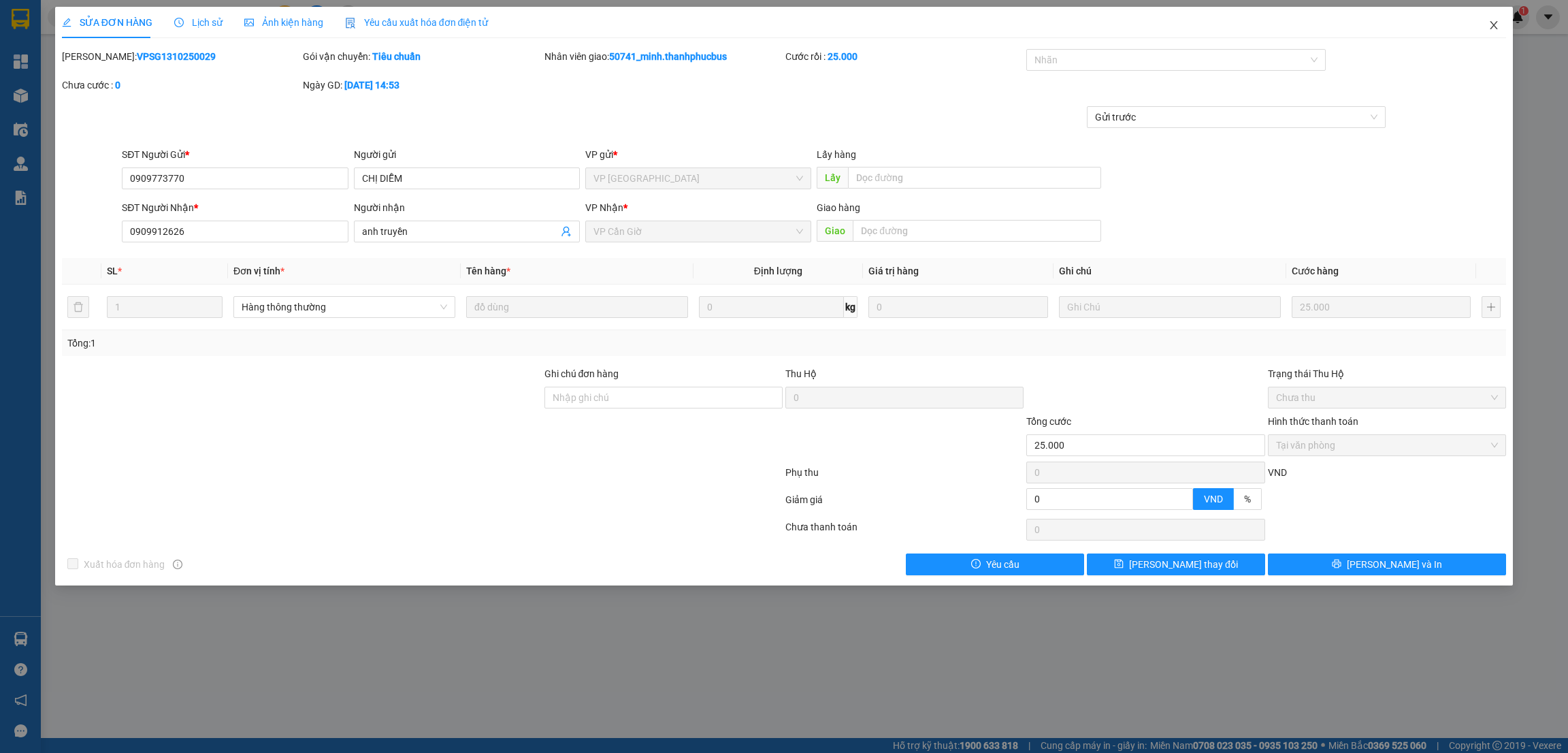
click at [1497, 29] on icon "close" at bounding box center [1494, 25] width 7 height 8
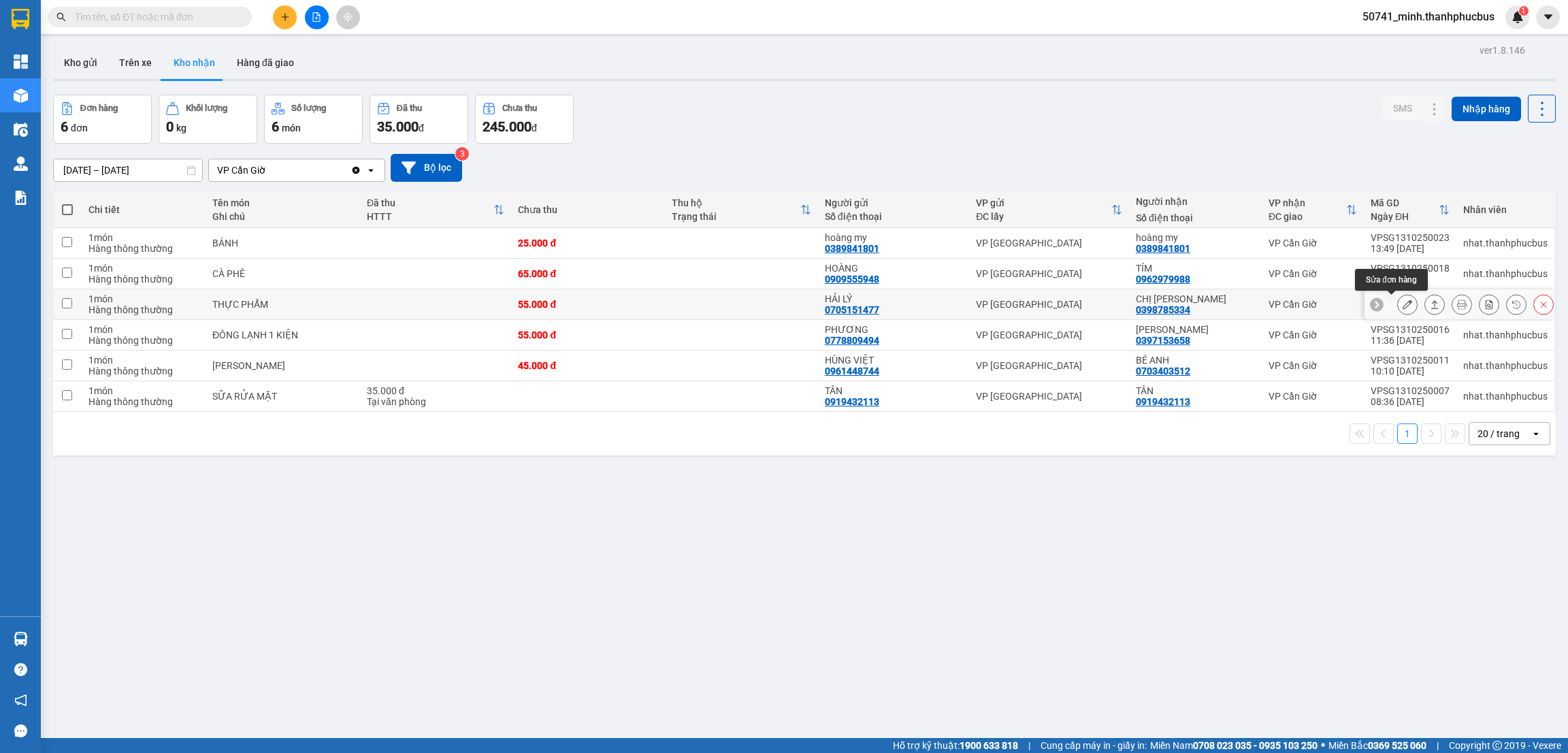
click at [1402, 307] on icon at bounding box center [1407, 304] width 10 height 10
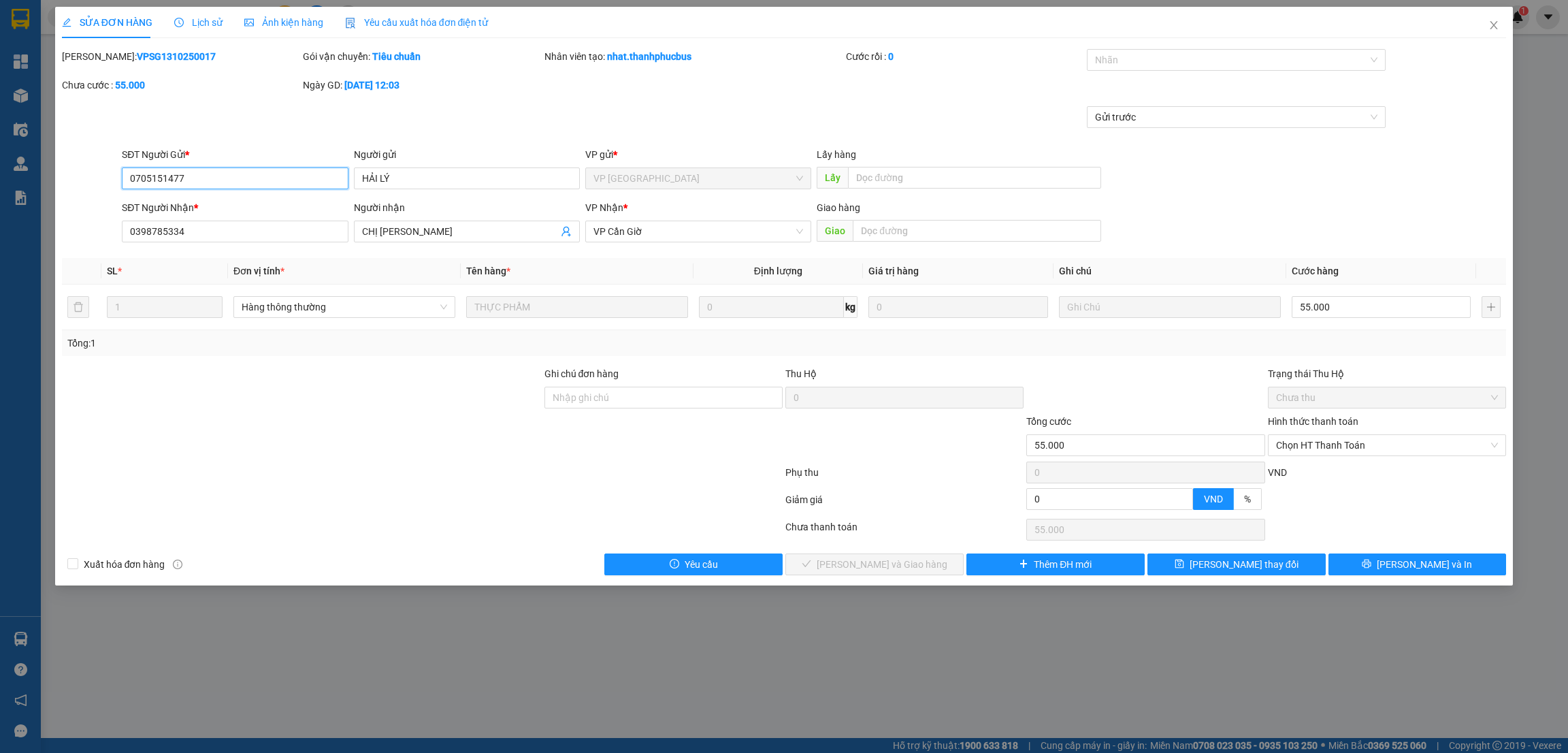
click at [1308, 446] on span "Chọn HT Thanh Toán" at bounding box center [1387, 445] width 222 height 21
click at [1309, 471] on div "Tại văn phòng" at bounding box center [1387, 473] width 222 height 15
type input "0"
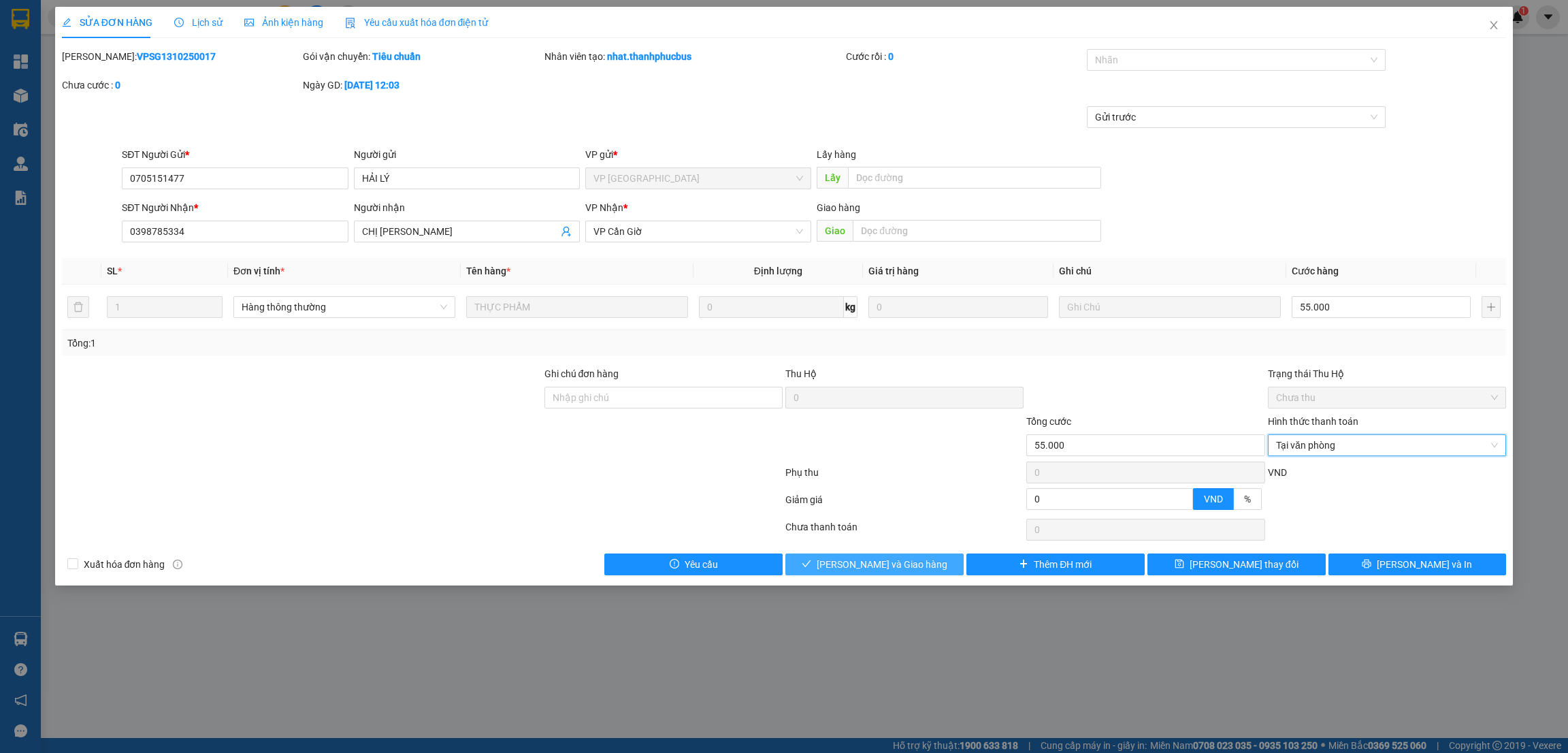
click at [889, 558] on span "[PERSON_NAME] và Giao hàng" at bounding box center [882, 564] width 130 height 15
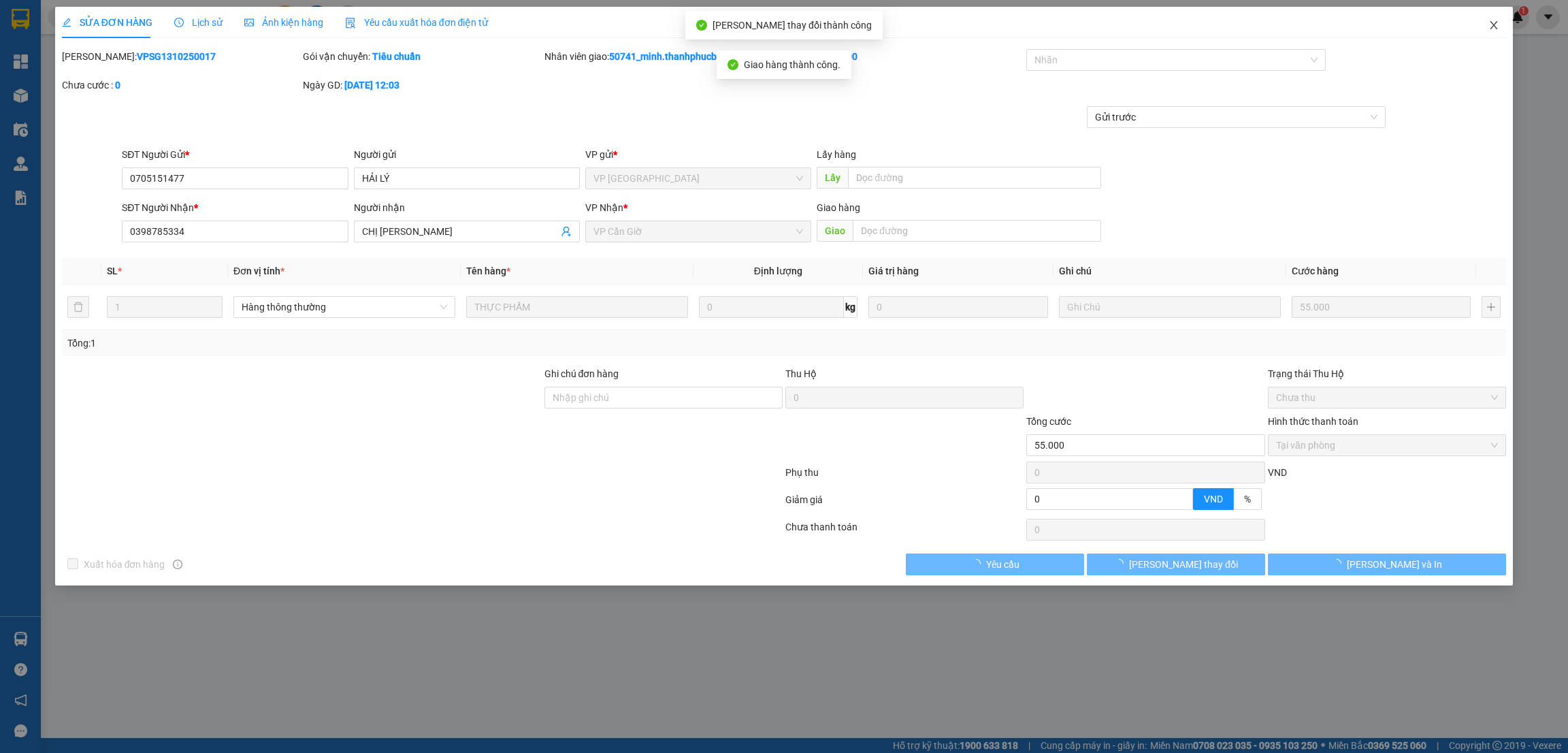
click at [1491, 25] on icon "close" at bounding box center [1494, 25] width 11 height 11
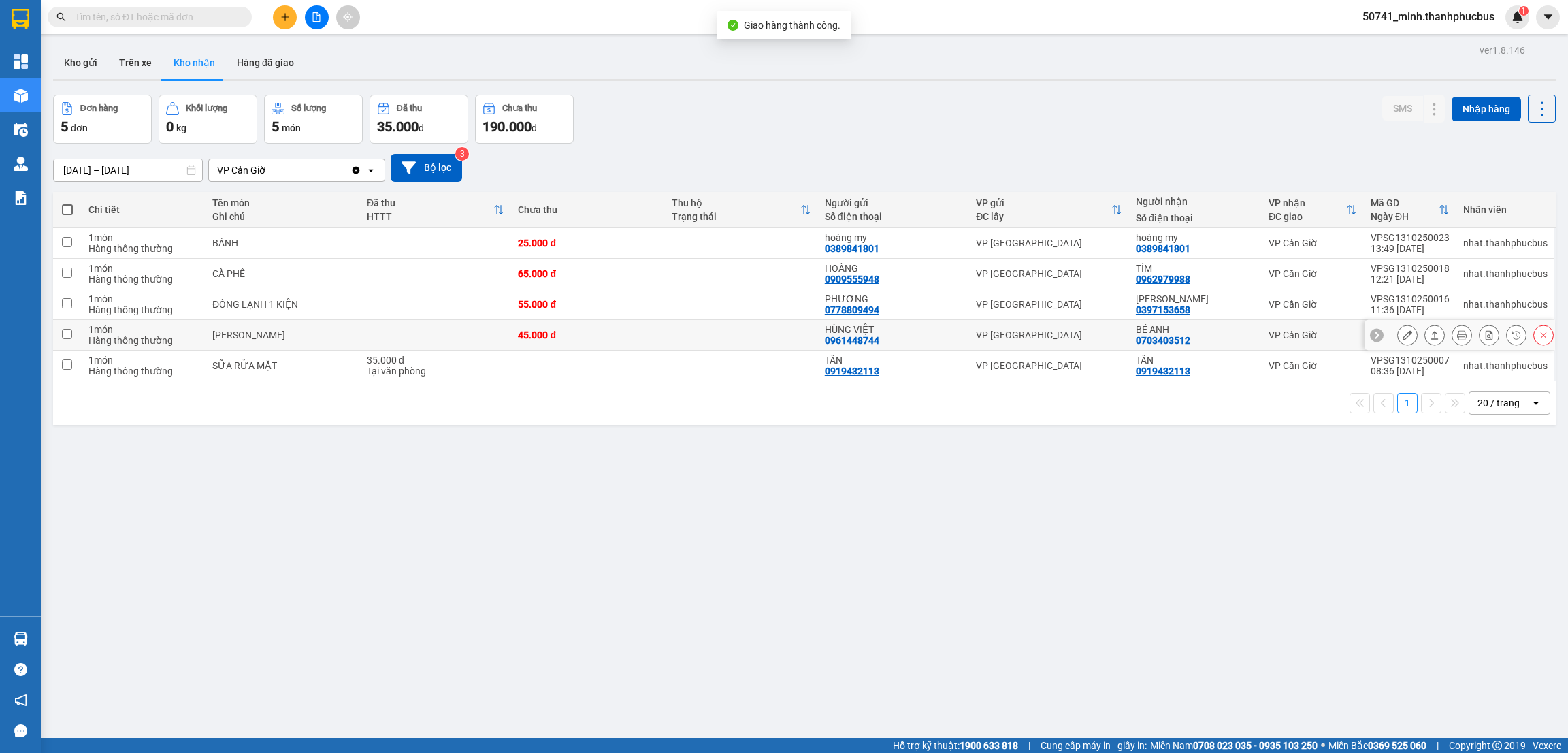
click at [1402, 336] on icon at bounding box center [1407, 335] width 10 height 10
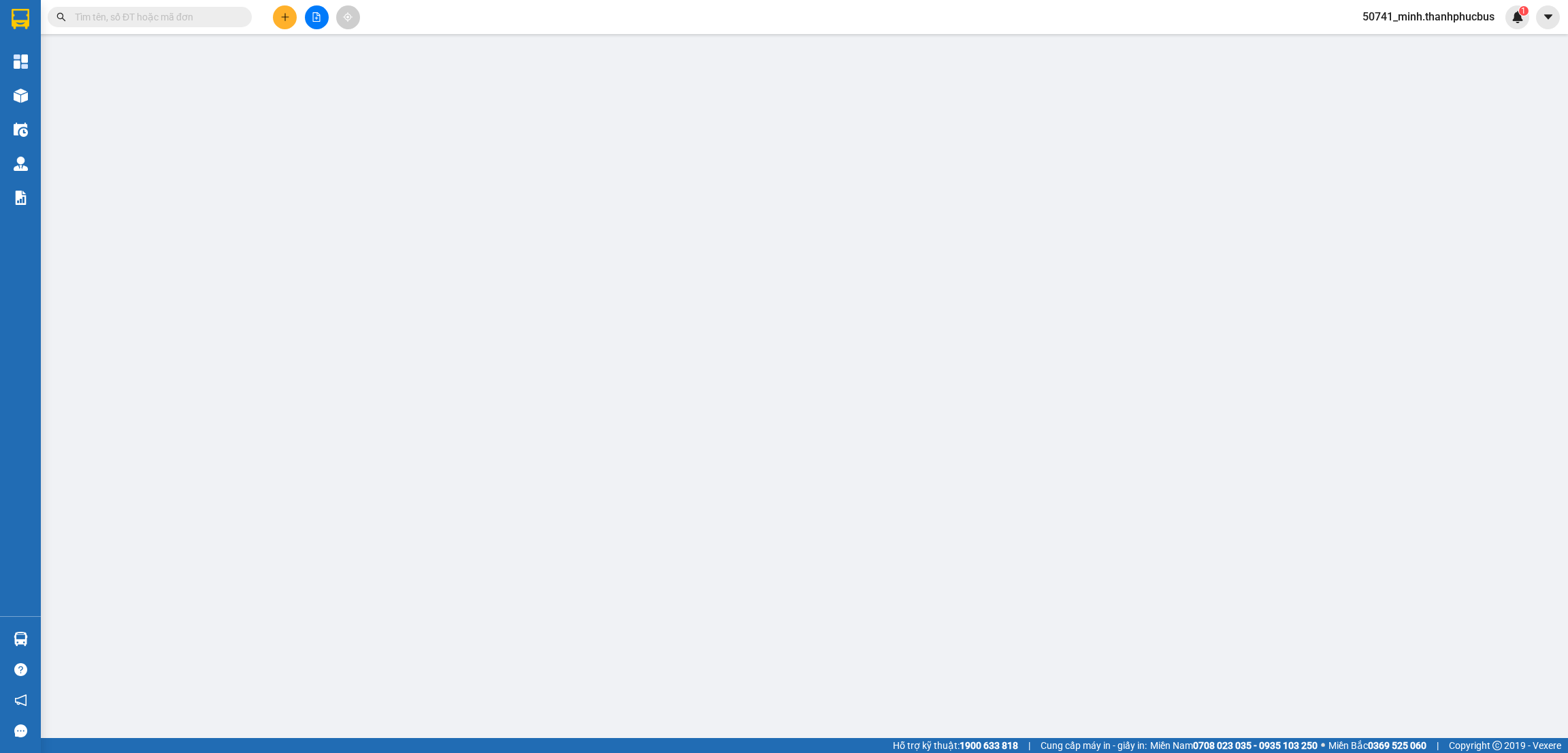
type input "0961448744"
type input "HÙNG VIỆT"
type input "0703403512"
type input "BÉ ANH"
type input "45.000"
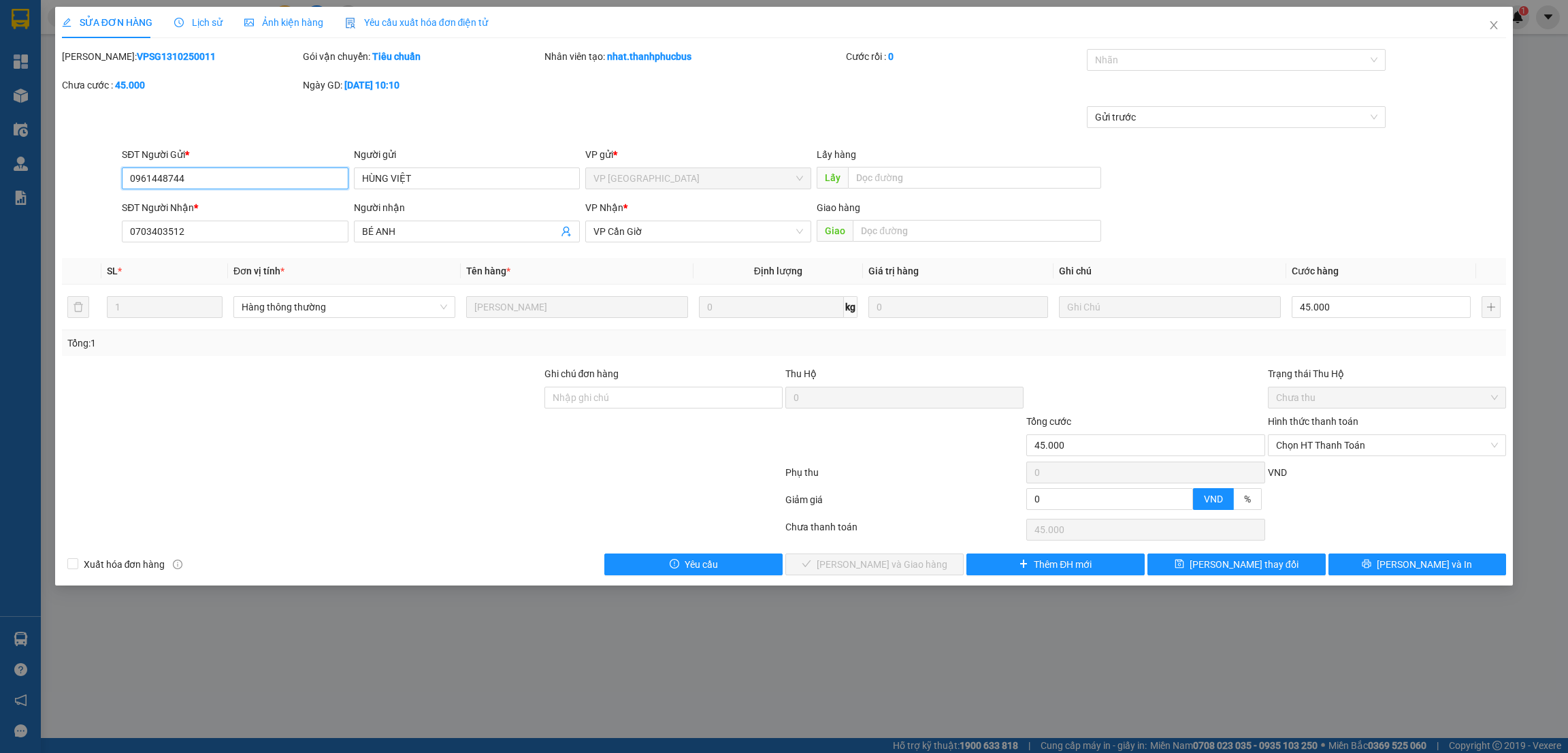
click at [1315, 446] on span "Chọn HT Thanh Toán" at bounding box center [1387, 445] width 222 height 21
click at [1309, 471] on div "Tại văn phòng" at bounding box center [1387, 473] width 222 height 15
type input "0"
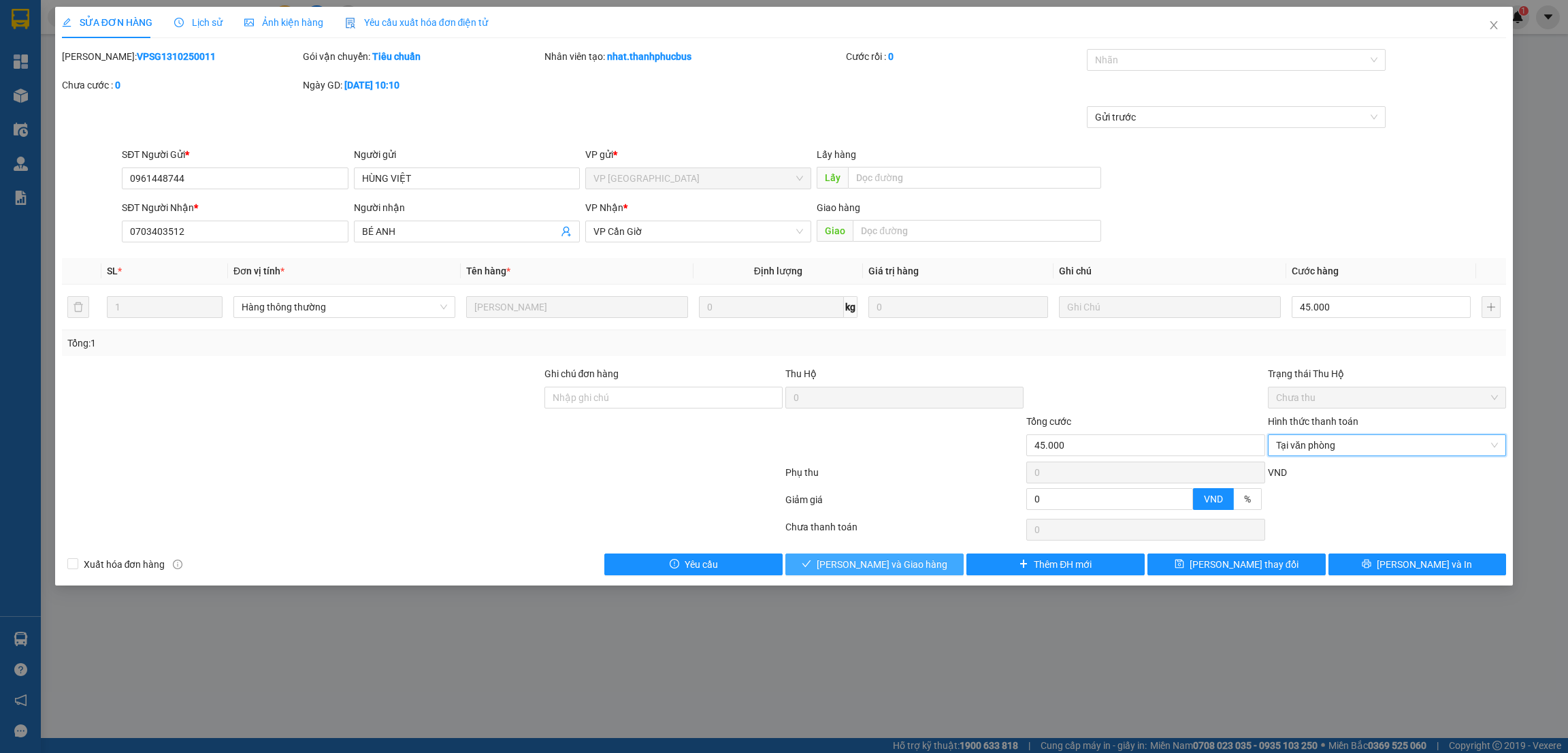
click at [891, 561] on span "[PERSON_NAME] và Giao hàng" at bounding box center [882, 564] width 130 height 15
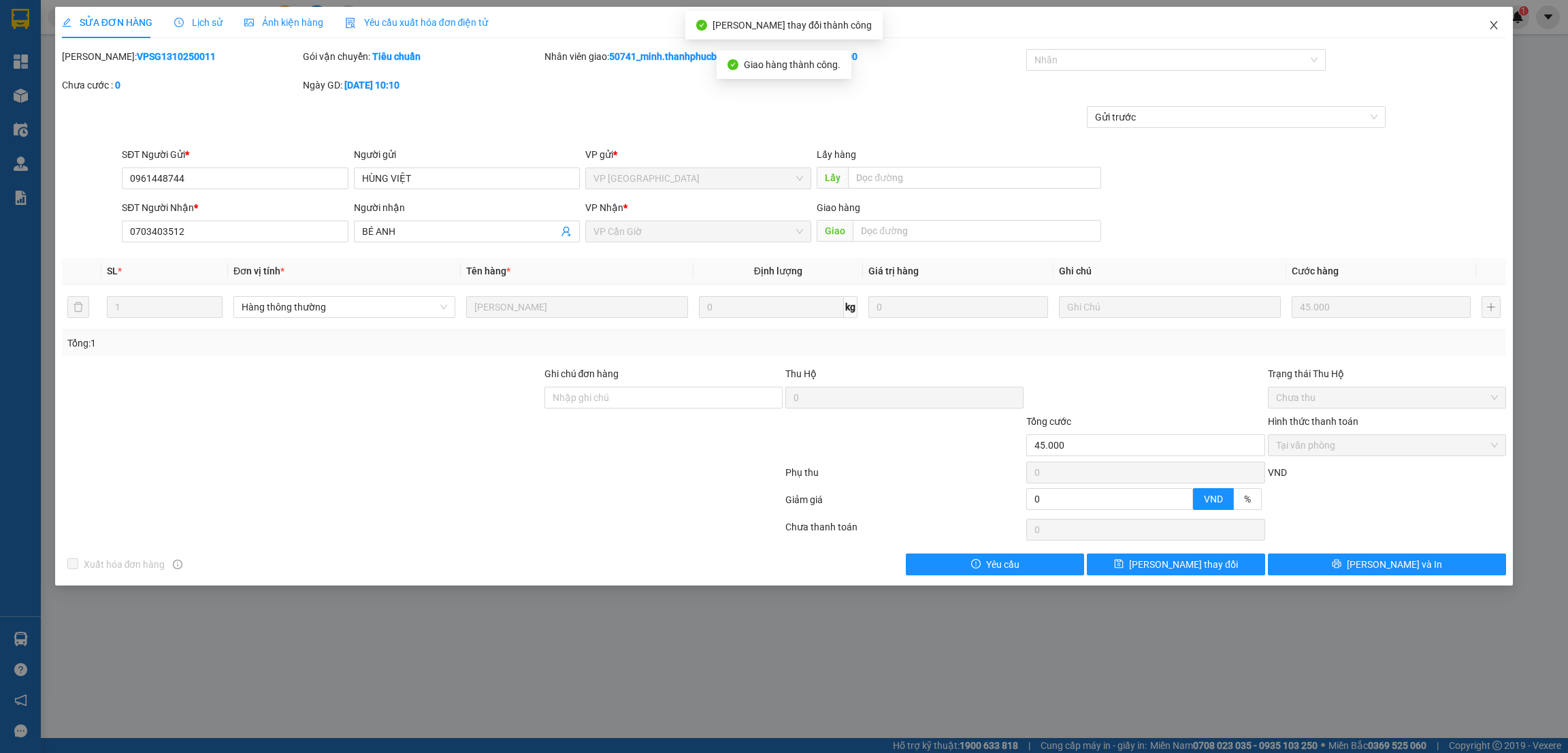
click at [1495, 28] on icon "close" at bounding box center [1494, 25] width 11 height 11
